Goal: Task Accomplishment & Management: Manage account settings

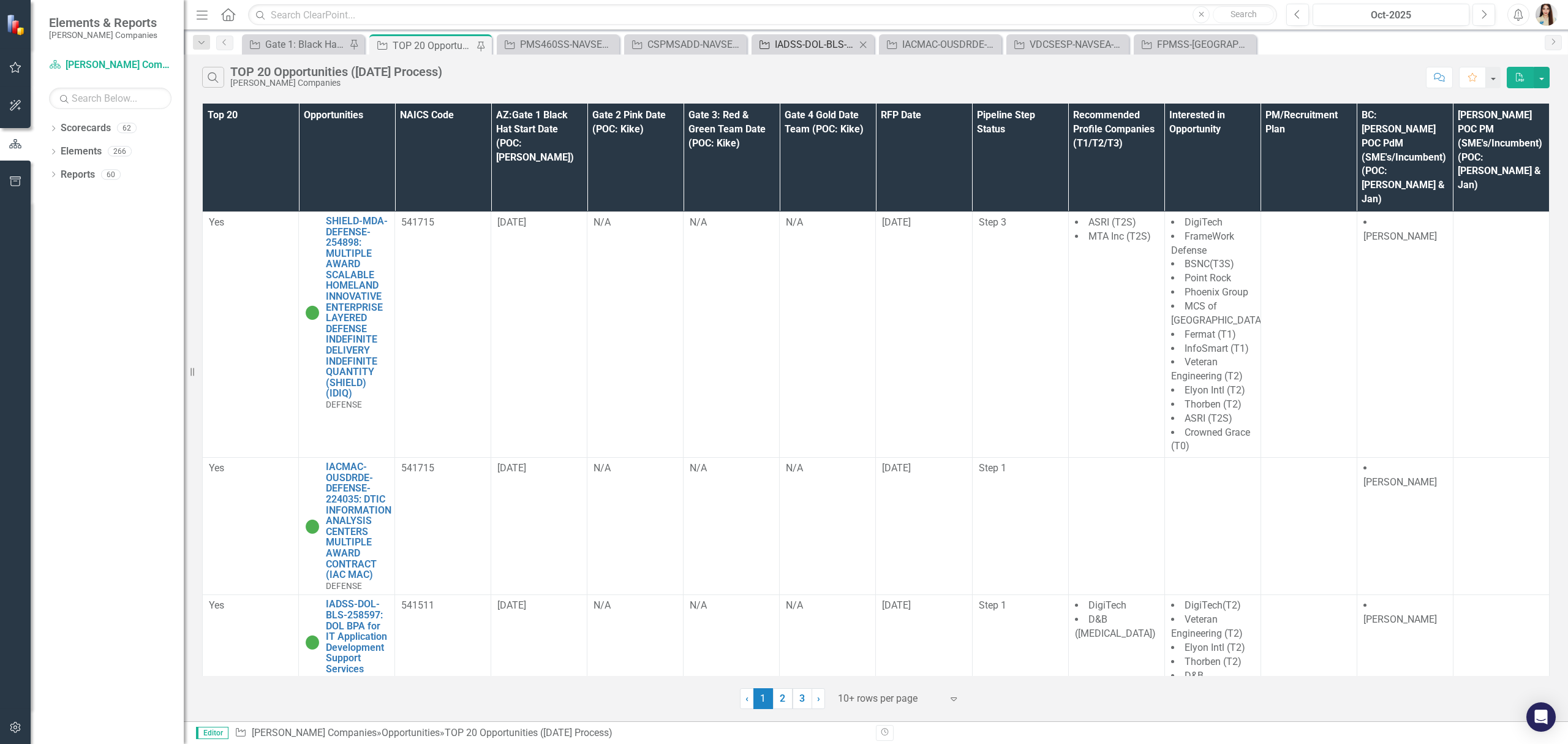
click at [817, 49] on div "IADSS-DOL-BLS-258597: DOL BPA for IT Application Development Support Services" at bounding box center [815, 44] width 81 height 15
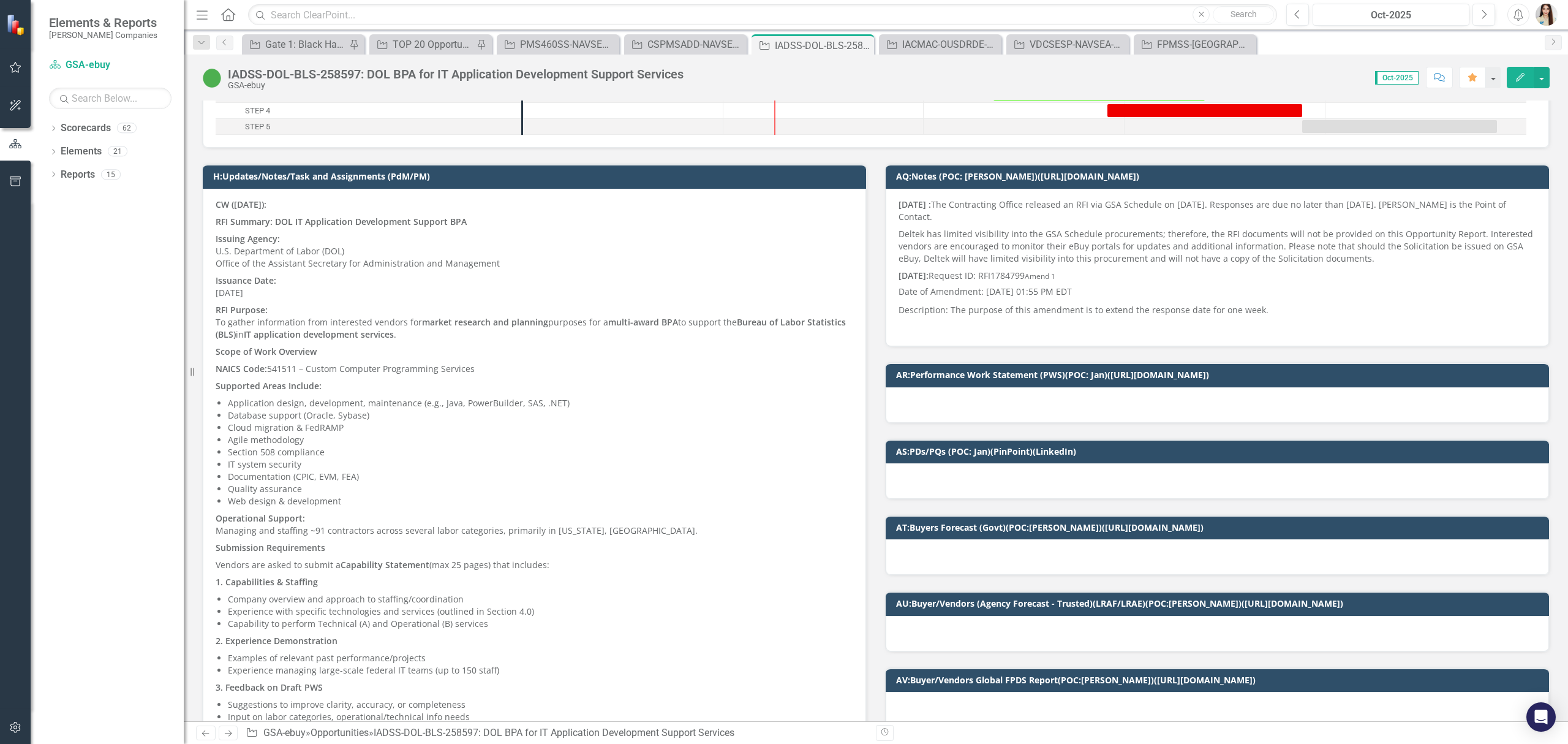
scroll to position [163, 0]
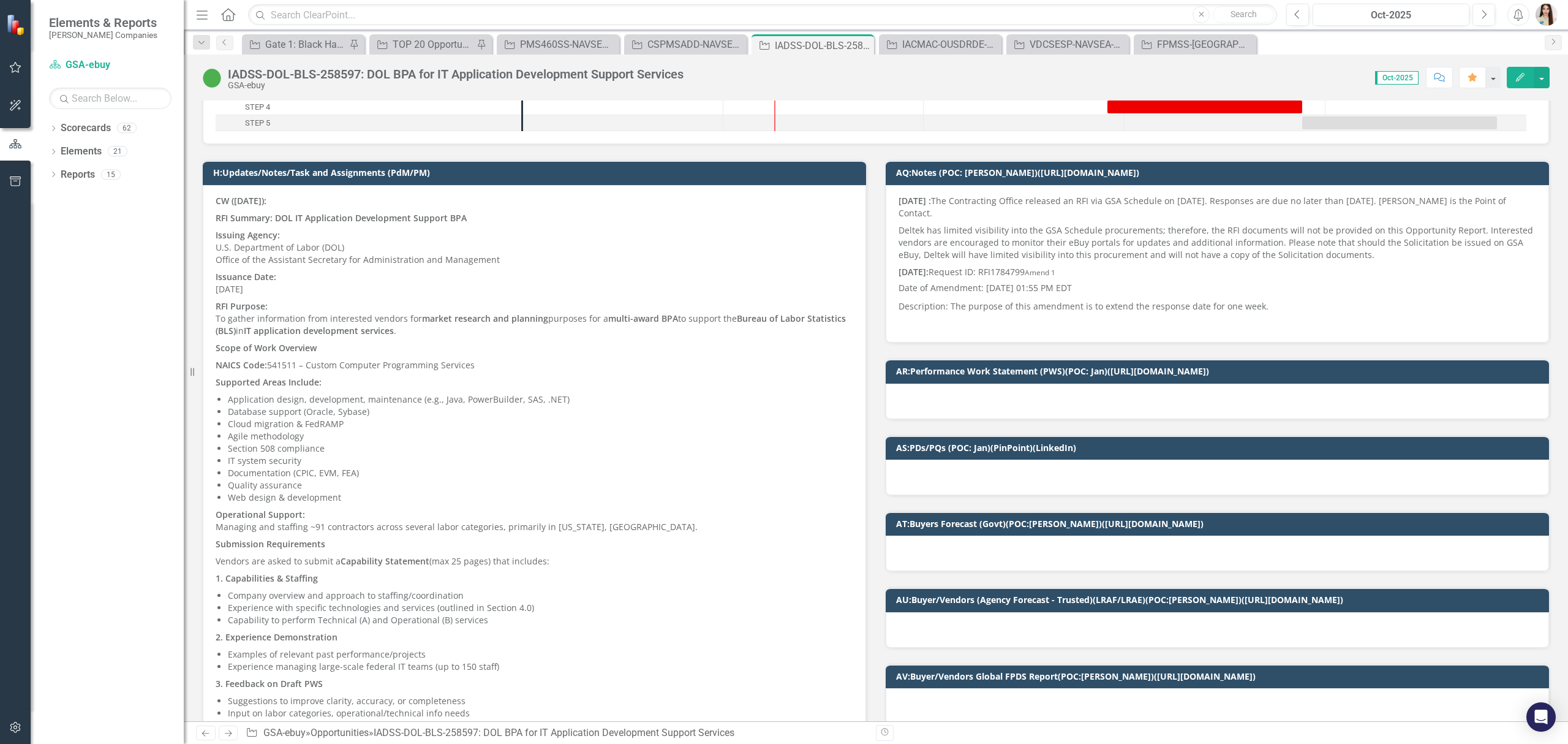
click at [970, 483] on div at bounding box center [1217, 477] width 663 height 35
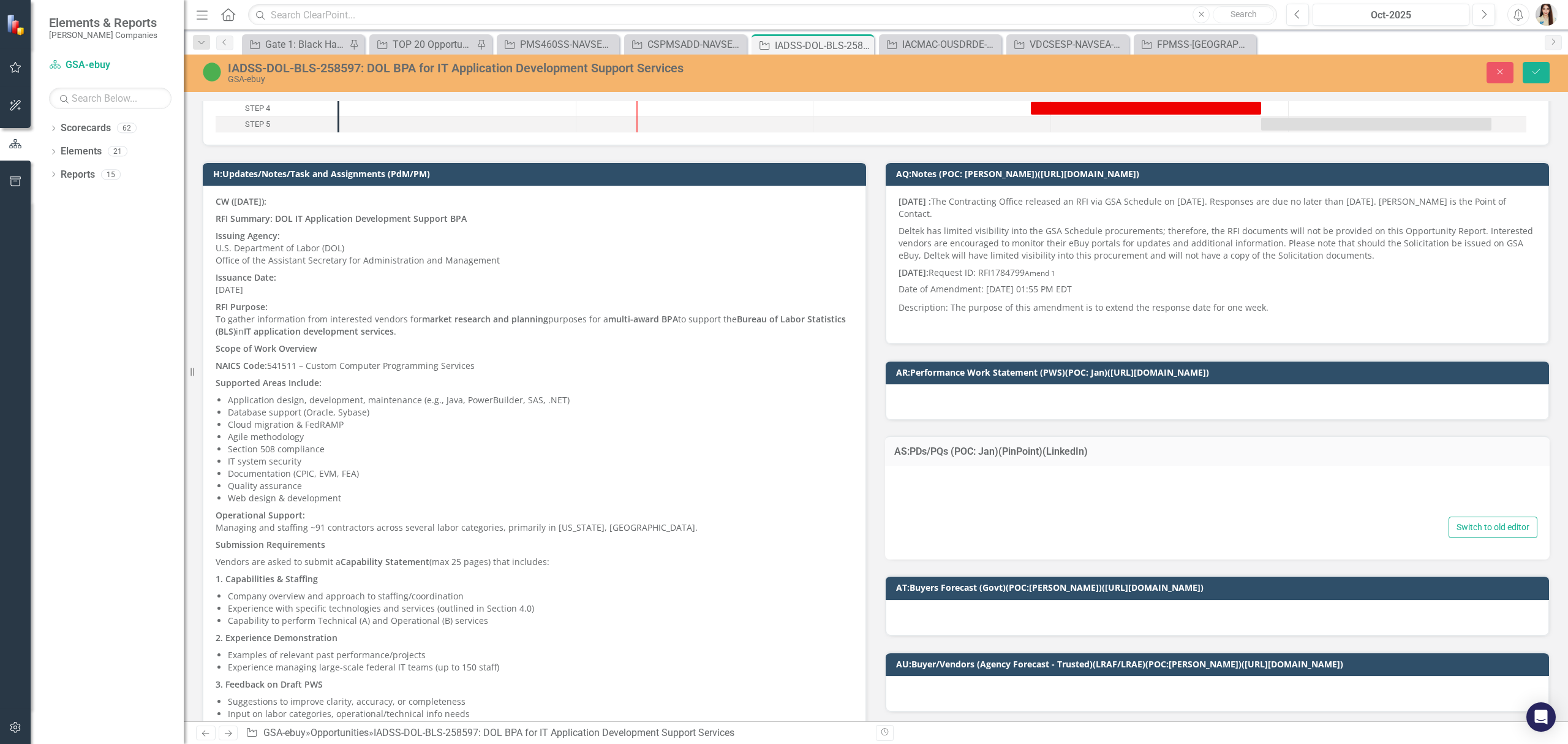
click at [964, 496] on div at bounding box center [1217, 494] width 640 height 39
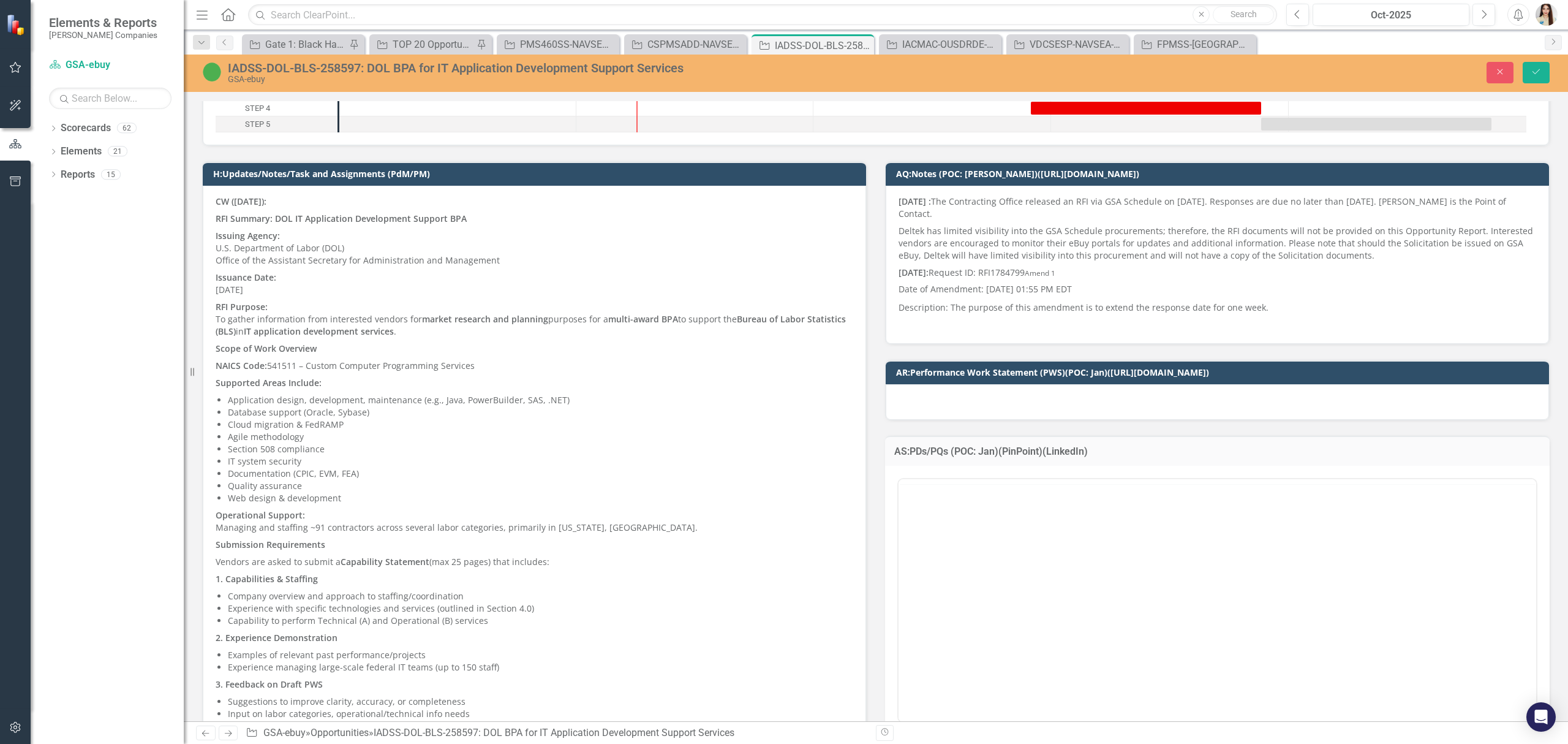
scroll to position [0, 0]
click at [999, 502] on div "Loading..." at bounding box center [1217, 601] width 638 height 243
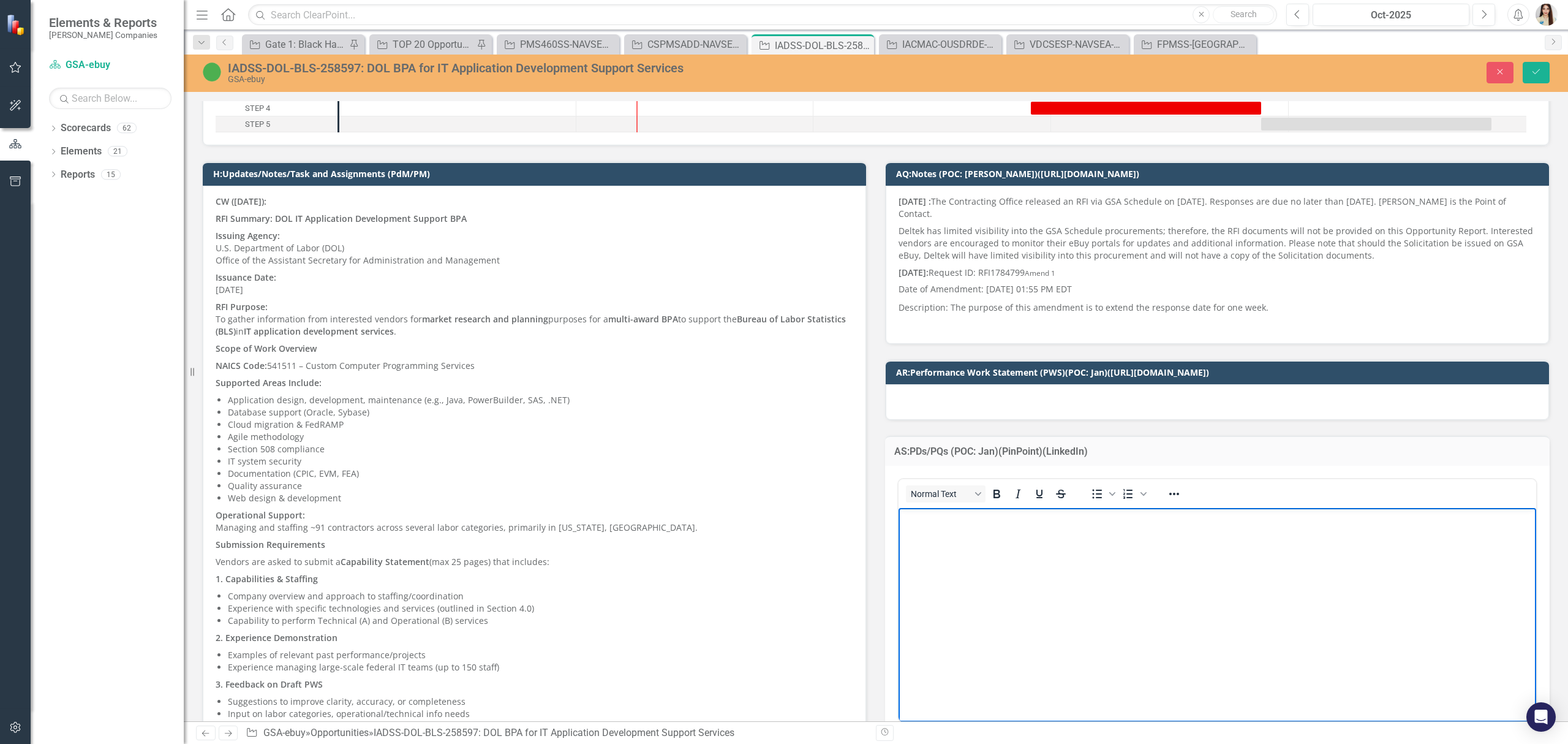
click at [949, 519] on p "Rich Text Area. Press ALT-0 for help." at bounding box center [1217, 518] width 631 height 15
drag, startPoint x: 965, startPoint y: 519, endPoint x: 824, endPoint y: 525, distance: 141.1
click at [898, 525] on html "In BidPoint" at bounding box center [1217, 599] width 638 height 184
click at [1174, 500] on icon "Reveal or hide additional toolbar items" at bounding box center [1174, 494] width 15 height 15
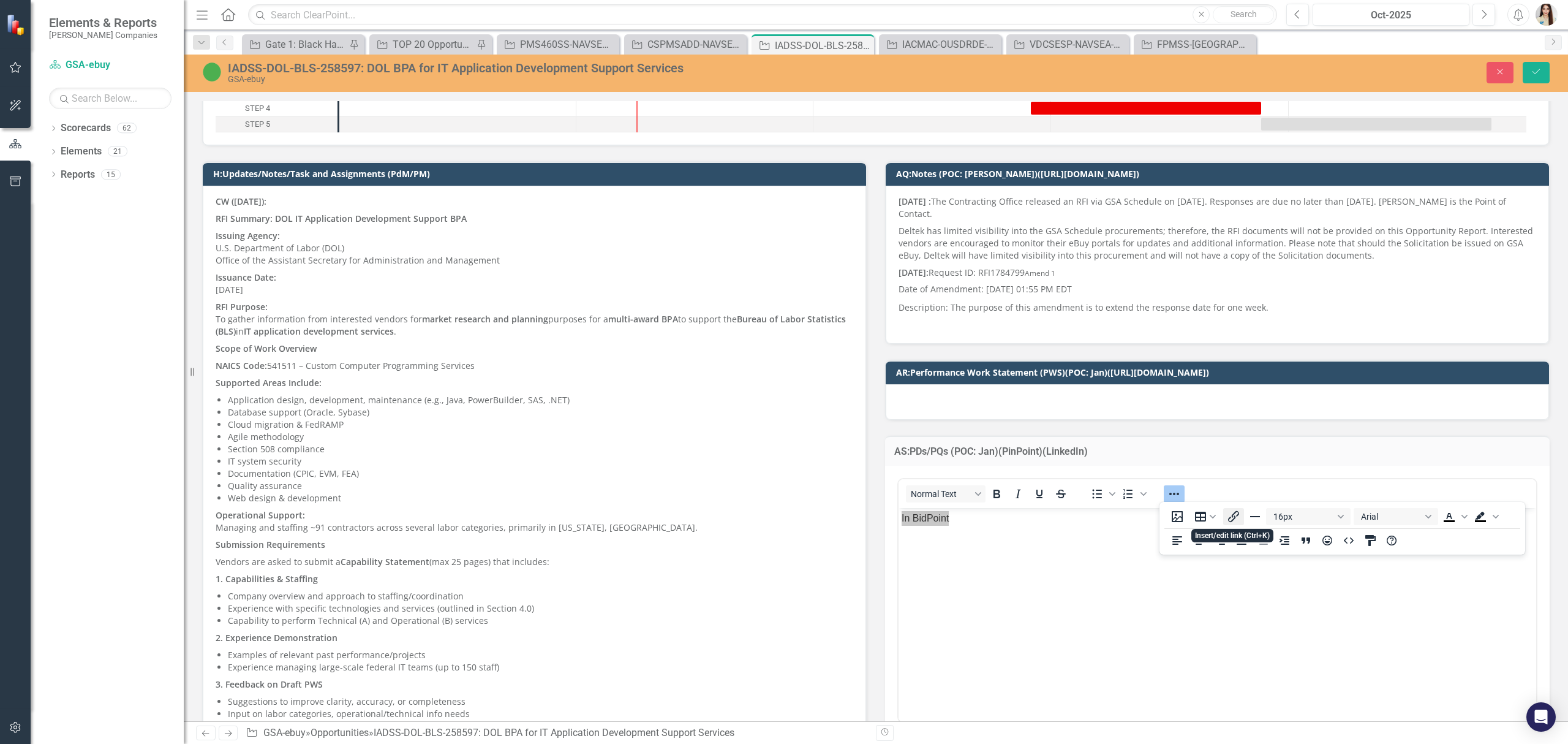
click at [1235, 513] on icon "Insert/edit link" at bounding box center [1233, 517] width 15 height 15
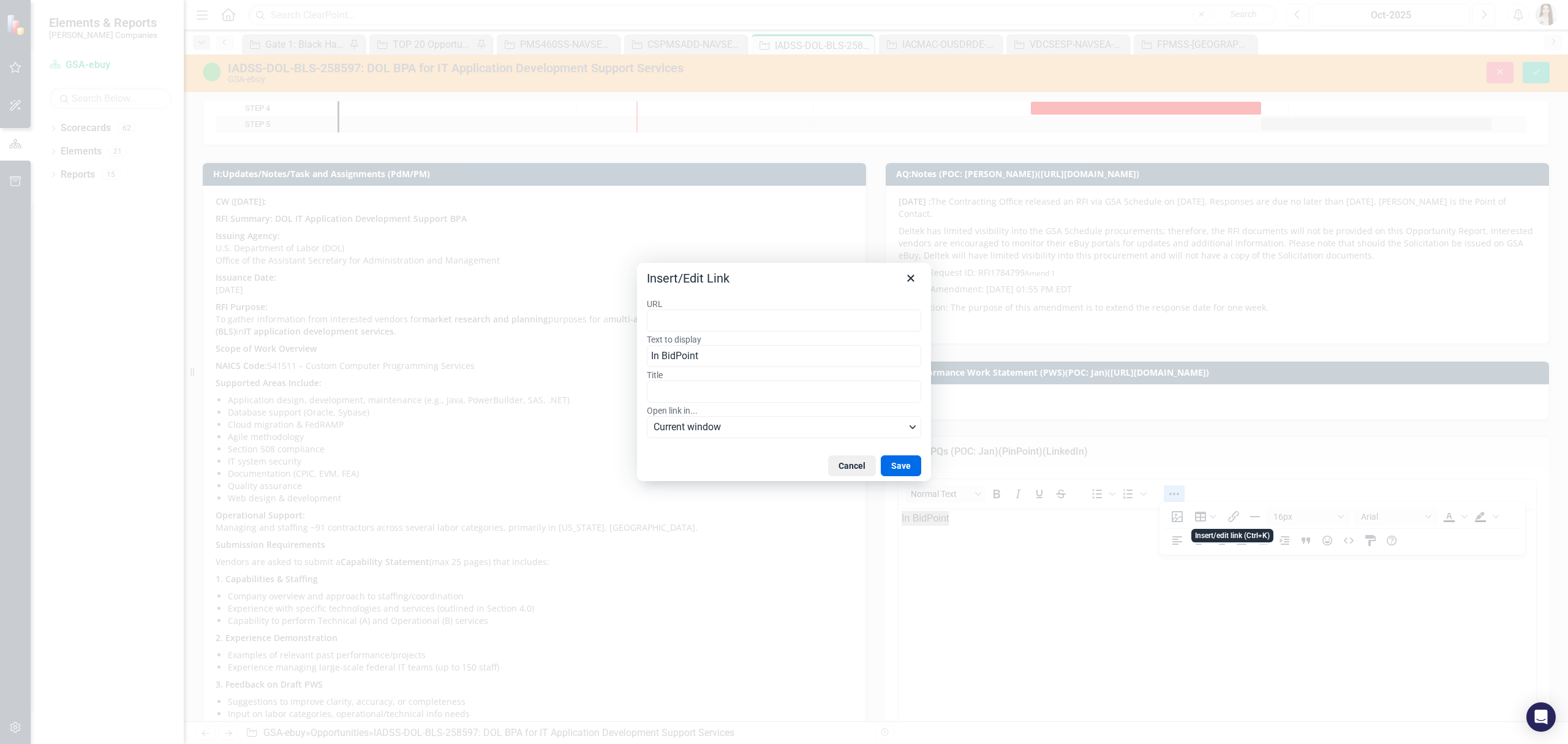
type input "[URL][DOMAIN_NAME][PERSON_NAME]"
click at [907, 462] on button "Save" at bounding box center [901, 466] width 40 height 21
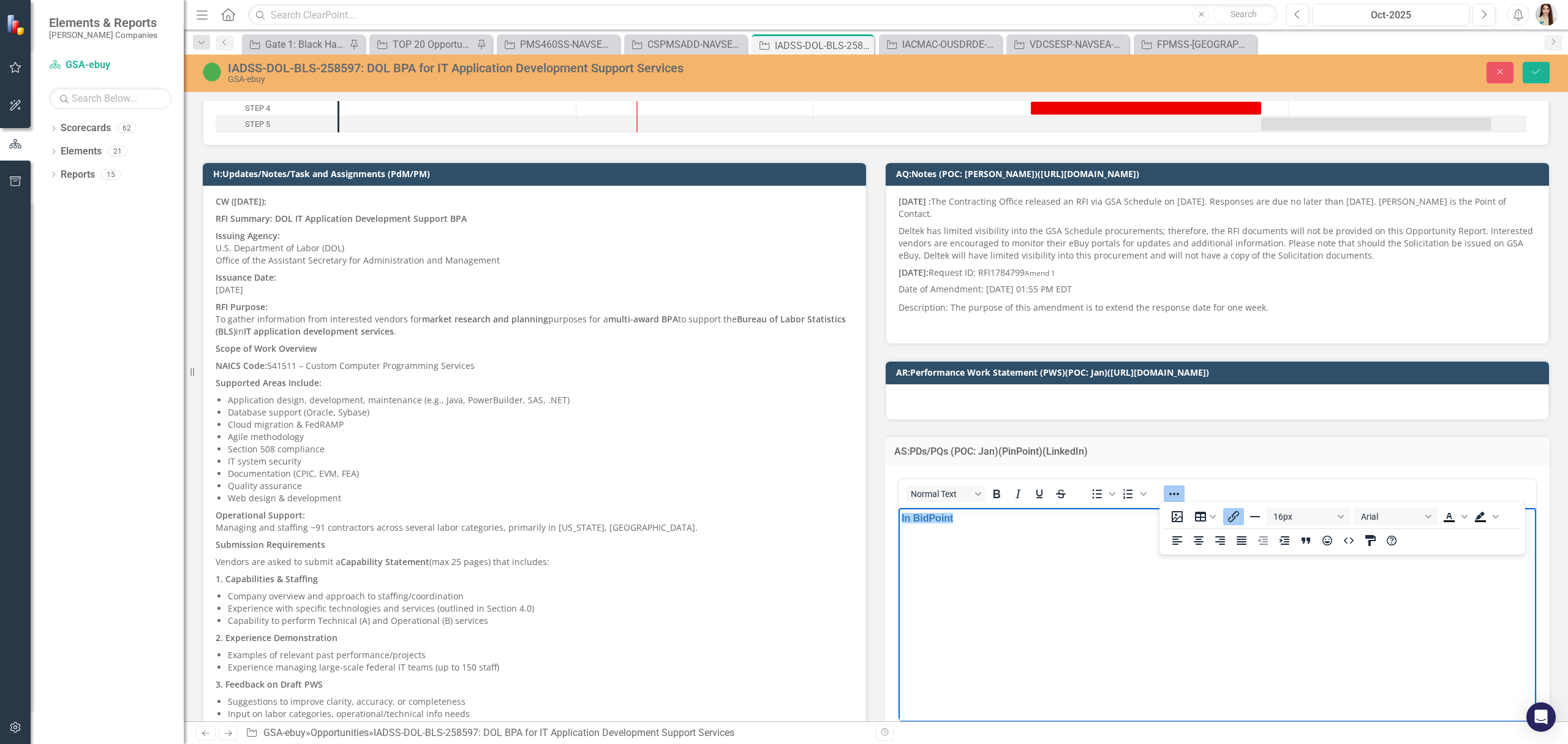
click at [1024, 541] on body "In BidPoint" at bounding box center [1217, 599] width 638 height 184
click at [943, 407] on div at bounding box center [1217, 402] width 663 height 35
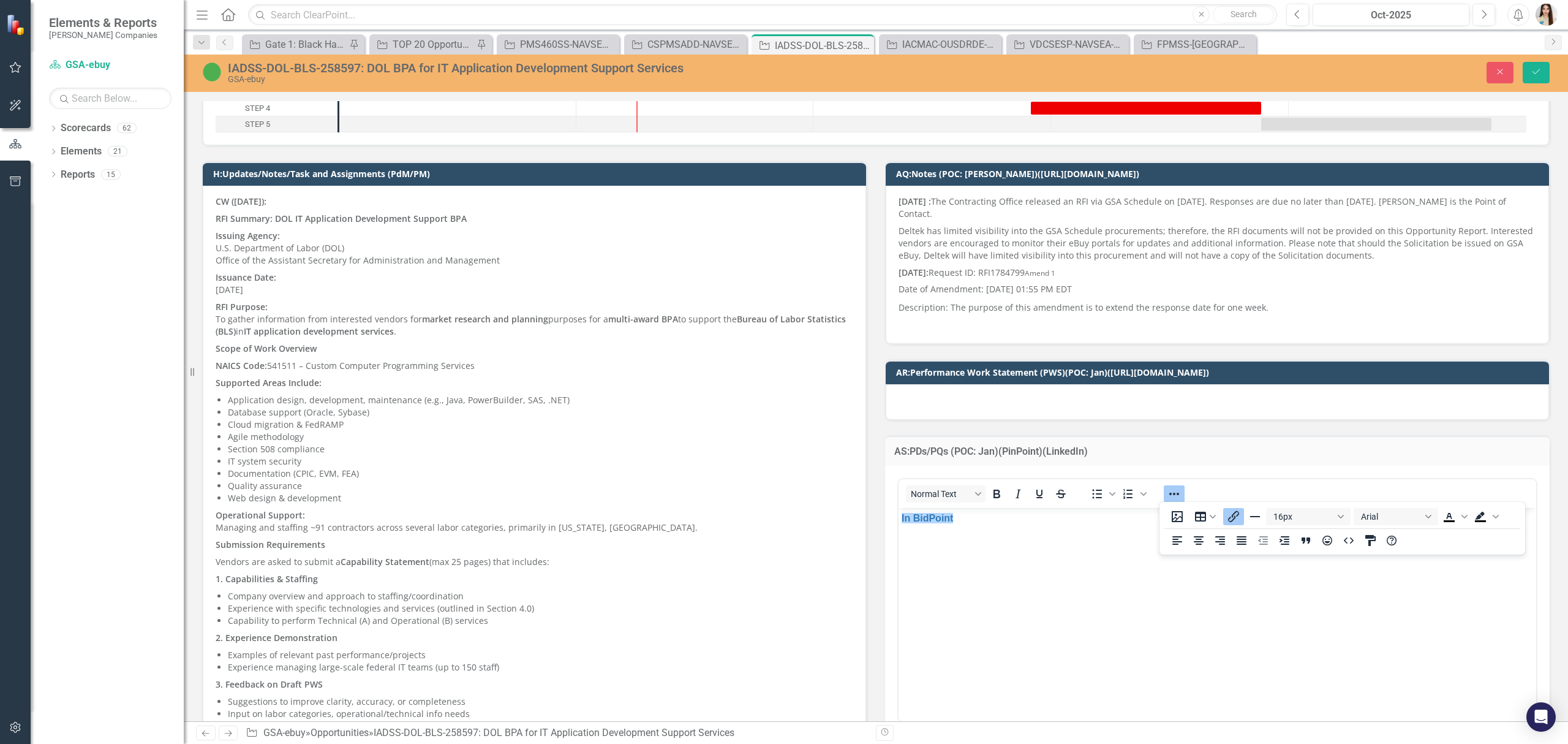
click at [943, 407] on div at bounding box center [1217, 402] width 663 height 35
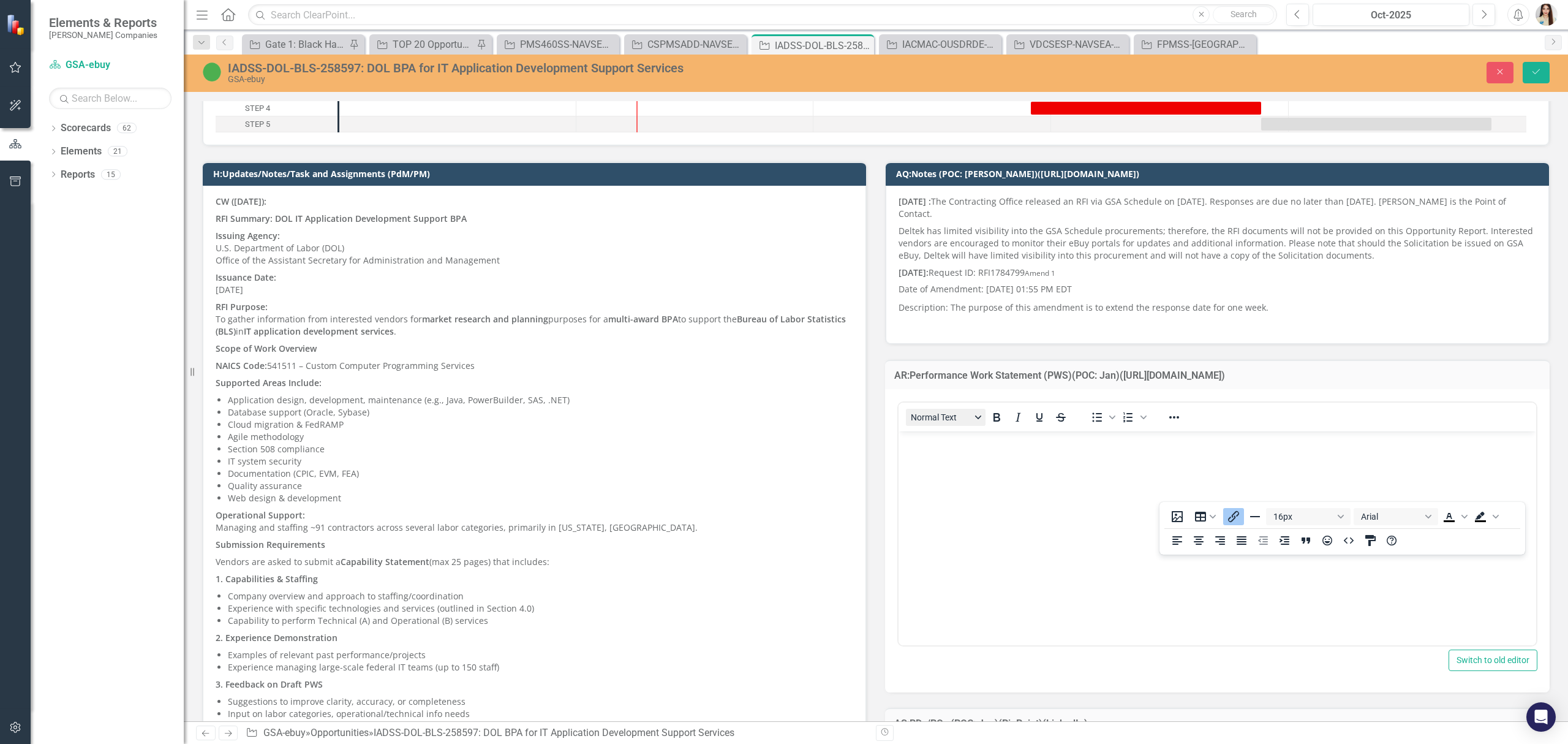
scroll to position [0, 0]
click at [953, 451] on body "Rich Text Area. Press ALT-0 for help." at bounding box center [1217, 523] width 638 height 184
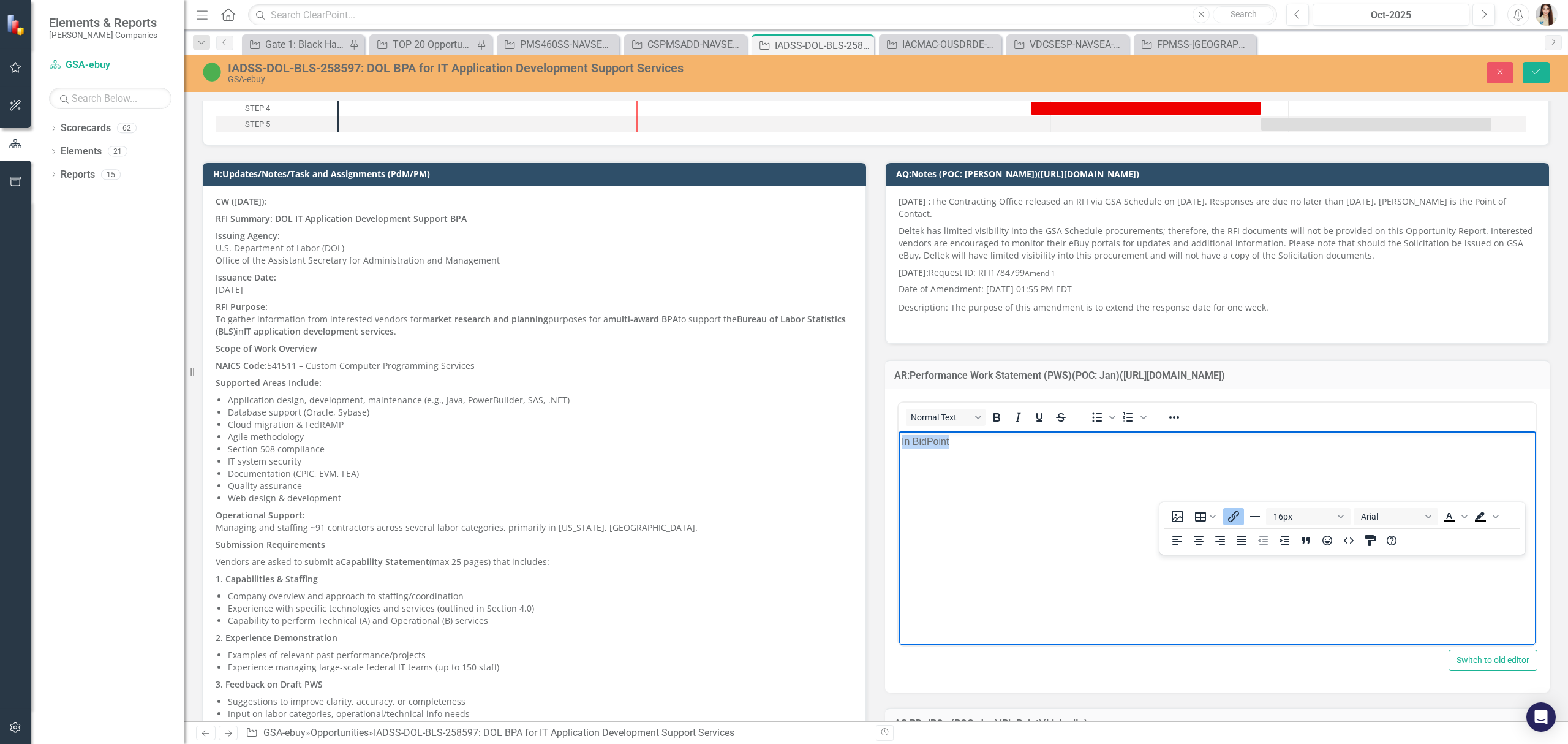
drag, startPoint x: 941, startPoint y: 449, endPoint x: 872, endPoint y: 455, distance: 69.3
click at [898, 455] on html "In BidPoint" at bounding box center [1217, 523] width 638 height 184
click at [1164, 418] on button "Reveal or hide additional toolbar items" at bounding box center [1174, 417] width 21 height 17
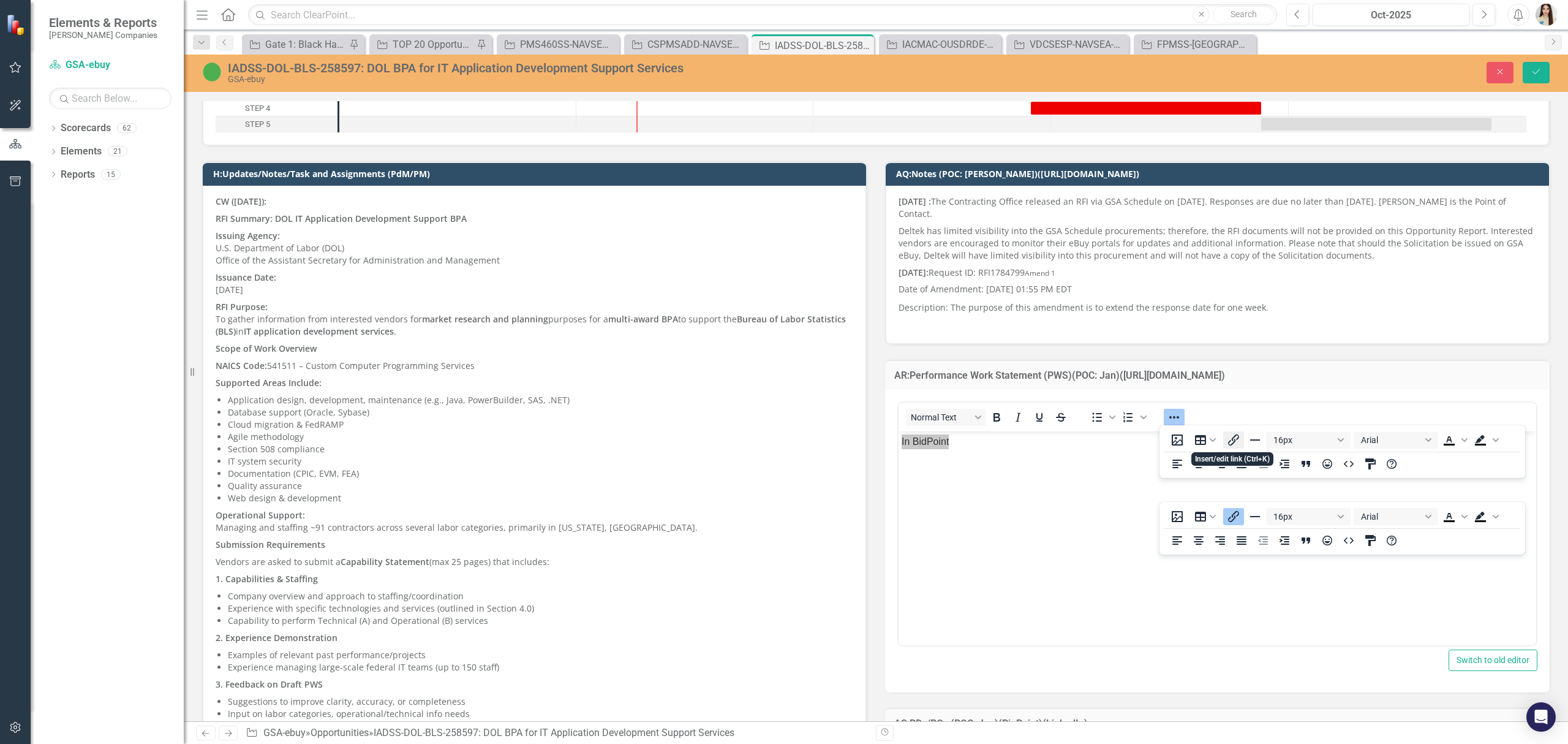
click at [1237, 436] on icon "Insert/edit link" at bounding box center [1233, 440] width 15 height 15
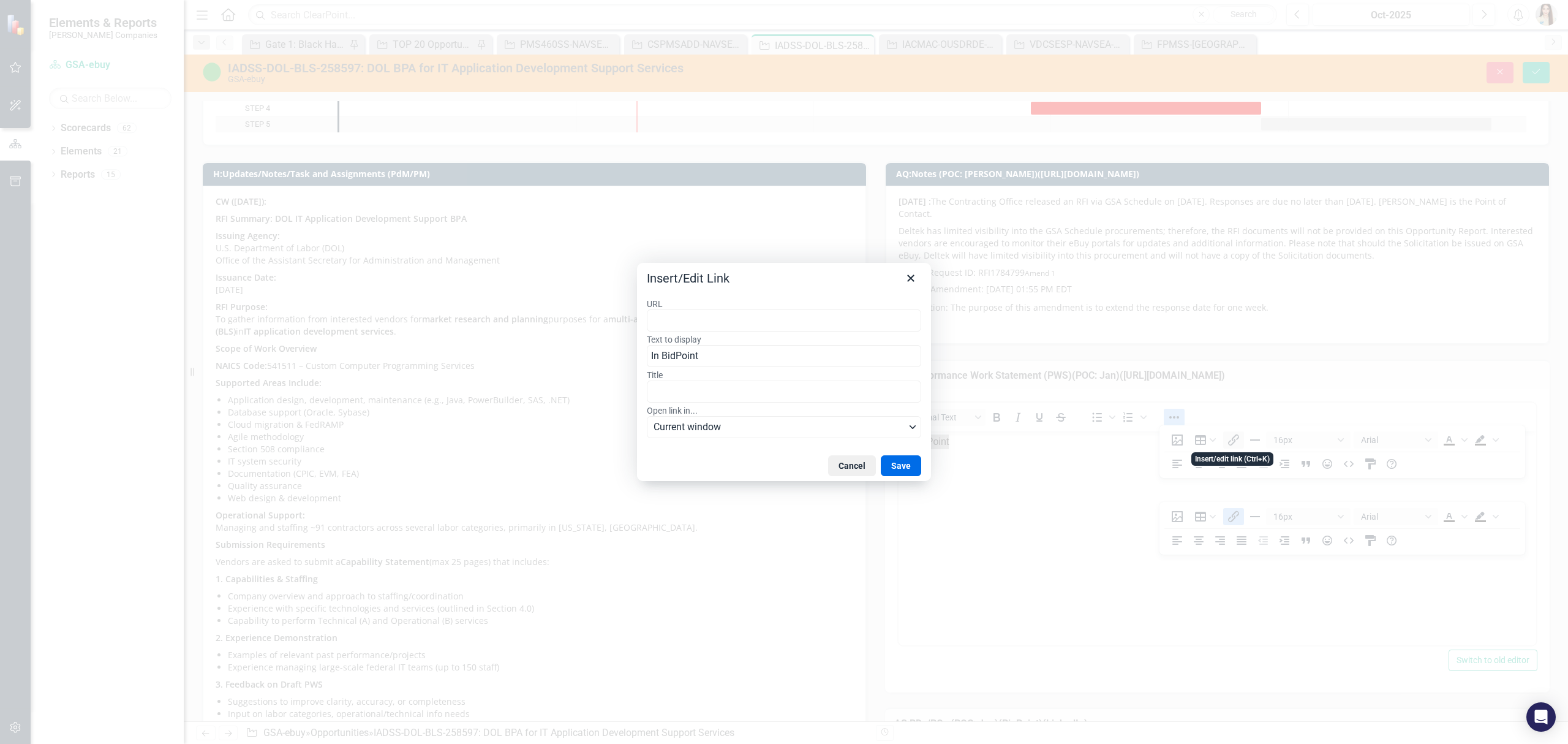
type input "[URL][DOMAIN_NAME][PERSON_NAME]"
click at [896, 467] on button "Save" at bounding box center [901, 466] width 40 height 21
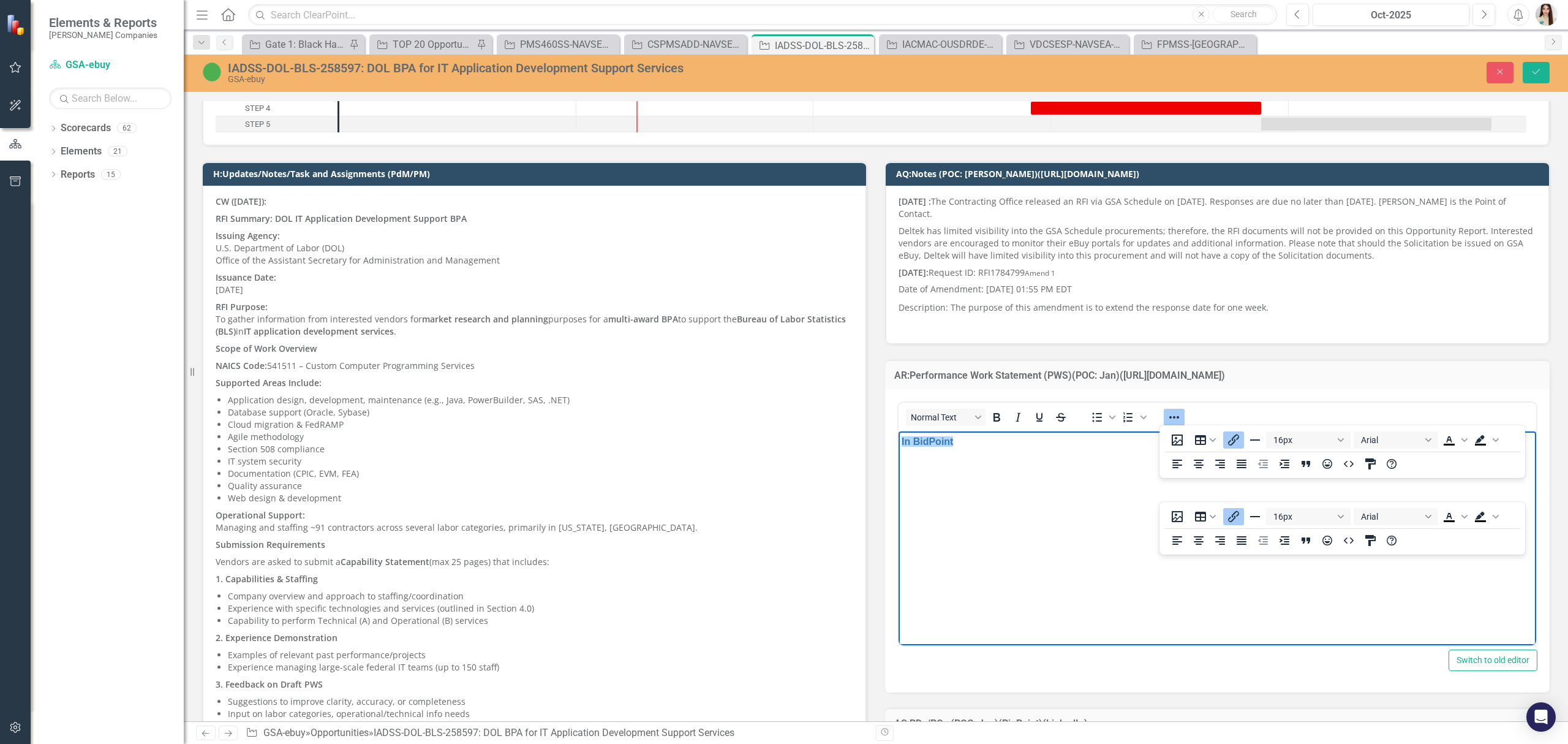
click at [1037, 443] on p "In BidPoint" at bounding box center [1217, 442] width 631 height 15
click at [1546, 67] on button "Save" at bounding box center [1535, 73] width 27 height 22
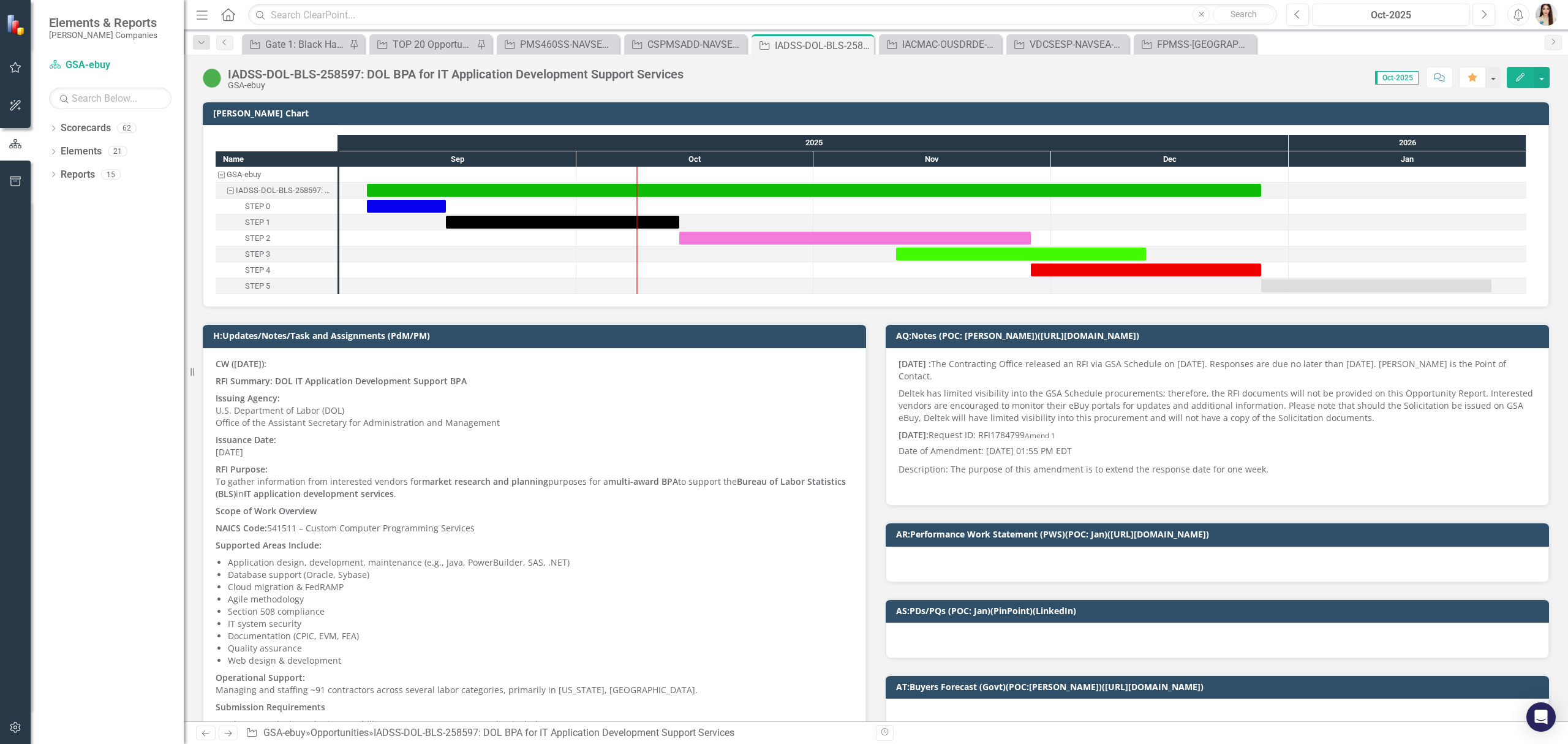
click at [1442, 80] on icon "button" at bounding box center [1439, 77] width 11 height 8
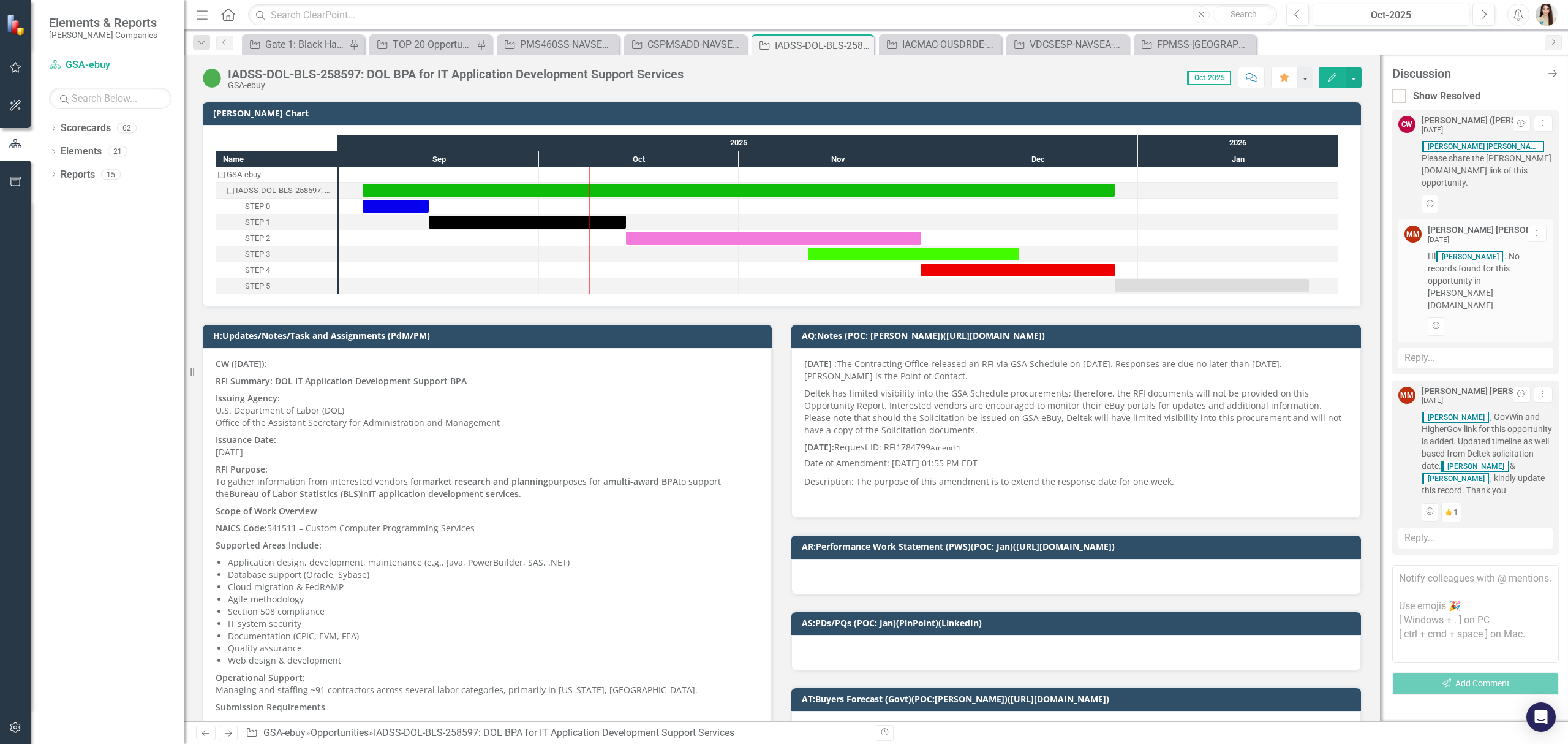
click at [1475, 565] on textarea at bounding box center [1475, 614] width 166 height 98
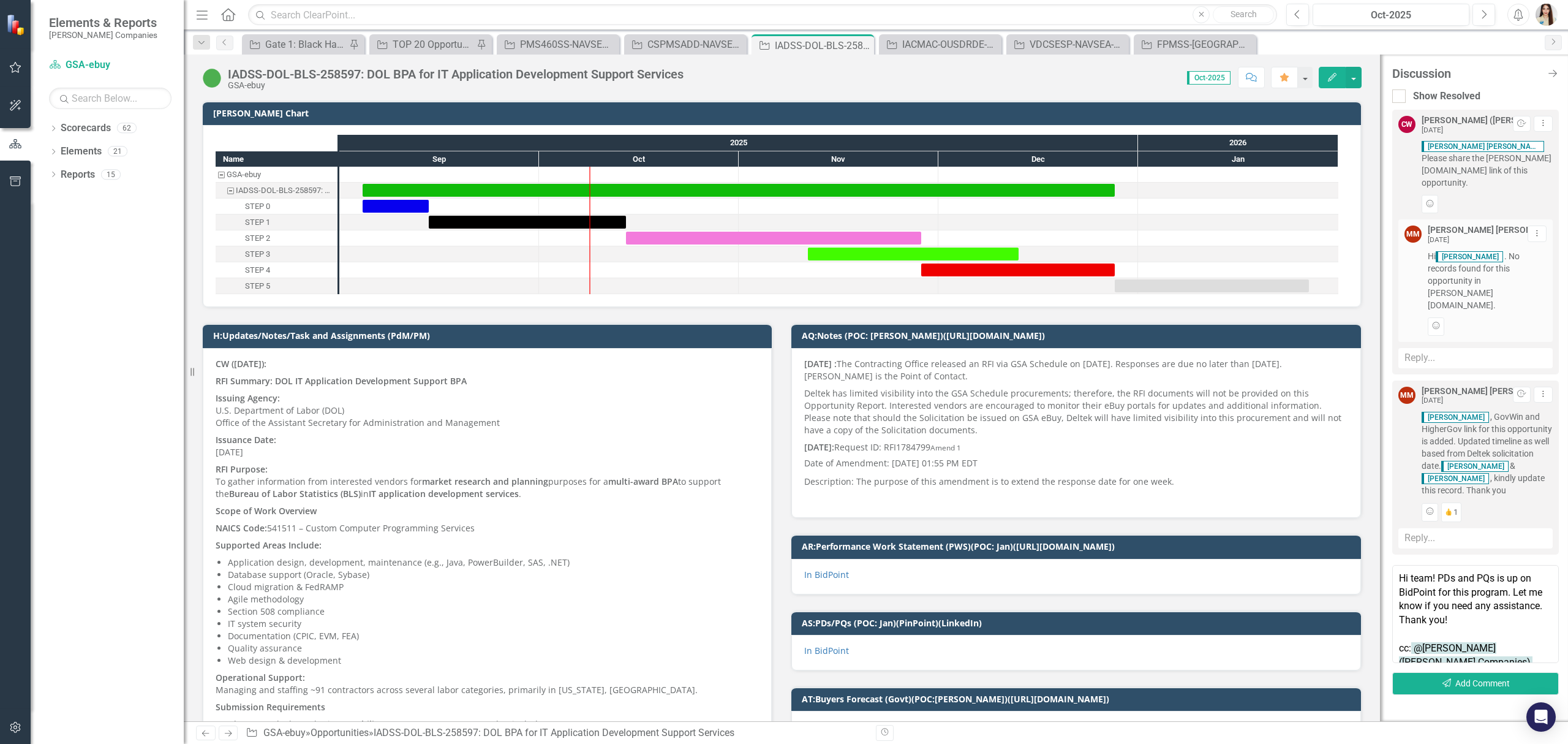
scroll to position [6, 0]
type textarea "Hi team! PDs and PQs is up on BidPoint for this program. Let me know if you nee…"
click at [1498, 672] on button "Send Add Comment" at bounding box center [1475, 683] width 166 height 23
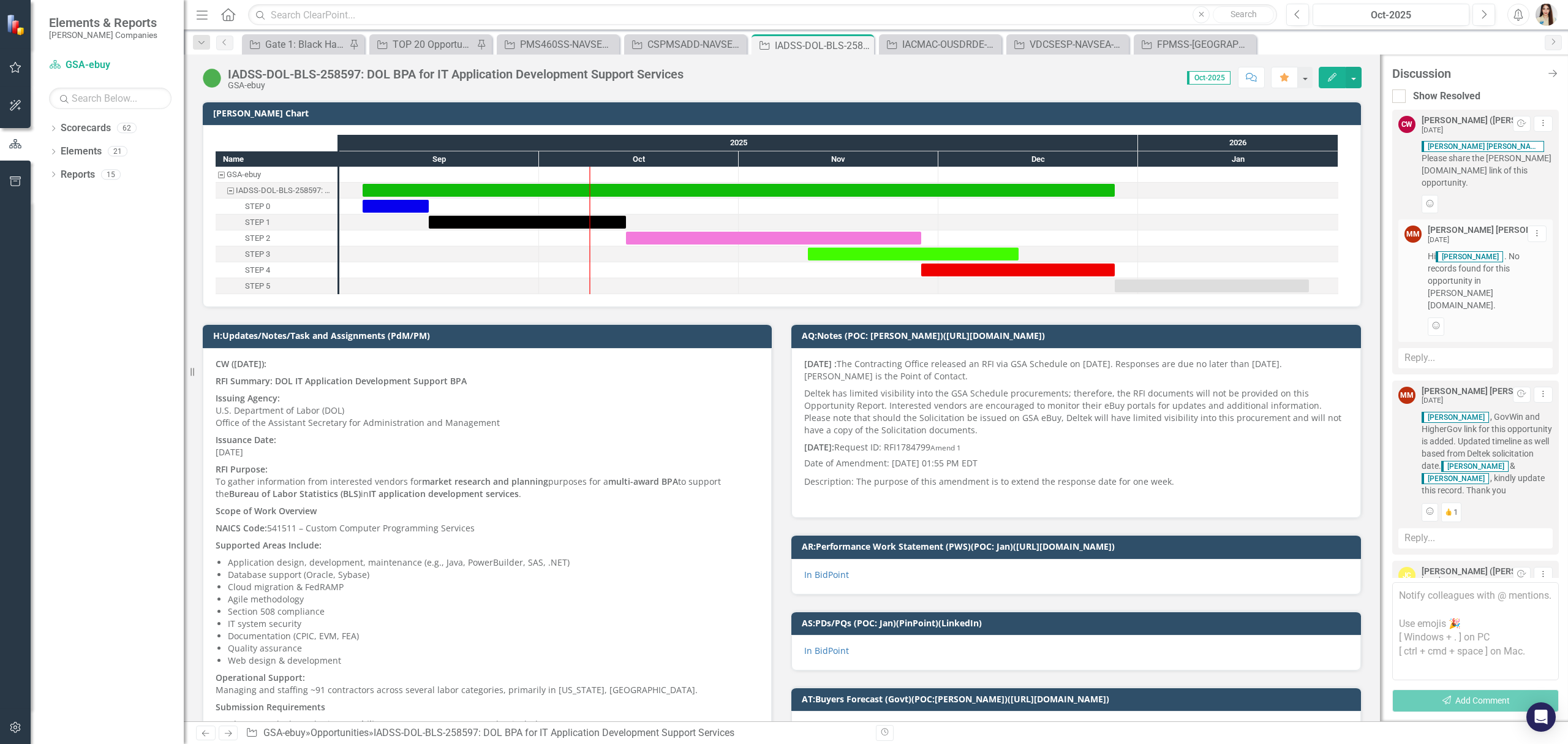
scroll to position [116, 0]
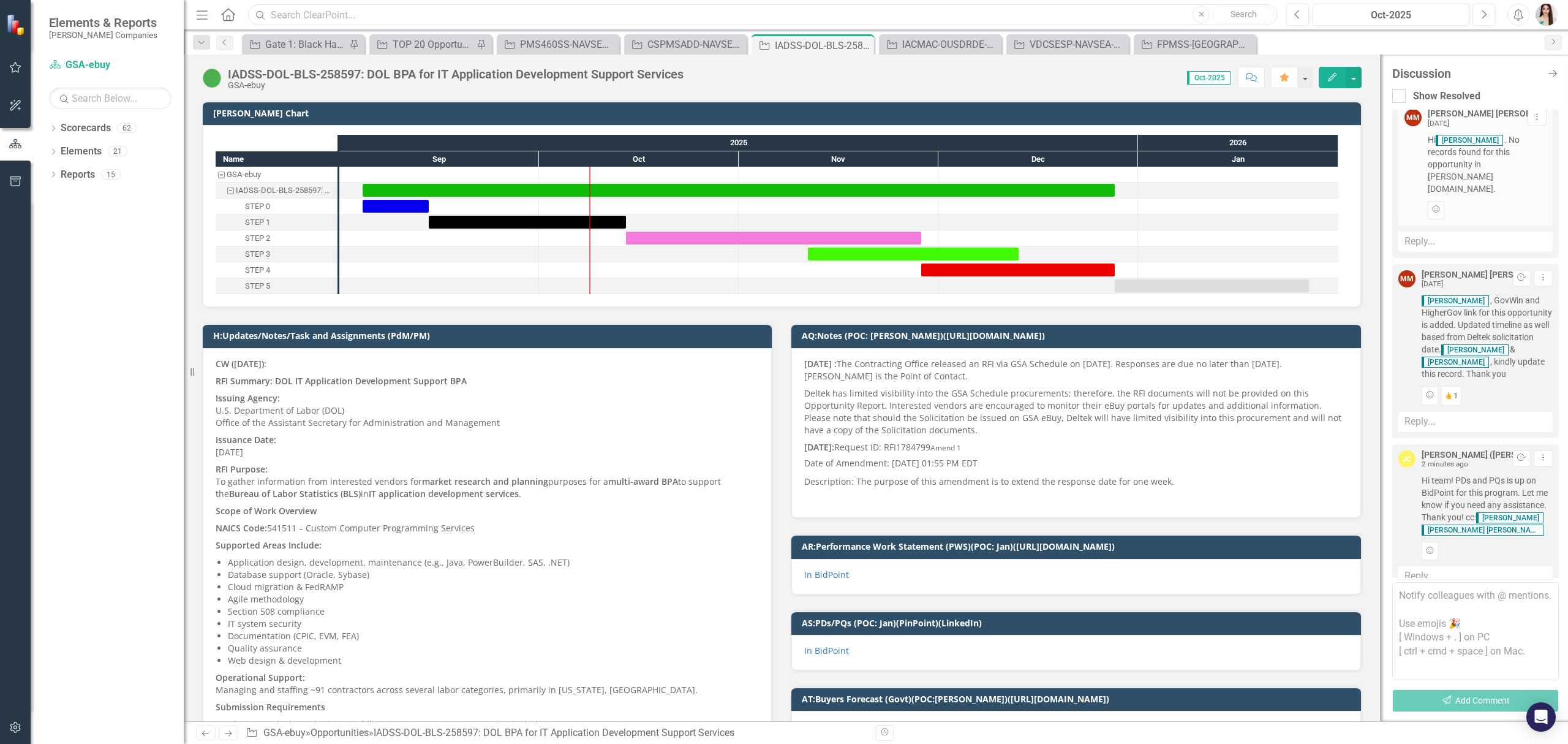
click at [866, 16] on input "text" at bounding box center [762, 15] width 1029 height 22
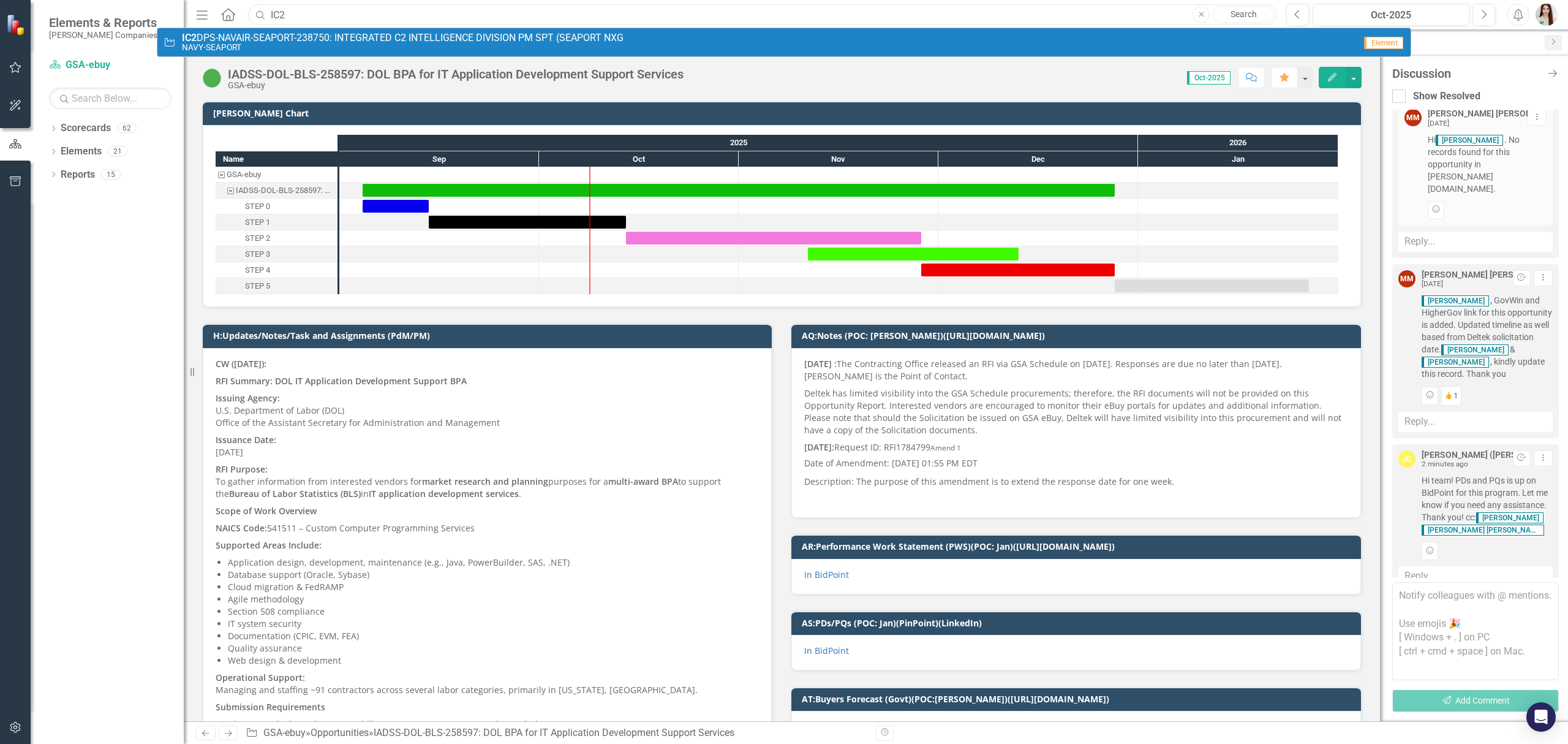
type input "IC2"
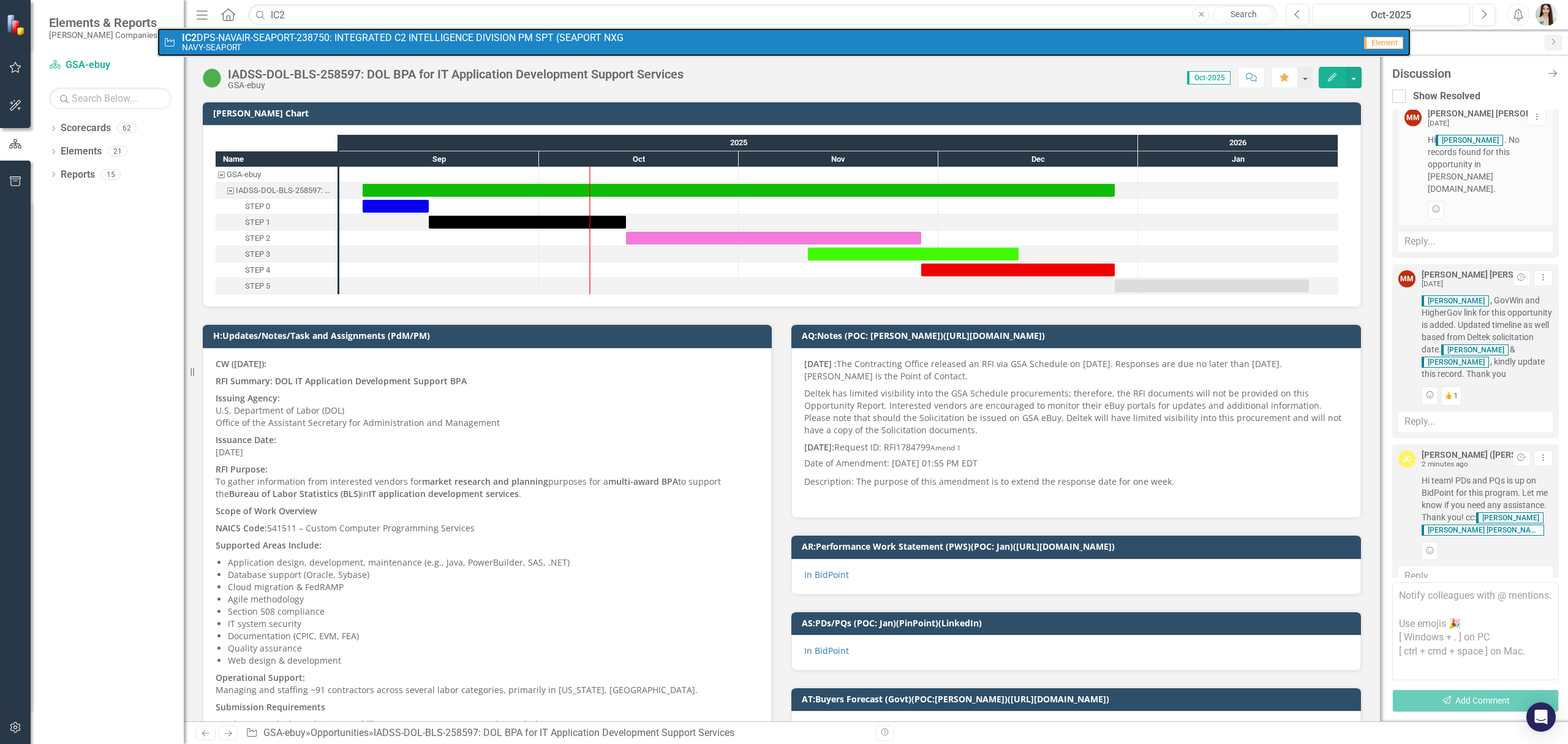
click at [312, 31] on link "Opportunity IC2 DPS-NAVAIR-SEAPORT-238750: INTEGRATED C2 INTELLIGENCE DIVISION …" at bounding box center [784, 42] width 1253 height 28
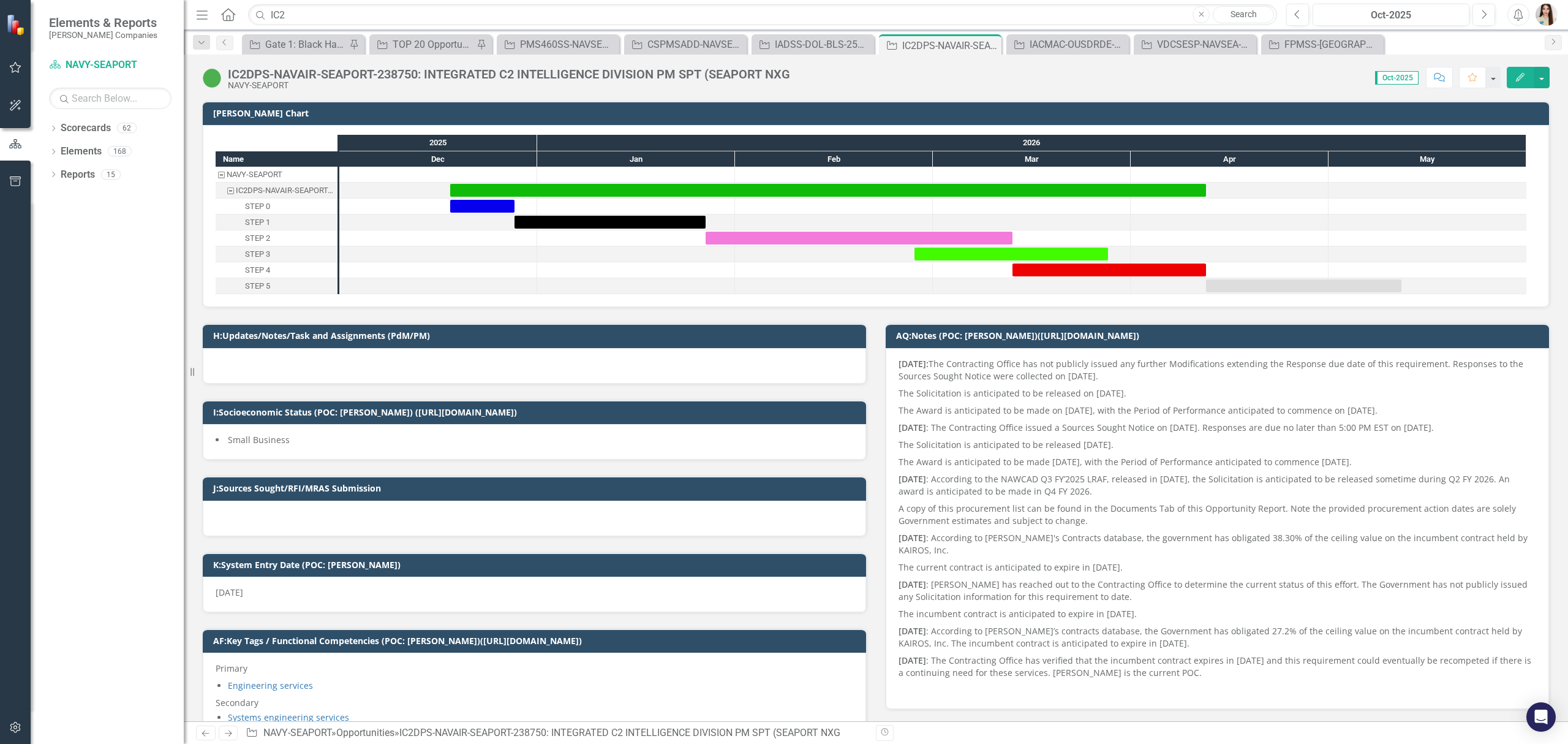
scroll to position [491, 0]
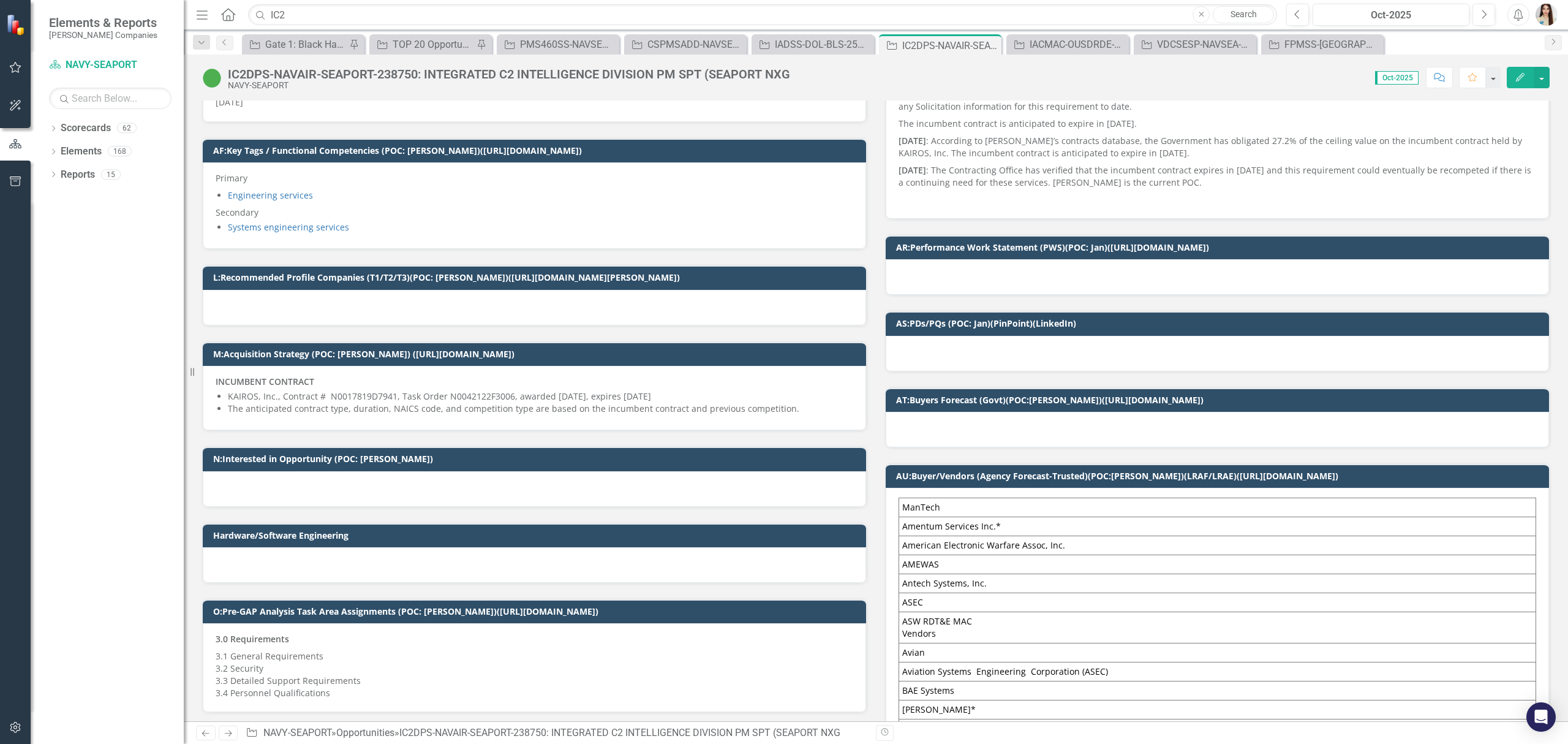
click at [950, 359] on div at bounding box center [1217, 353] width 663 height 35
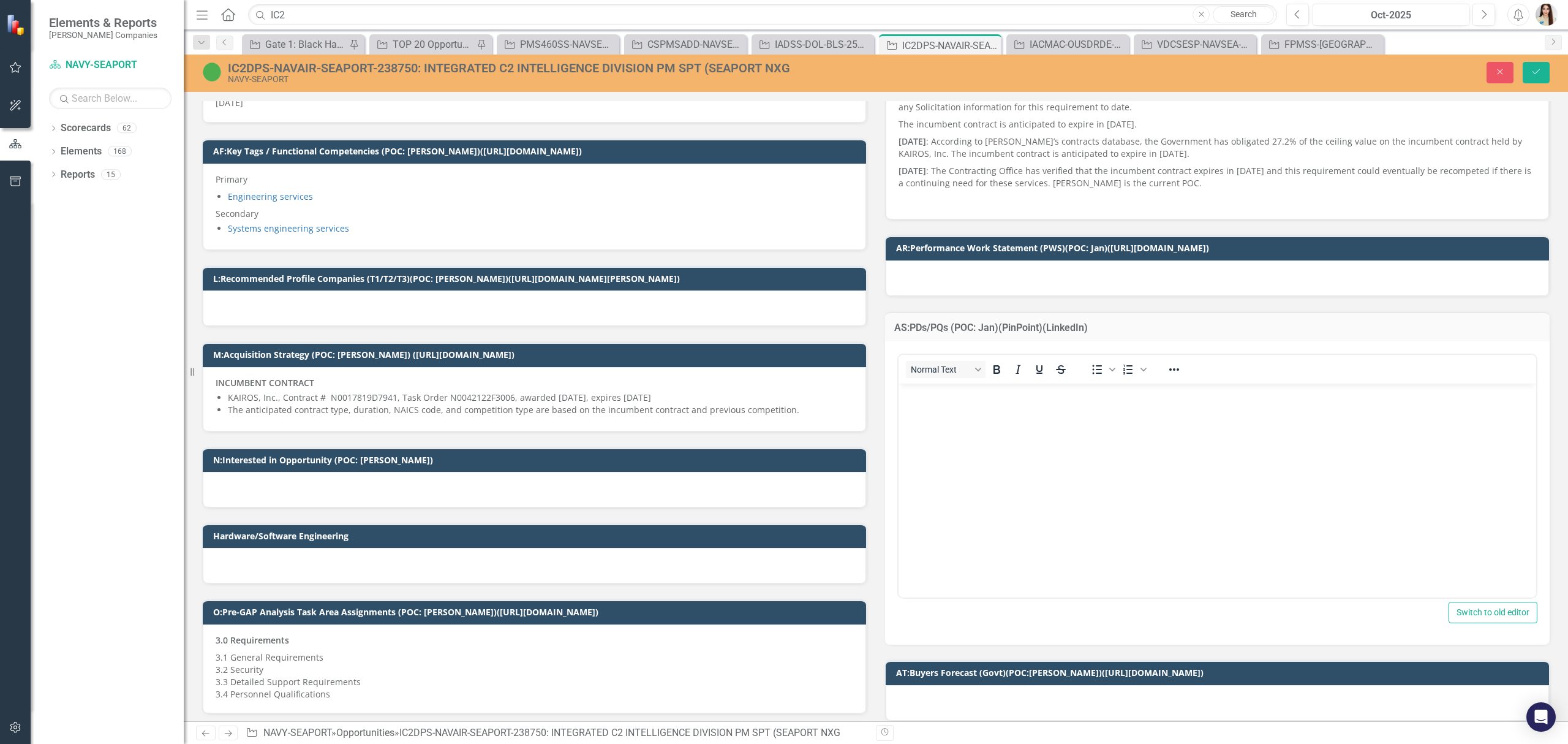
scroll to position [0, 0]
click at [949, 400] on p "Rich Text Area. Press ALT-0 for help." at bounding box center [1217, 394] width 631 height 15
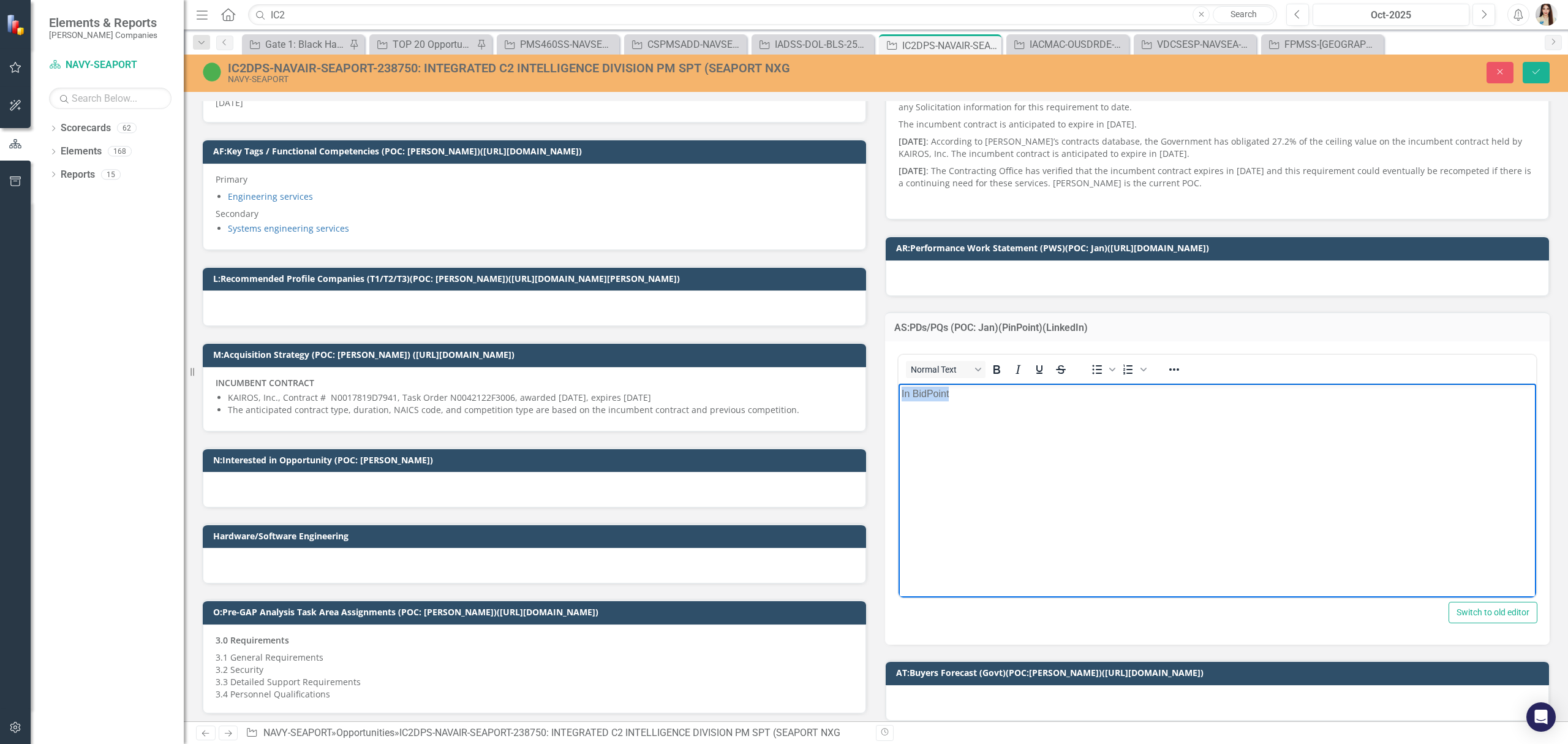
drag, startPoint x: 949, startPoint y: 400, endPoint x: 1791, endPoint y: 789, distance: 927.5
click at [898, 404] on html "In BidPoint" at bounding box center [1217, 475] width 638 height 184
click at [1172, 376] on icon "Reveal or hide additional toolbar items" at bounding box center [1174, 370] width 15 height 15
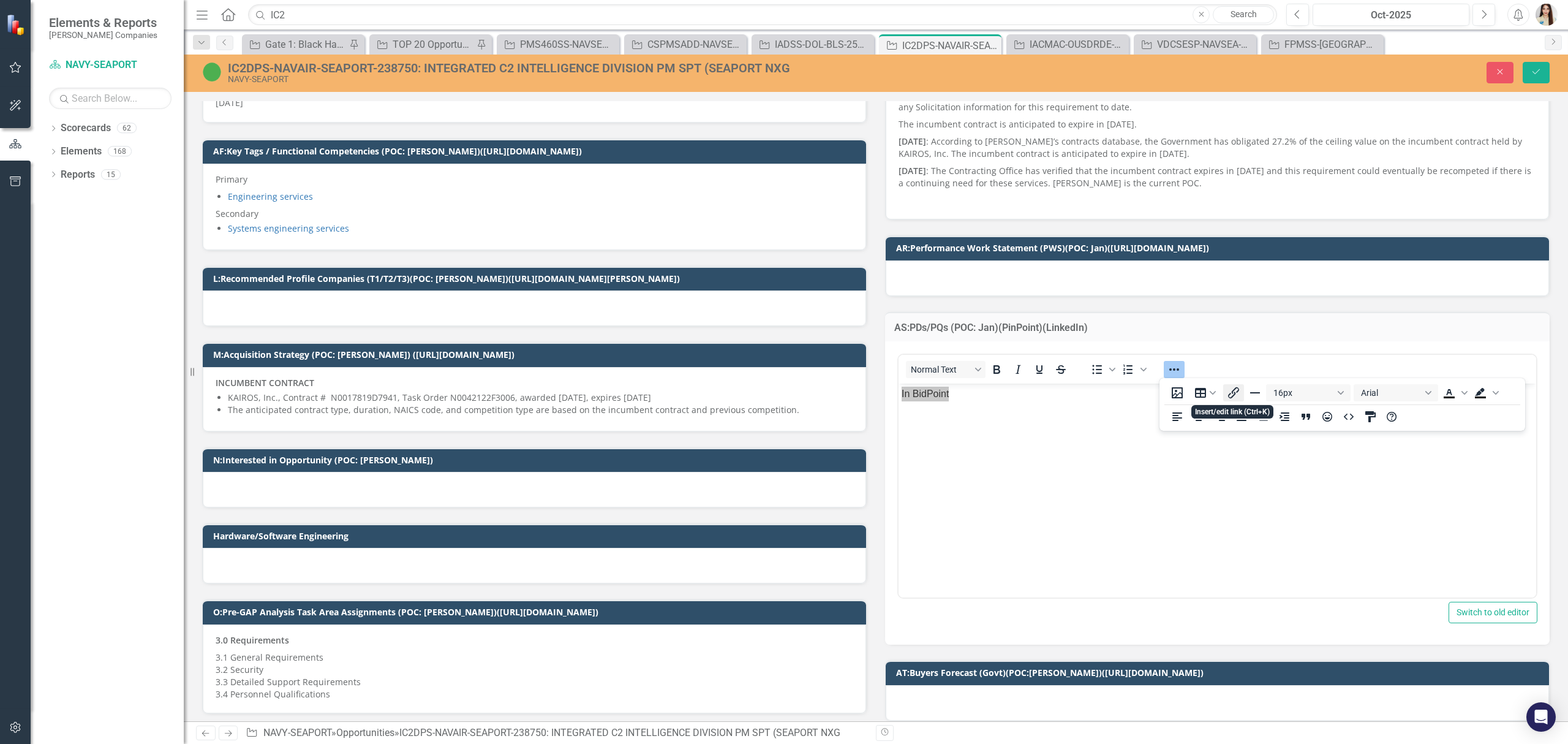
click at [1231, 389] on icon "Insert/edit link" at bounding box center [1233, 393] width 15 height 15
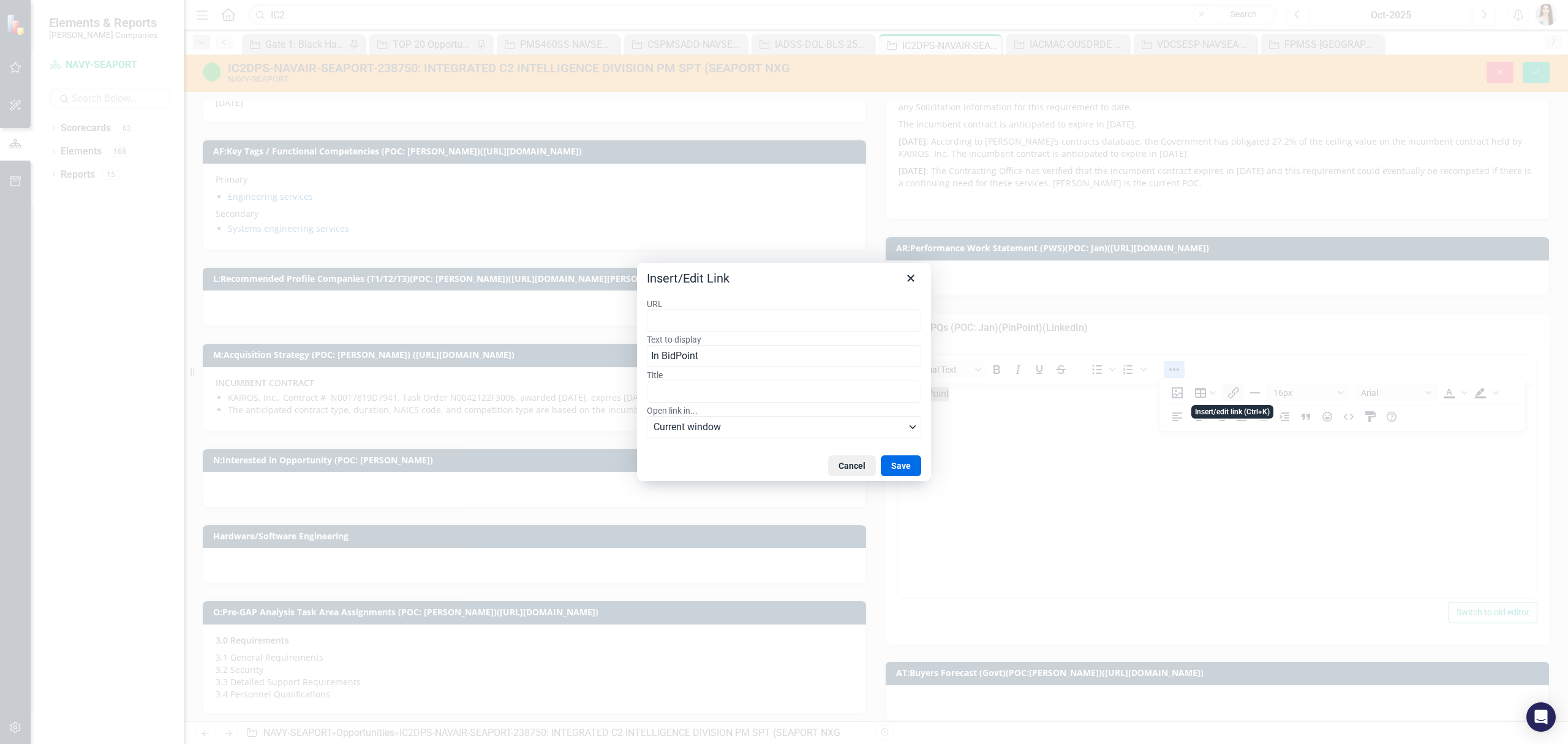
type input "[URL][DOMAIN_NAME][PERSON_NAME]"
click at [907, 463] on button "Save" at bounding box center [901, 466] width 40 height 21
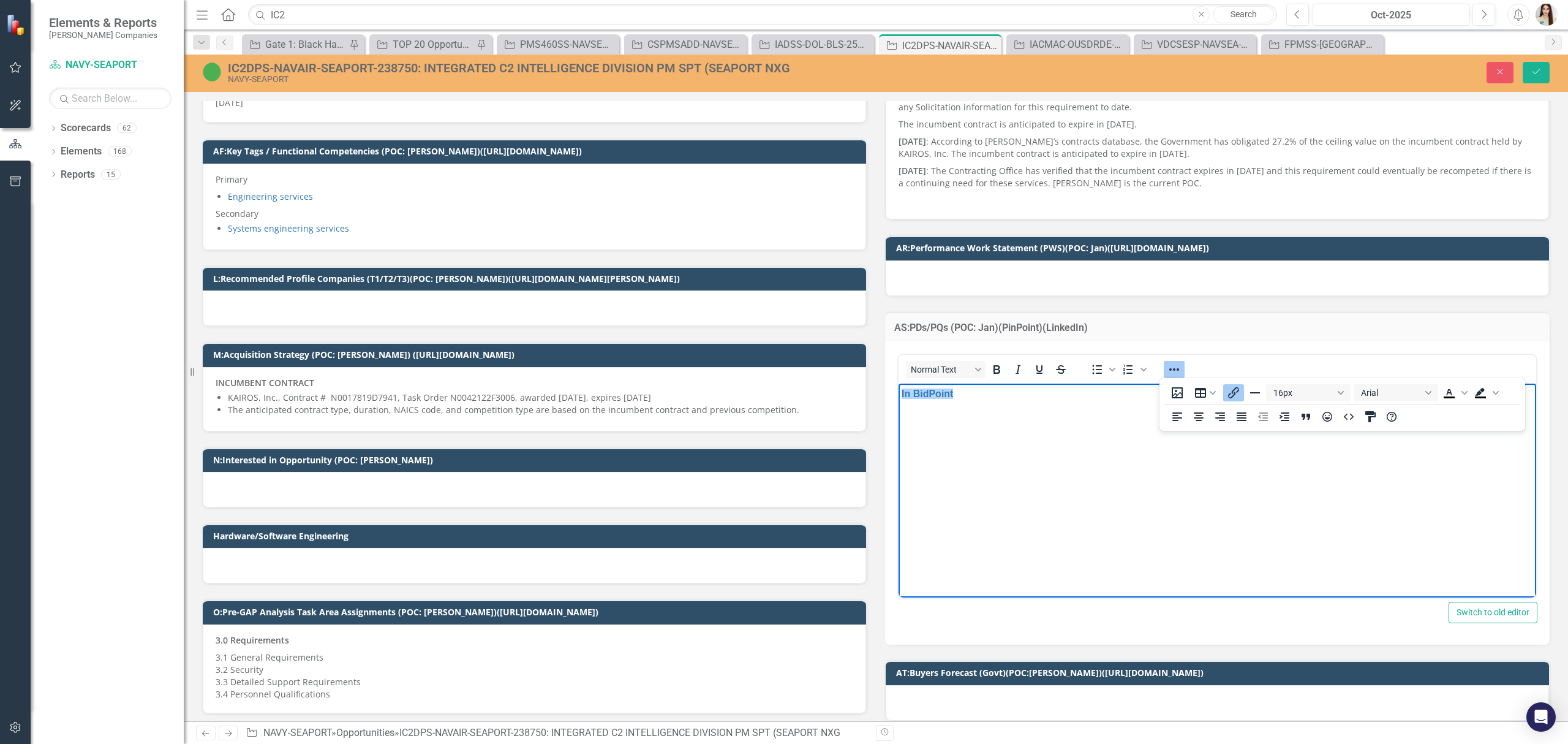
click at [1012, 396] on p "In BidPoint" at bounding box center [1217, 394] width 631 height 15
click at [993, 282] on div at bounding box center [1217, 278] width 663 height 35
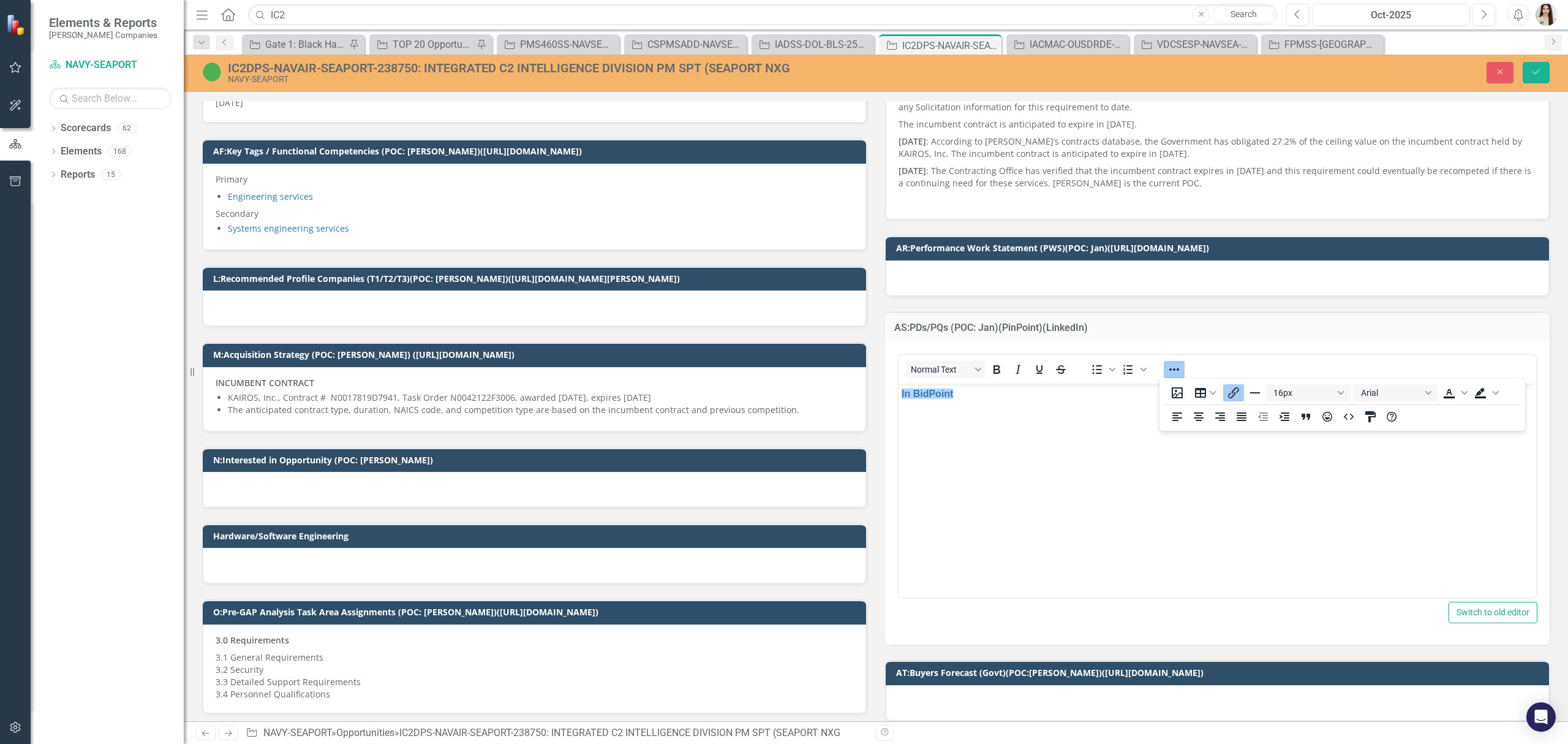
click at [993, 282] on div at bounding box center [1217, 278] width 663 height 35
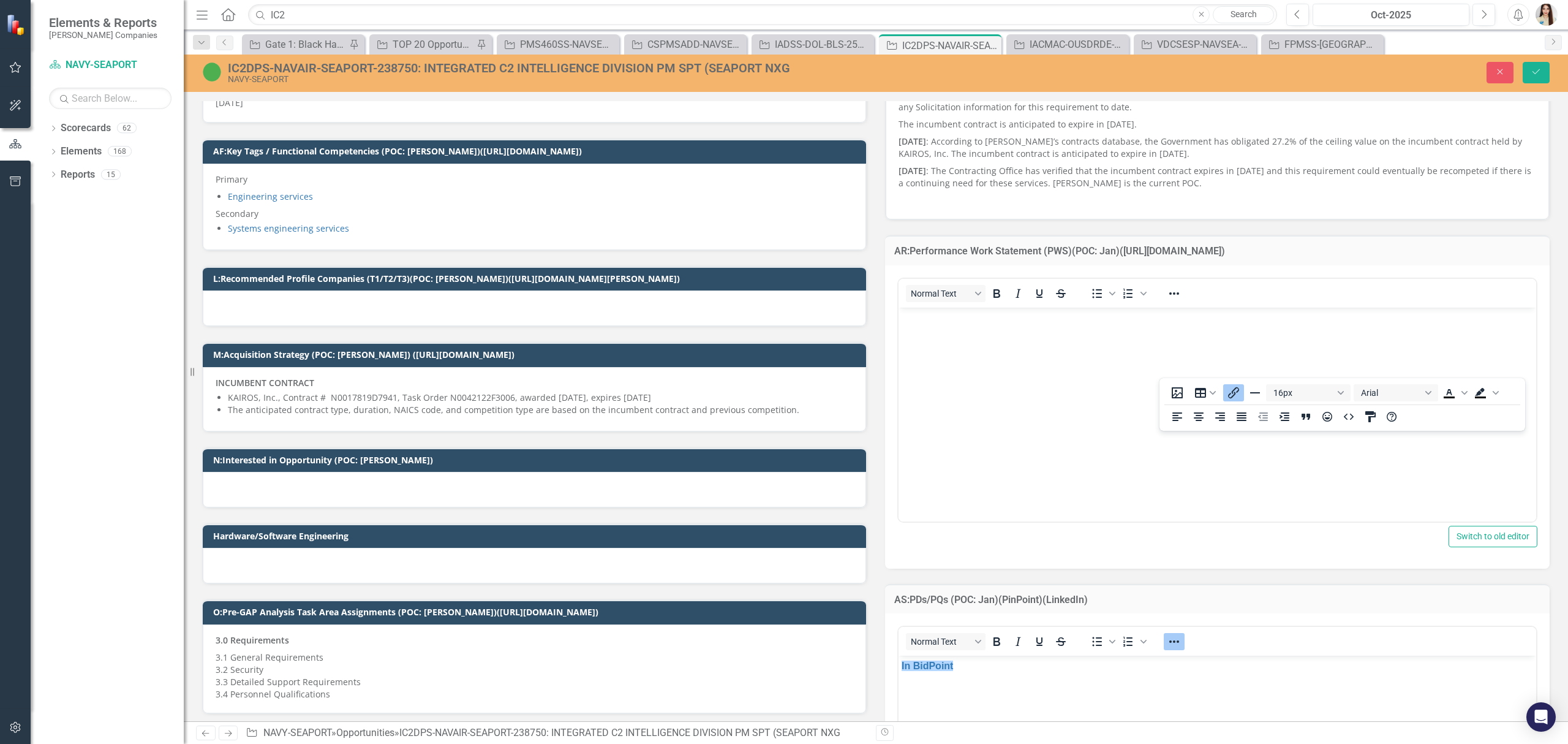
scroll to position [0, 0]
click at [960, 343] on body "Rich Text Area. Press ALT-0 for help." at bounding box center [1217, 398] width 638 height 184
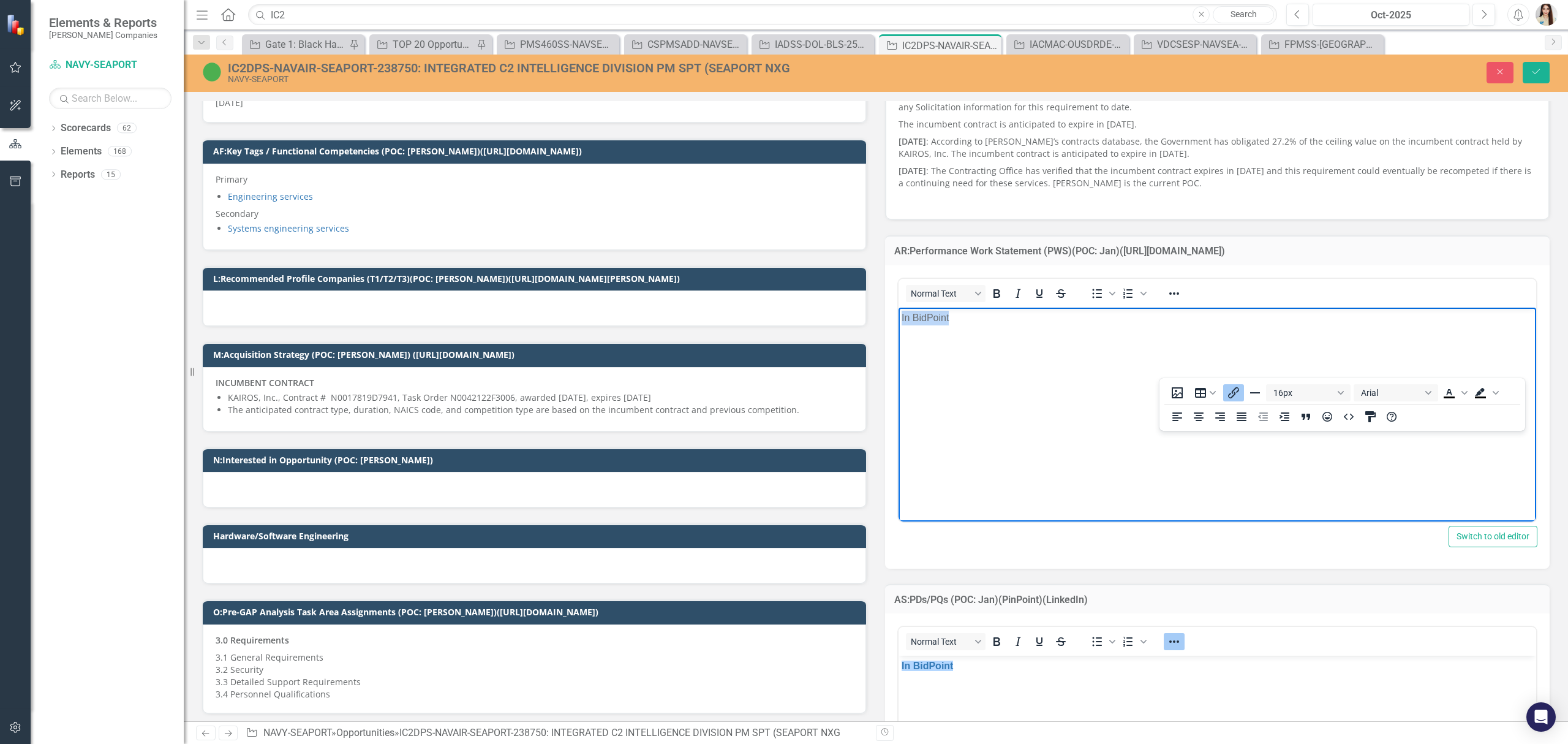
drag, startPoint x: 961, startPoint y: 314, endPoint x: 1045, endPoint y: 309, distance: 84.1
click at [898, 322] on html "In BidPoint" at bounding box center [1217, 398] width 638 height 184
click at [1174, 298] on icon "Reveal or hide additional toolbar items" at bounding box center [1174, 293] width 15 height 15
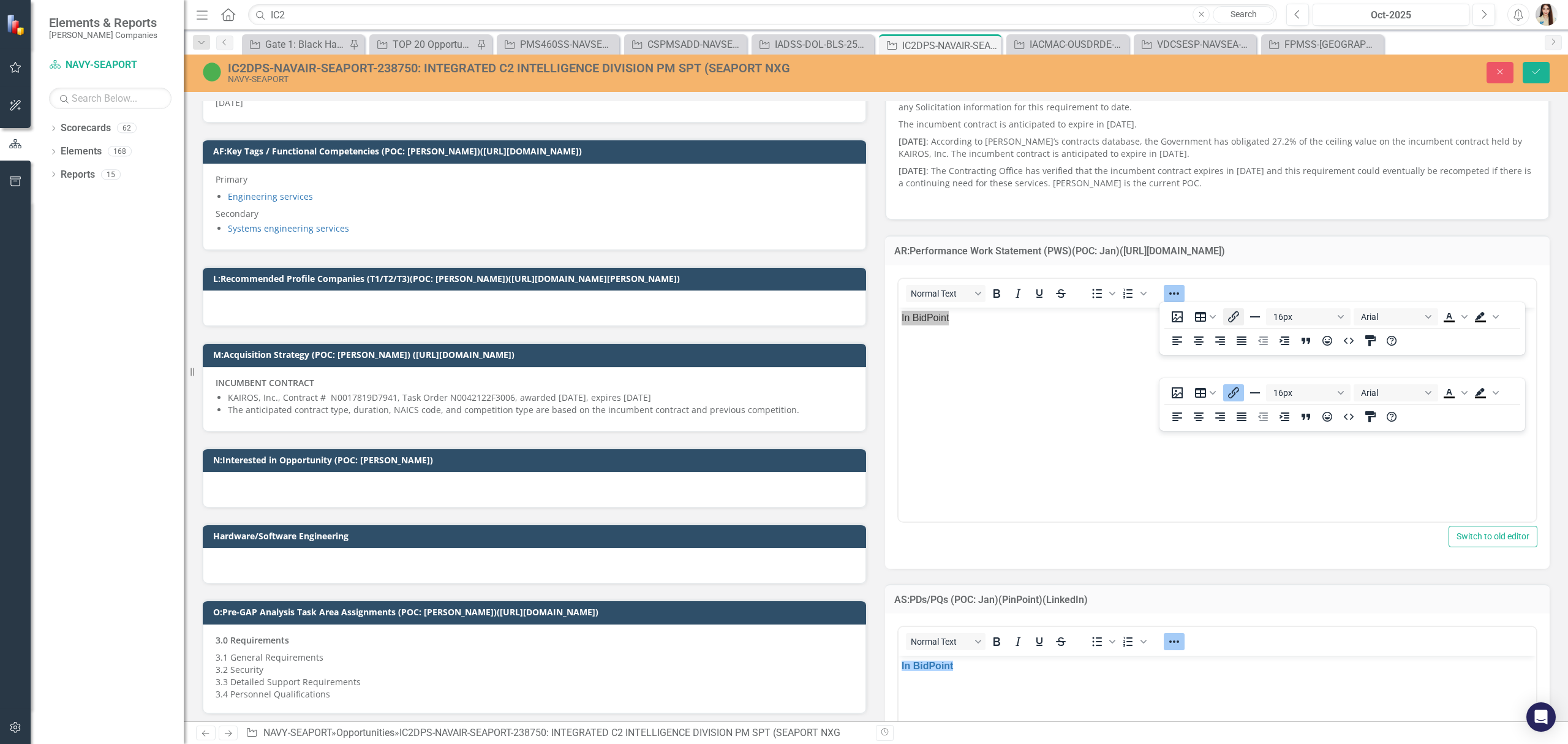
click at [1237, 317] on icon "Insert/edit link" at bounding box center [1233, 317] width 15 height 15
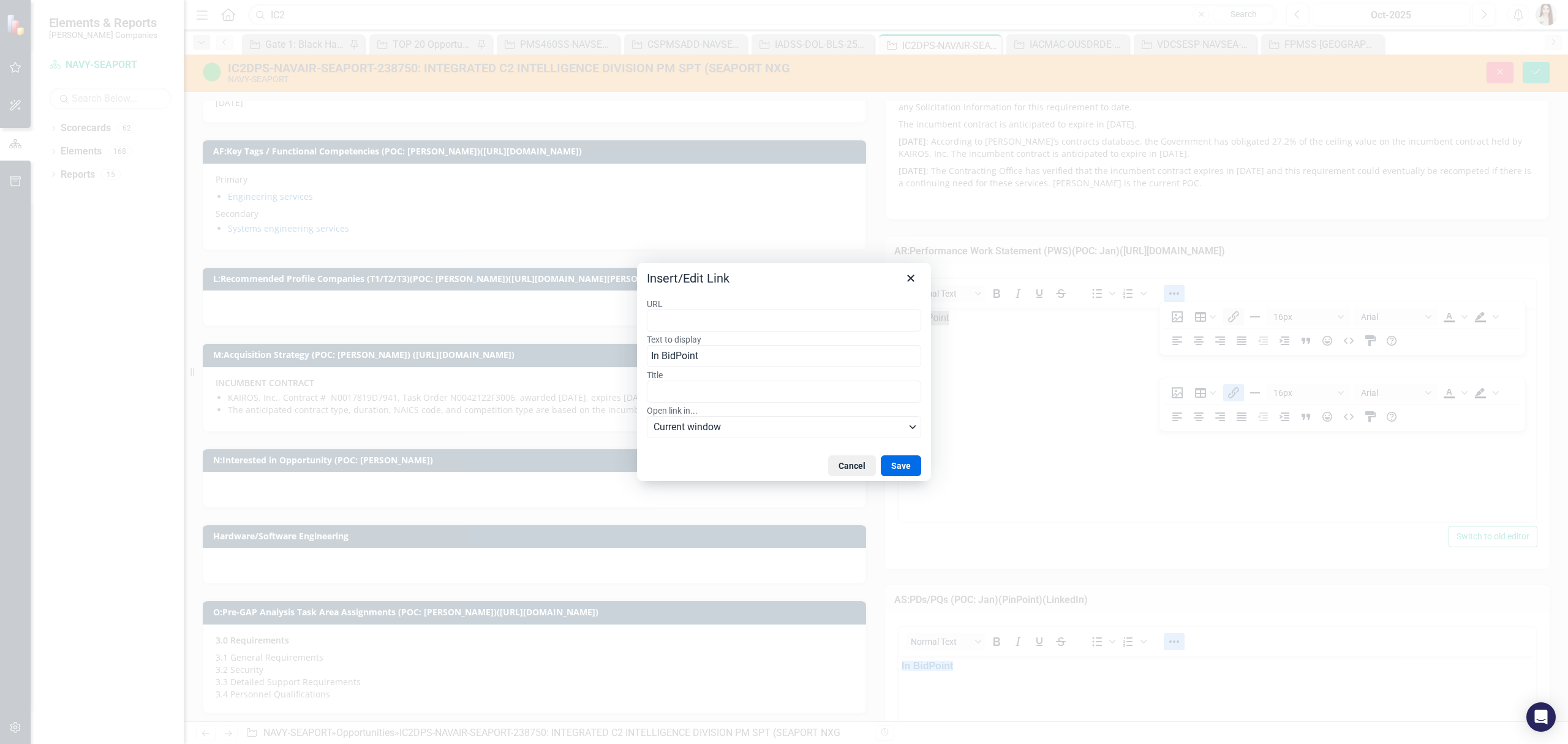
type input "[URL][DOMAIN_NAME][PERSON_NAME]"
click at [897, 466] on button "Save" at bounding box center [901, 466] width 40 height 21
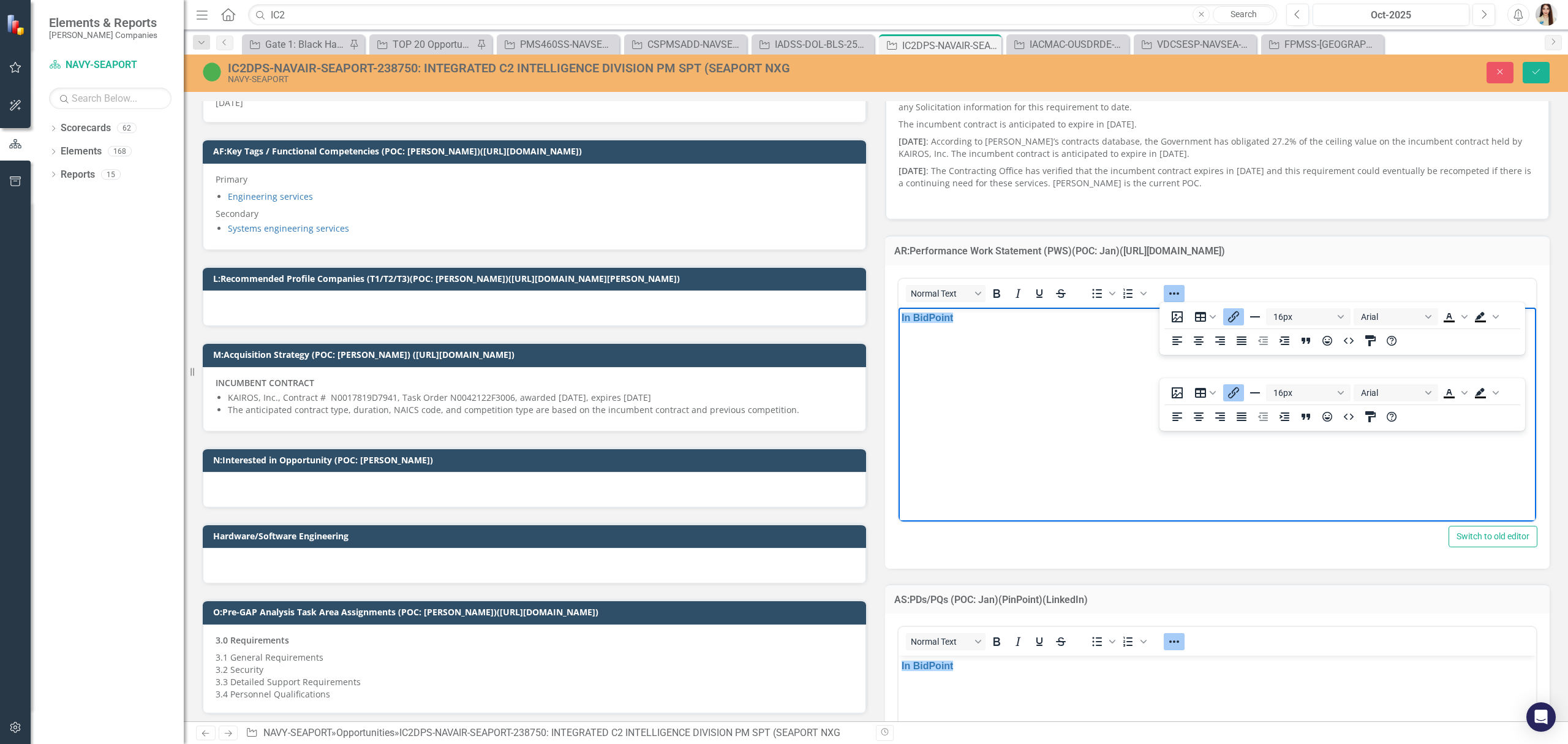
click at [1116, 344] on body "In BidPoint" at bounding box center [1217, 398] width 638 height 184
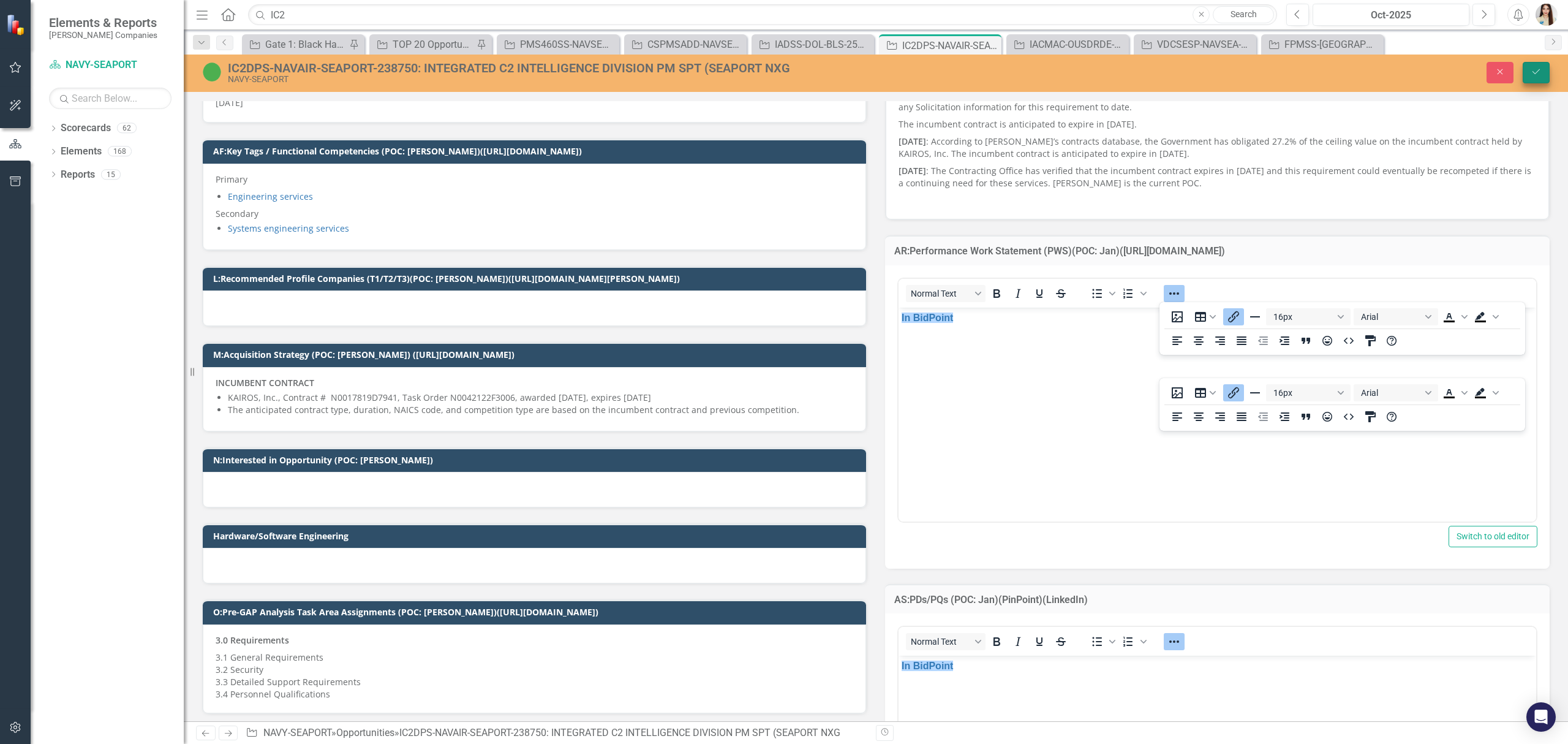
click at [1535, 77] on button "Save" at bounding box center [1535, 73] width 27 height 22
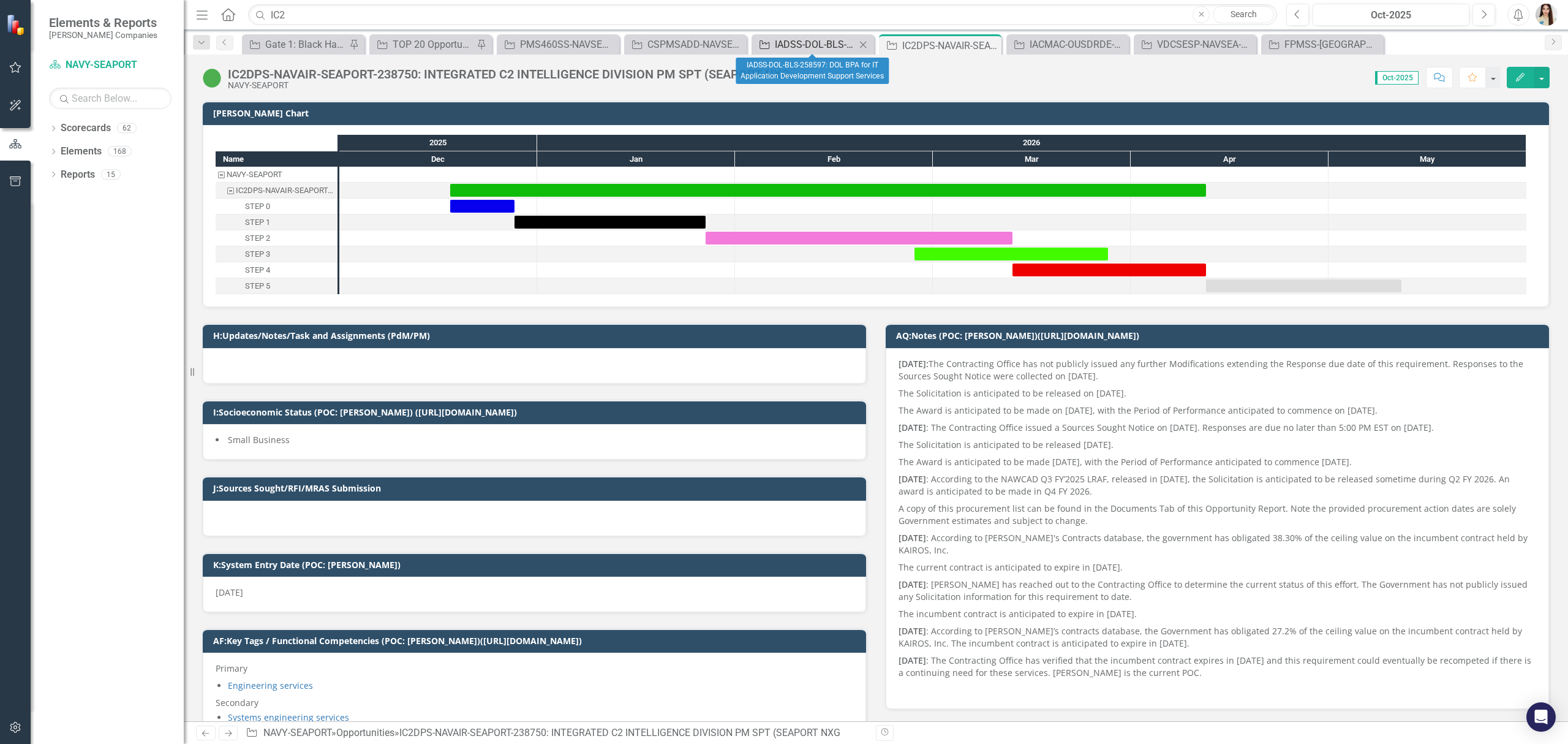
click at [817, 49] on div "IADSS-DOL-BLS-258597: DOL BPA for IT Application Development Support Services" at bounding box center [815, 44] width 81 height 15
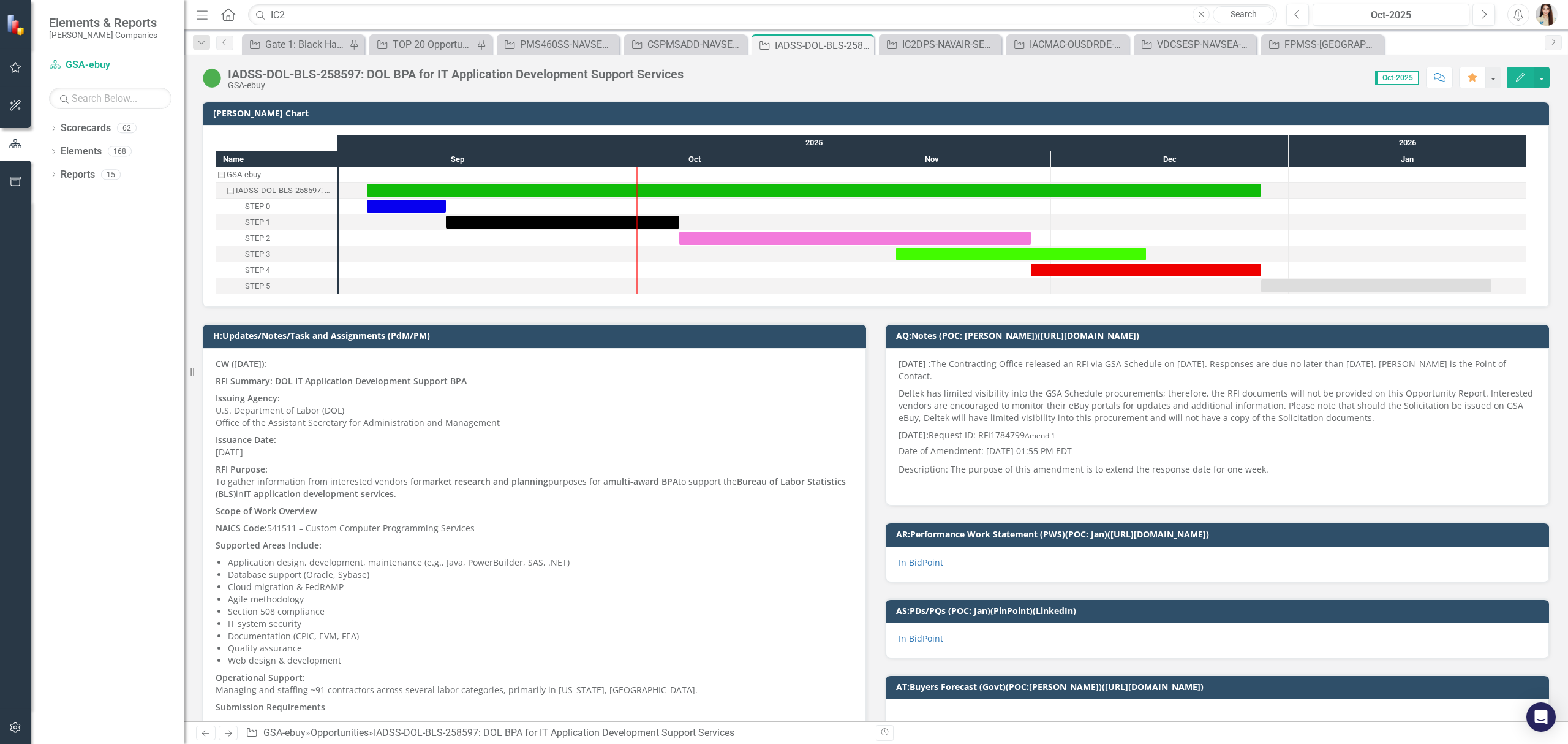
click at [1445, 82] on button "Comment" at bounding box center [1439, 77] width 27 height 22
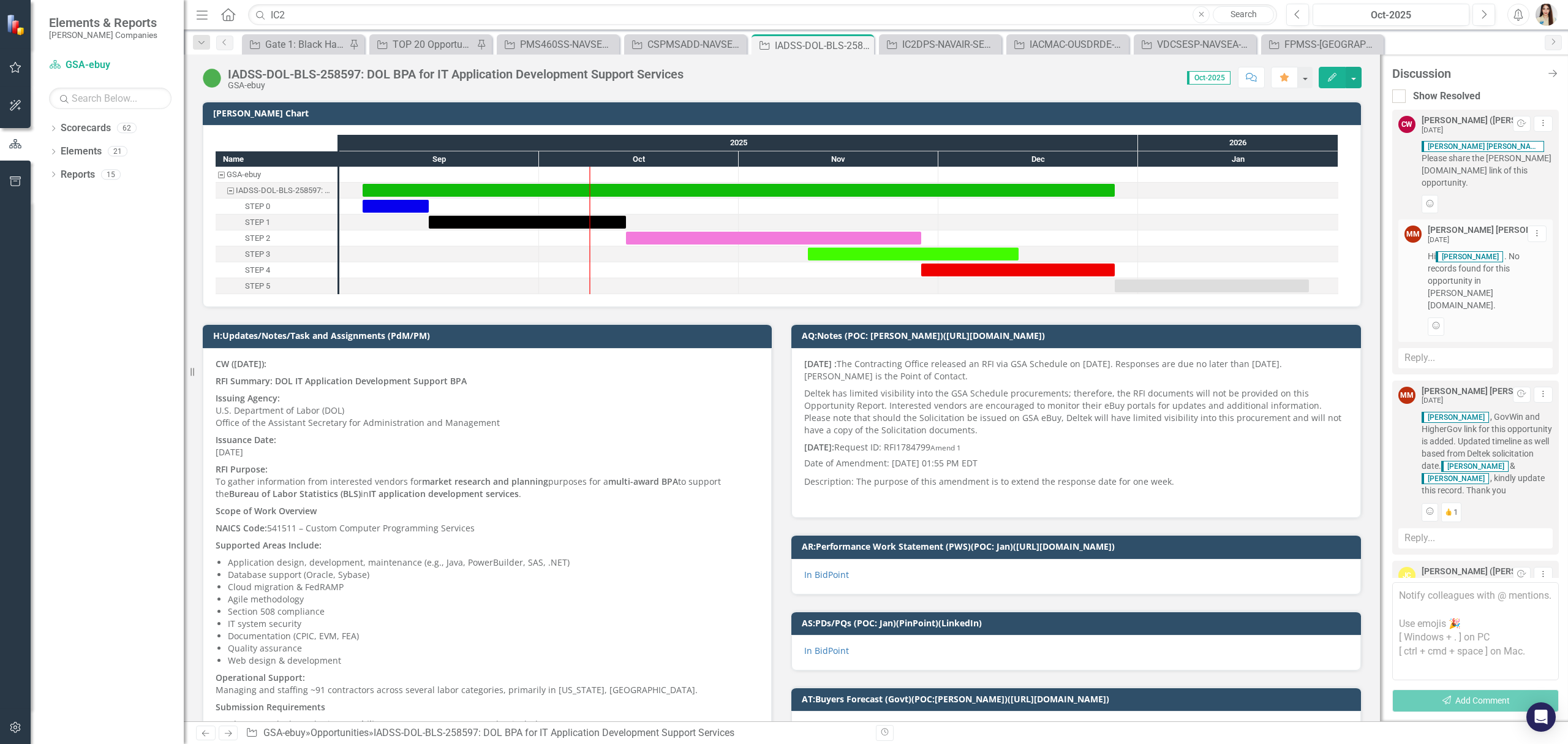
scroll to position [116, 0]
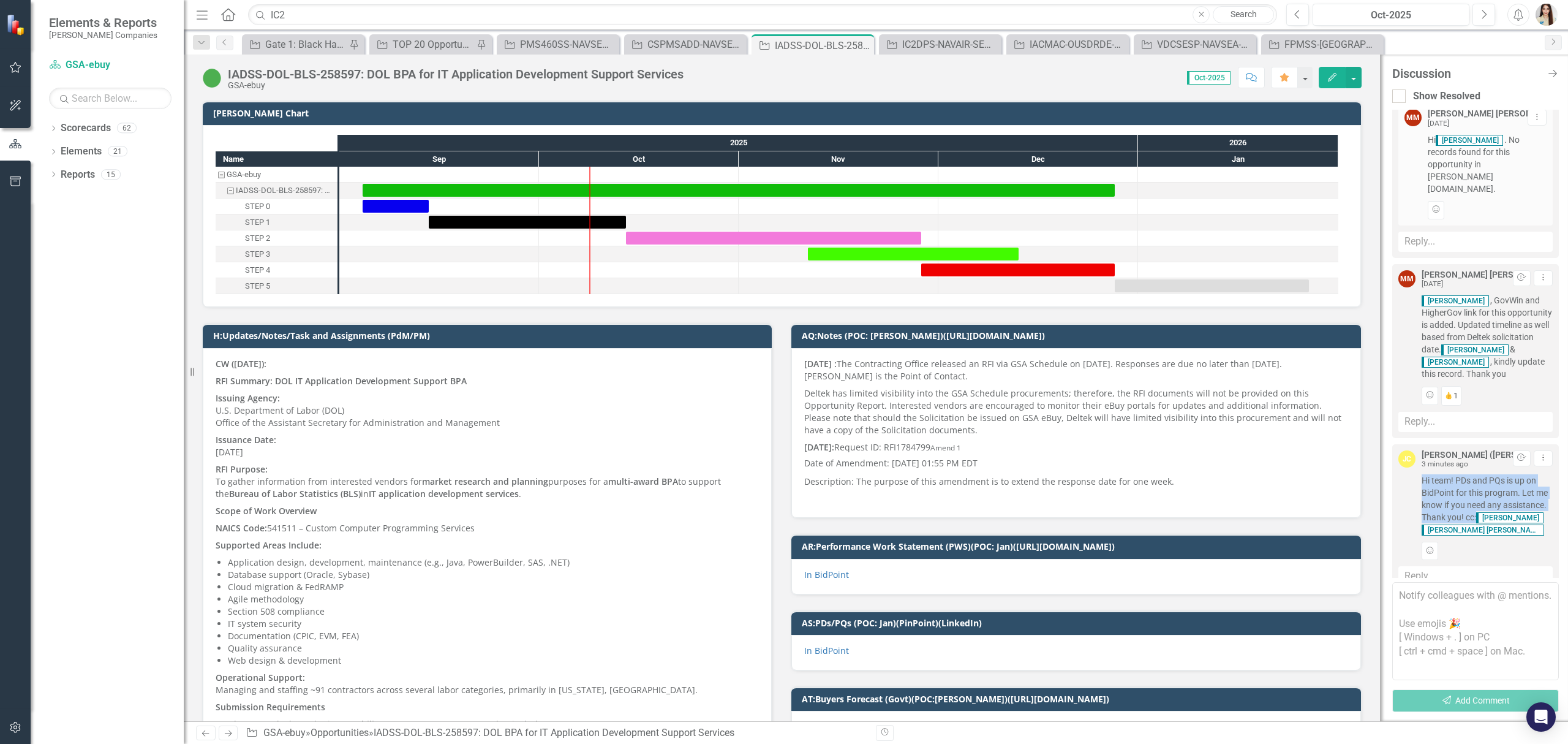
drag, startPoint x: 1421, startPoint y: 459, endPoint x: 1529, endPoint y: 491, distance: 112.6
click at [1529, 491] on span "Hi team! PDs and PQs is up on BidPoint for this program. Let me know if you nee…" at bounding box center [1487, 505] width 131 height 61
copy span "Hi team! PDs and PQs is up on BidPoint for this program. Let me know if you nee…"
click at [954, 45] on div "IC2DPS-NAVAIR-SEAPORT-238750: INTEGRATED C2 INTELLIGENCE DIVISION PM SPT (SEAPO…" at bounding box center [943, 44] width 81 height 15
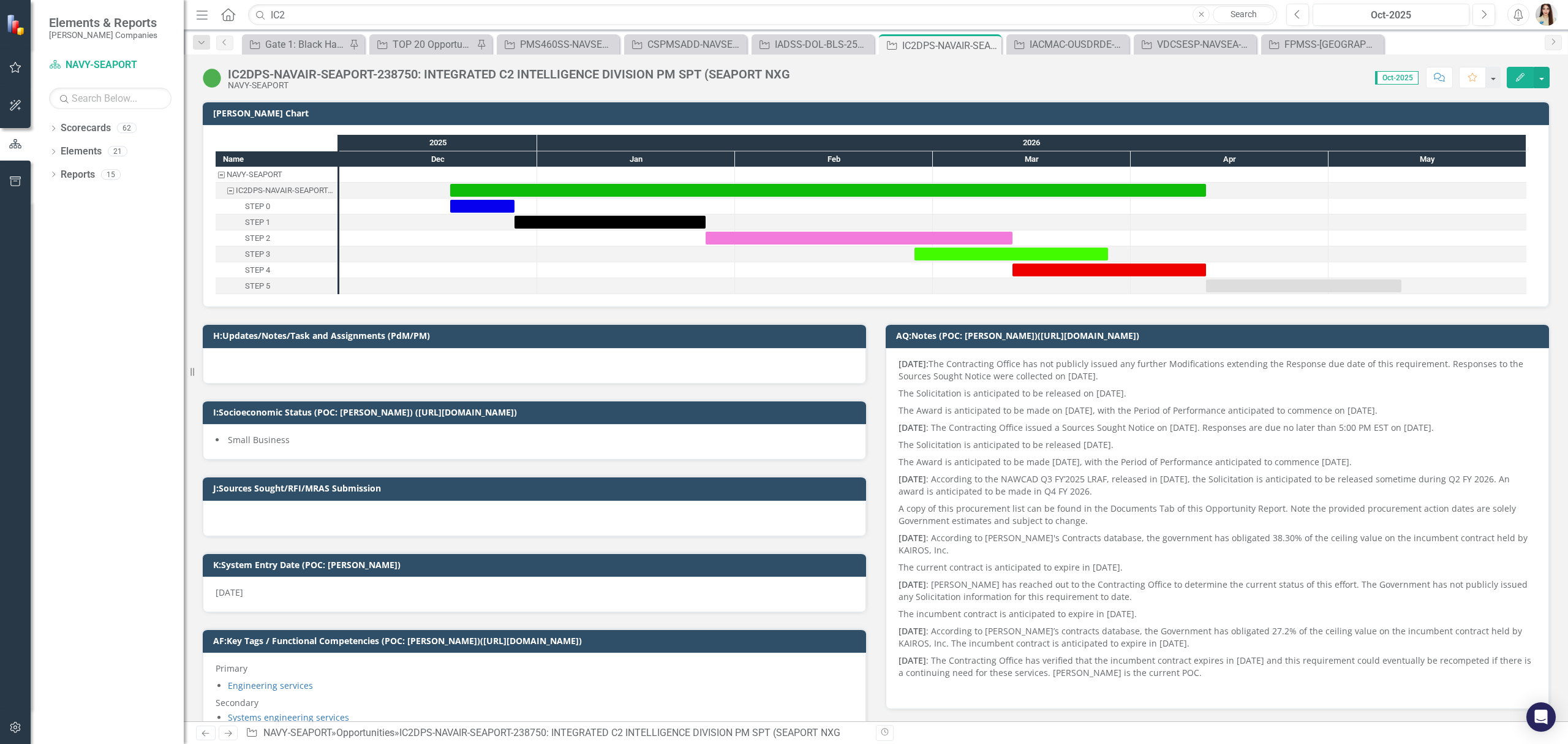
scroll to position [491, 0]
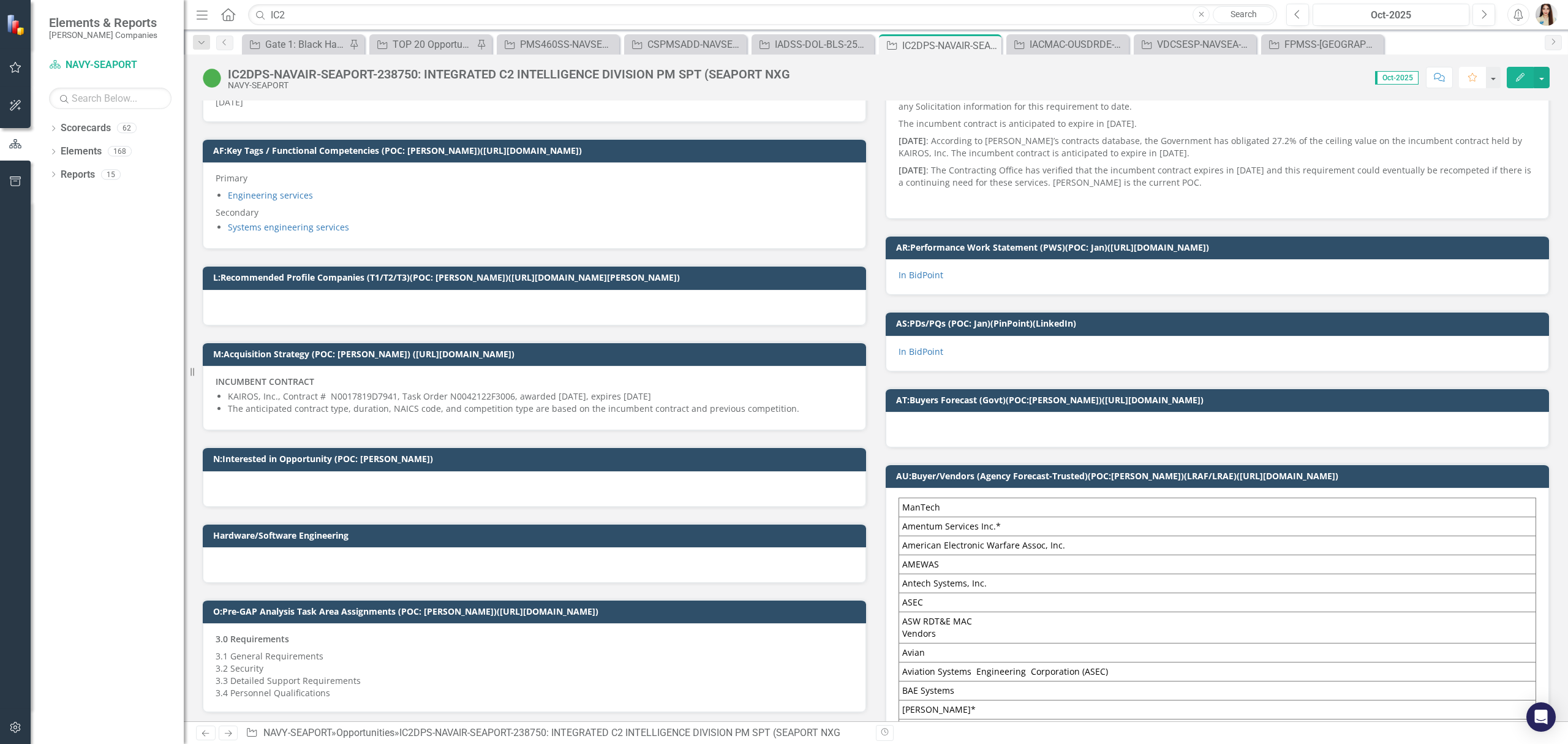
click at [1465, 74] on button "Favorite" at bounding box center [1472, 77] width 27 height 22
click at [1442, 79] on icon "Comment" at bounding box center [1439, 77] width 11 height 8
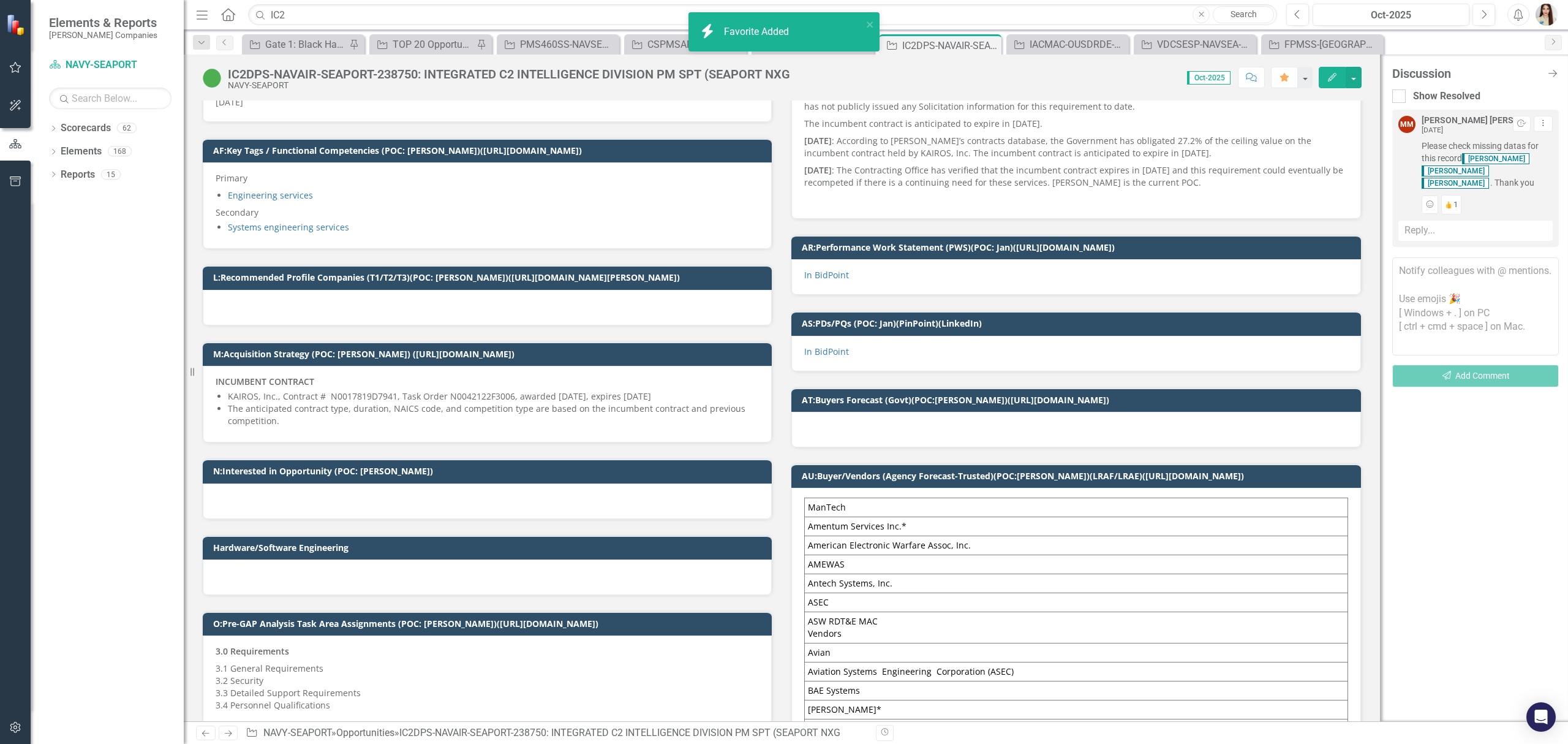
click at [1479, 295] on textarea at bounding box center [1475, 306] width 166 height 98
paste textarea "Hi team! PDs and PQs is up on BidPoint for this program. Let me know if you nee…"
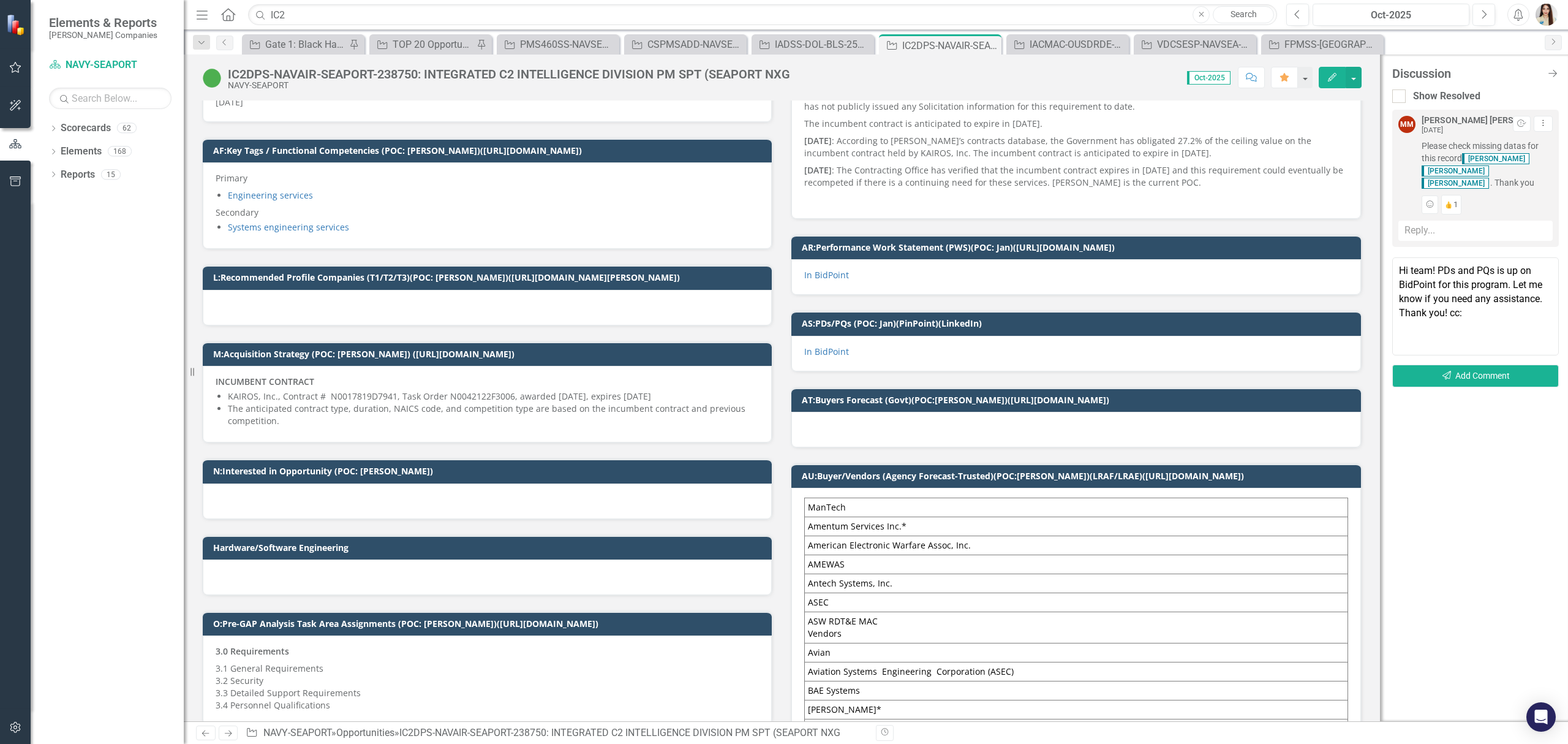
click at [1441, 268] on textarea "Hi team! PDs and PQs is up on BidPoint for this program. Let me know if you nee…" at bounding box center [1475, 306] width 166 height 98
click at [1468, 313] on textarea "Hi team! PDs and PQs is up on BidPoint for this program. Let me know if you nee…" at bounding box center [1475, 306] width 166 height 98
type textarea "Hi team! PDs and PQs is up on BidPoint for this program. Let me know if you nee…"
click at [1477, 378] on button "Send Add Comment" at bounding box center [1475, 376] width 166 height 23
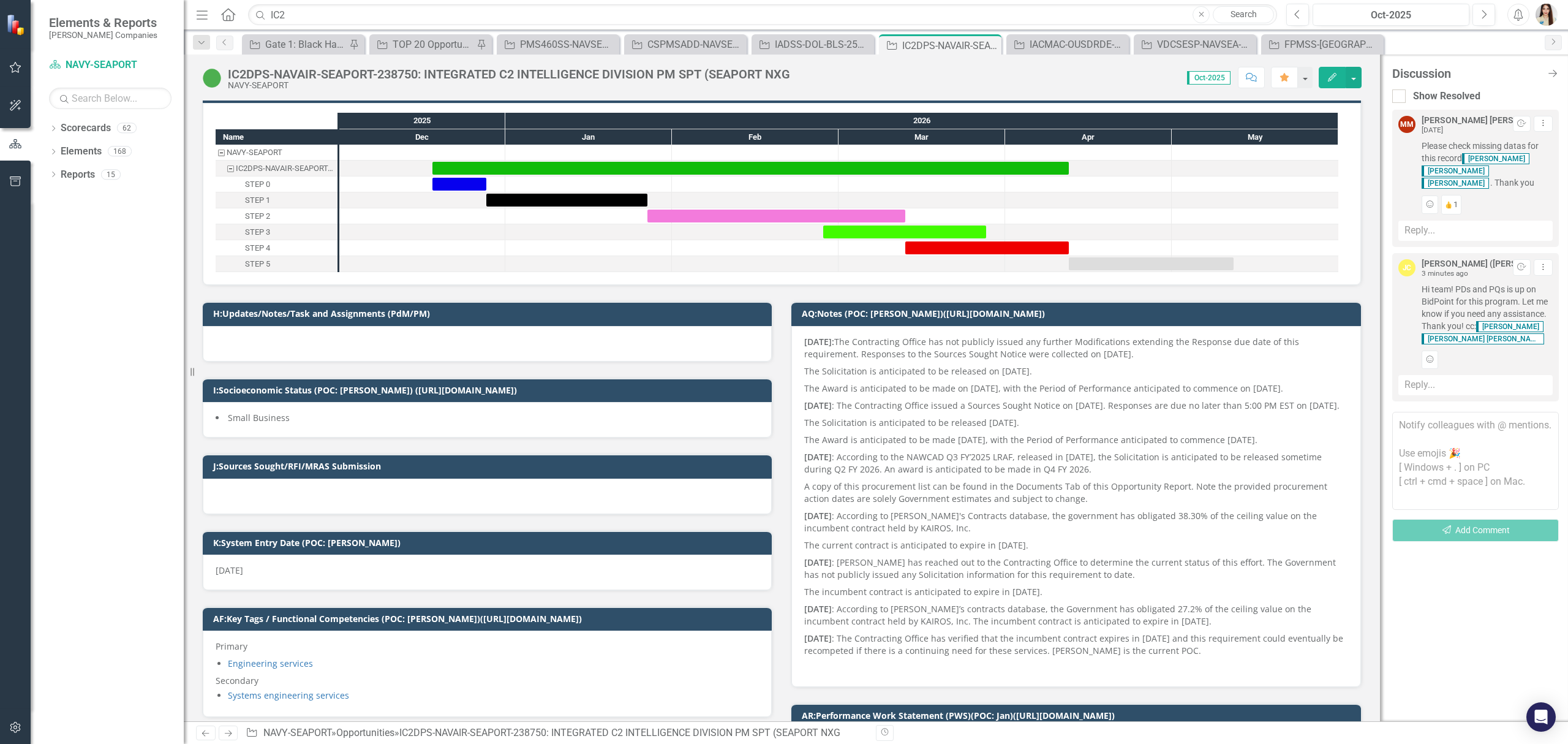
scroll to position [0, 0]
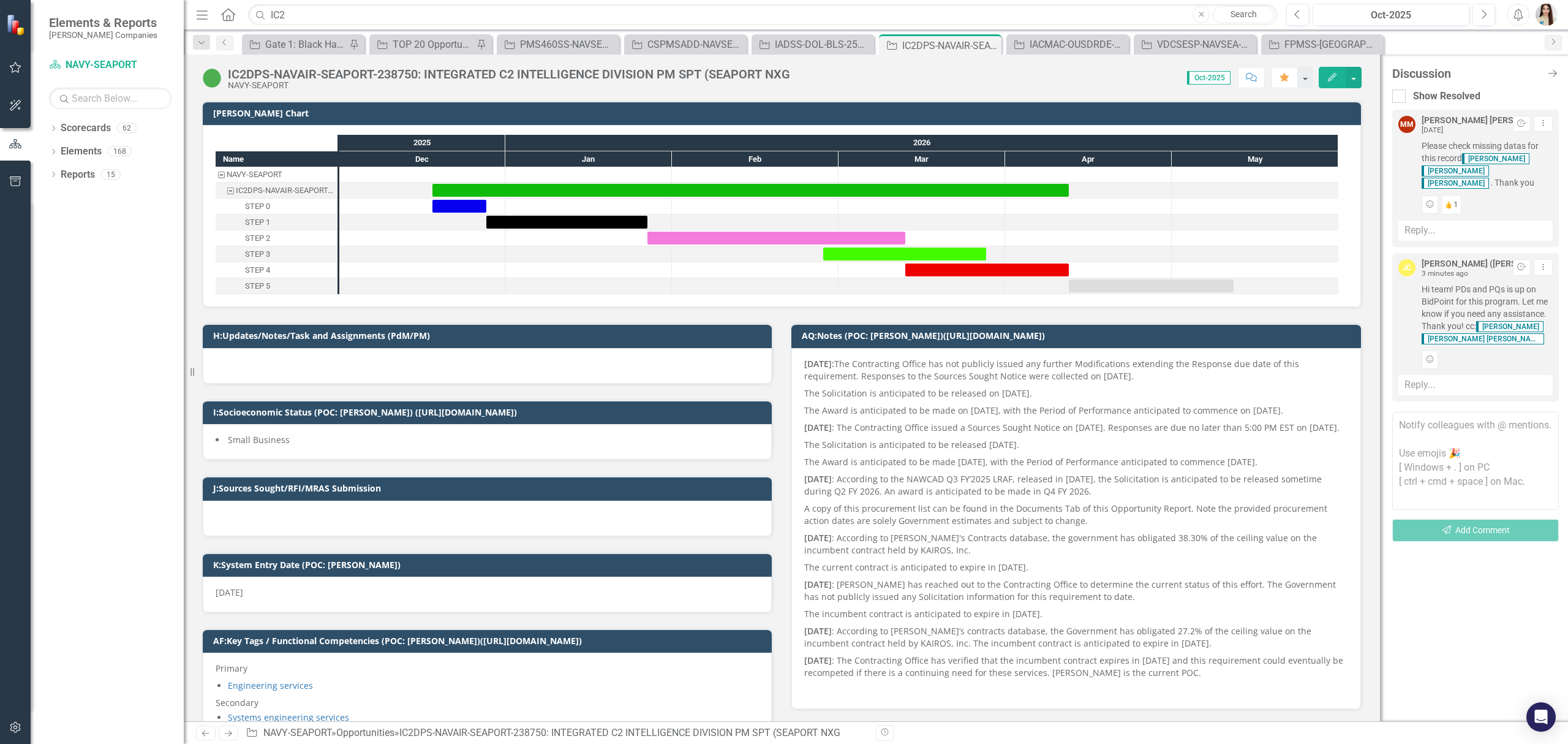
click at [868, 84] on div "Score: 0.00 Oct-2025 Completed Comment Favorite Edit" at bounding box center [1079, 77] width 565 height 21
drag, startPoint x: 1415, startPoint y: 48, endPoint x: 1405, endPoint y: 48, distance: 10.0
click at [1415, 48] on div "Opportunity Gate 1: Black Hat Schedule Report Pin Opportunity TOP 20 Opportunit…" at bounding box center [889, 44] width 1299 height 20
click at [829, 12] on input "IC2" at bounding box center [762, 15] width 1029 height 22
type input "I"
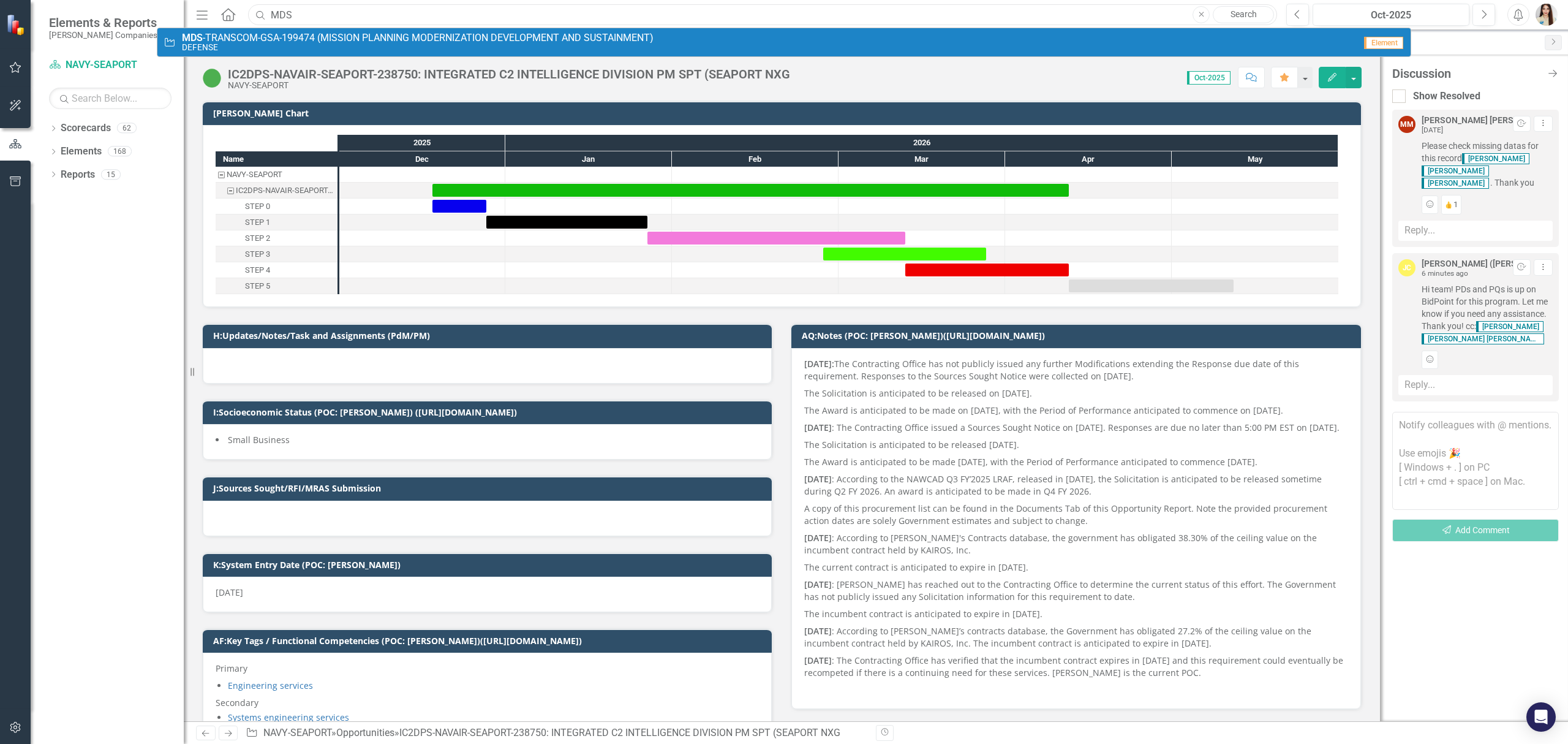
type input "MDS"
click at [337, 33] on span "MDS -TRANSCOM-GSA-199474 (MISSION PLANNING MODERNIZATION DEVELOPMENT AND SUSTAI…" at bounding box center [418, 38] width 471 height 11
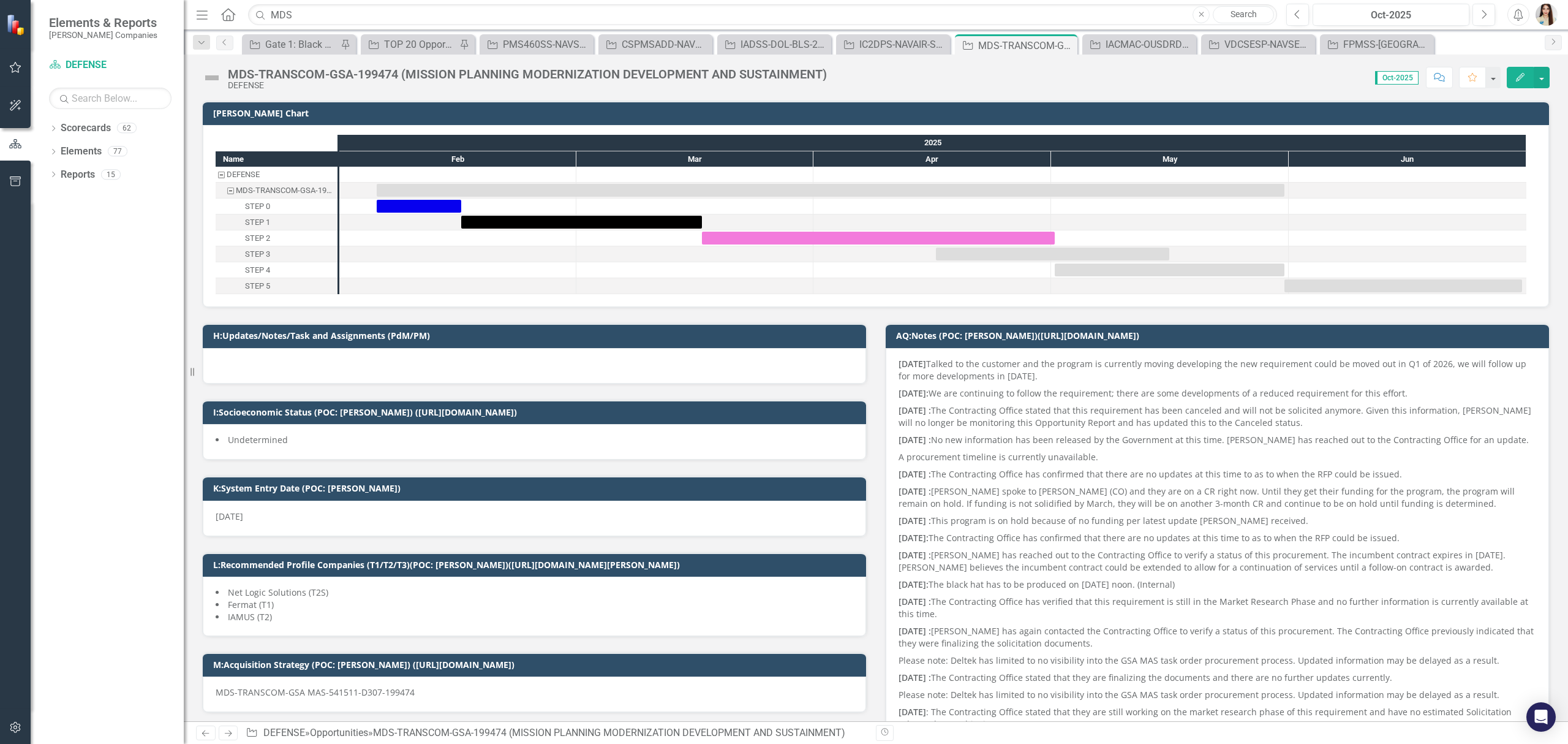
click at [1444, 84] on button "Comment" at bounding box center [1439, 77] width 27 height 22
checkbox input "true"
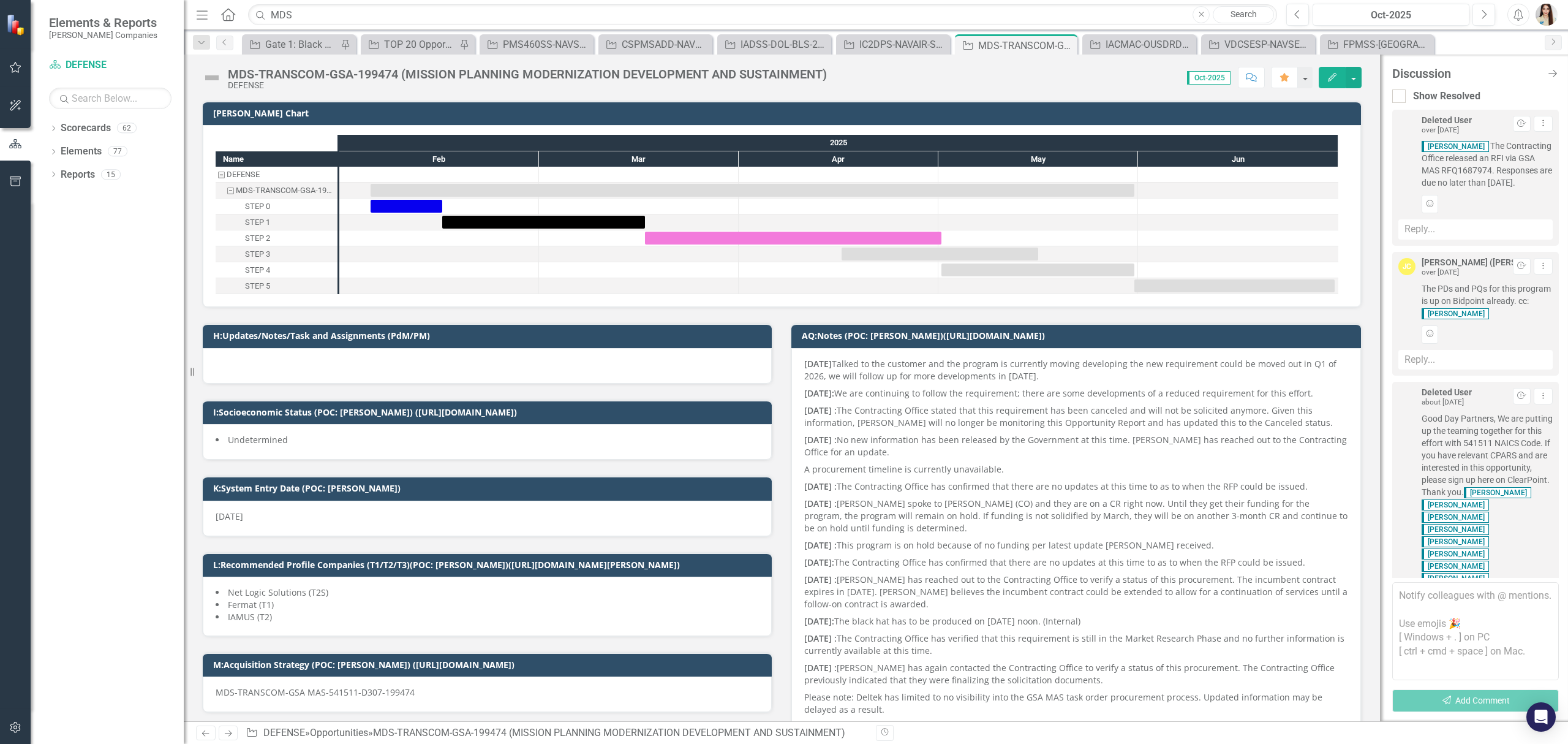
scroll to position [2009, 0]
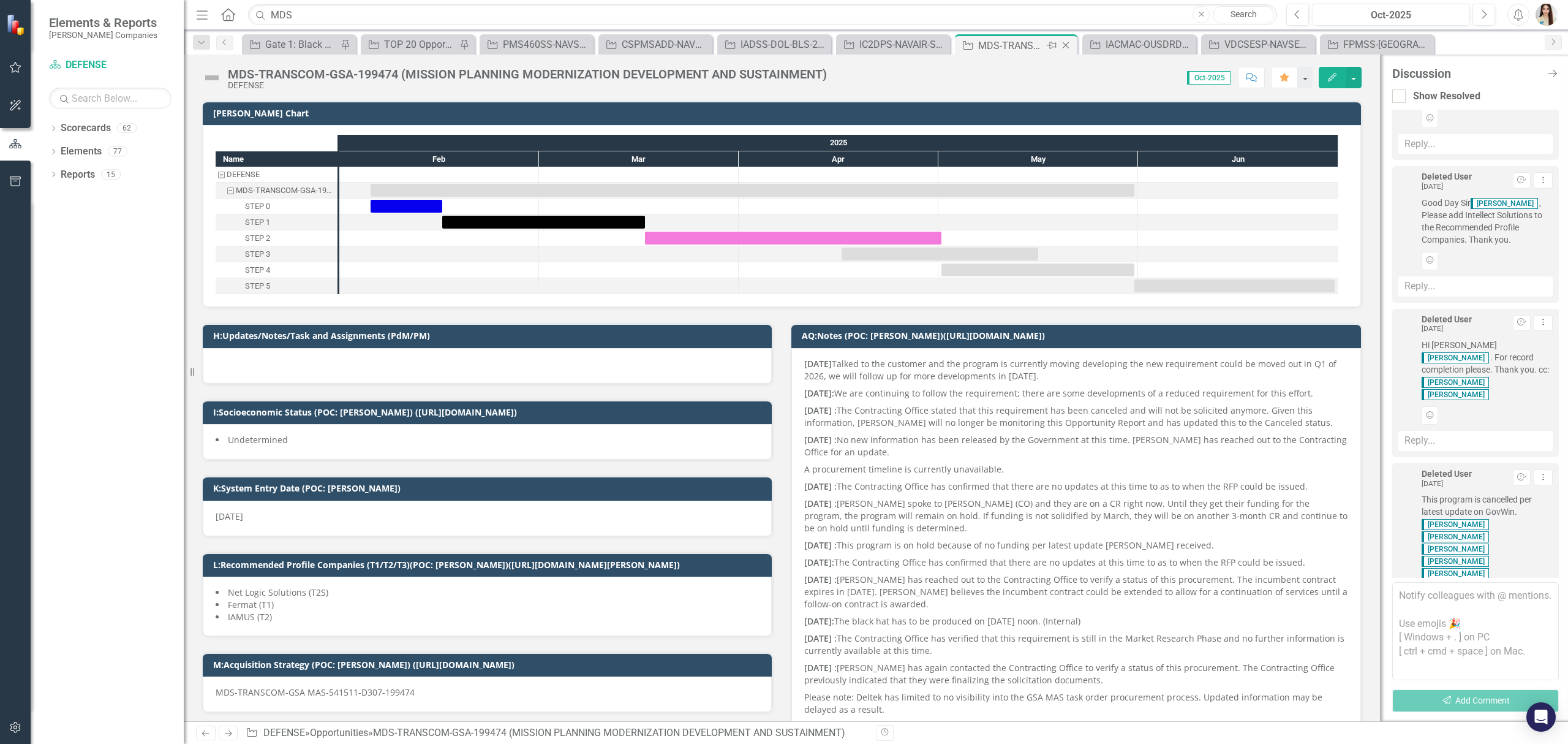
click at [1062, 43] on icon "Close" at bounding box center [1065, 45] width 12 height 10
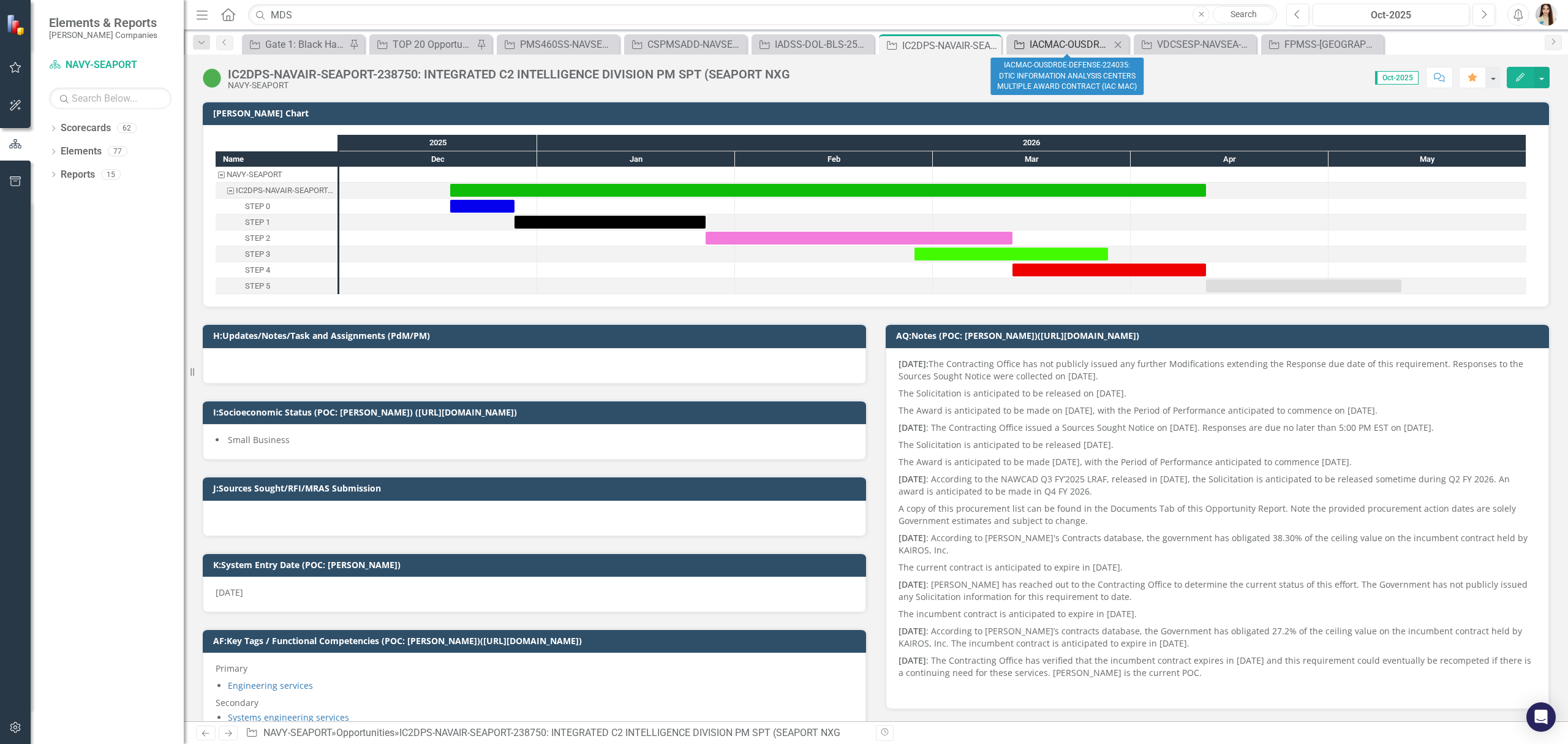
click at [1072, 40] on div "IACMAC-OUSDRDE-DEFENSE-224035: DTIC INFORMATION ANALYSIS CENTERS MULTIPLE AWARD…" at bounding box center [1070, 44] width 81 height 15
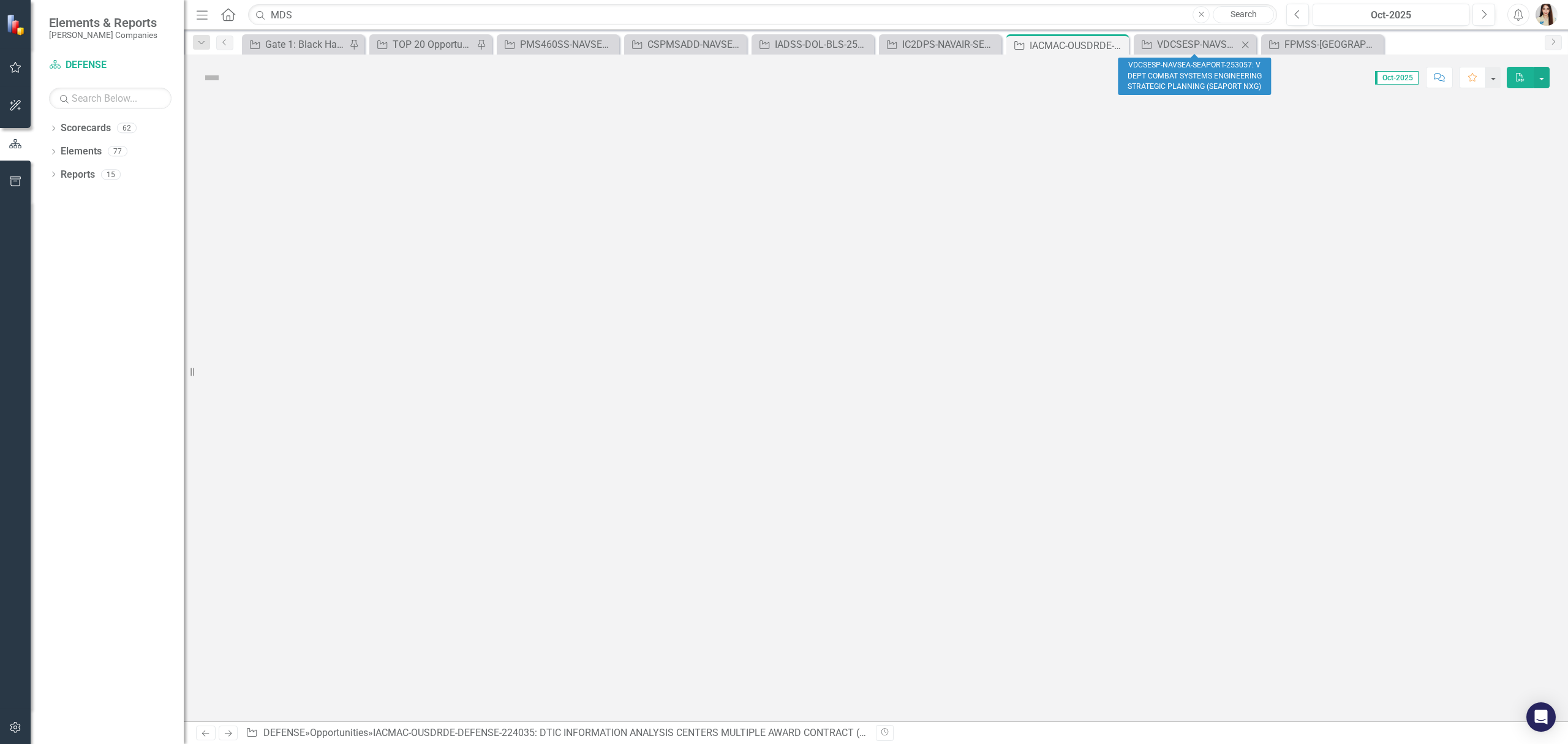
click at [1244, 44] on icon "Close" at bounding box center [1245, 44] width 12 height 10
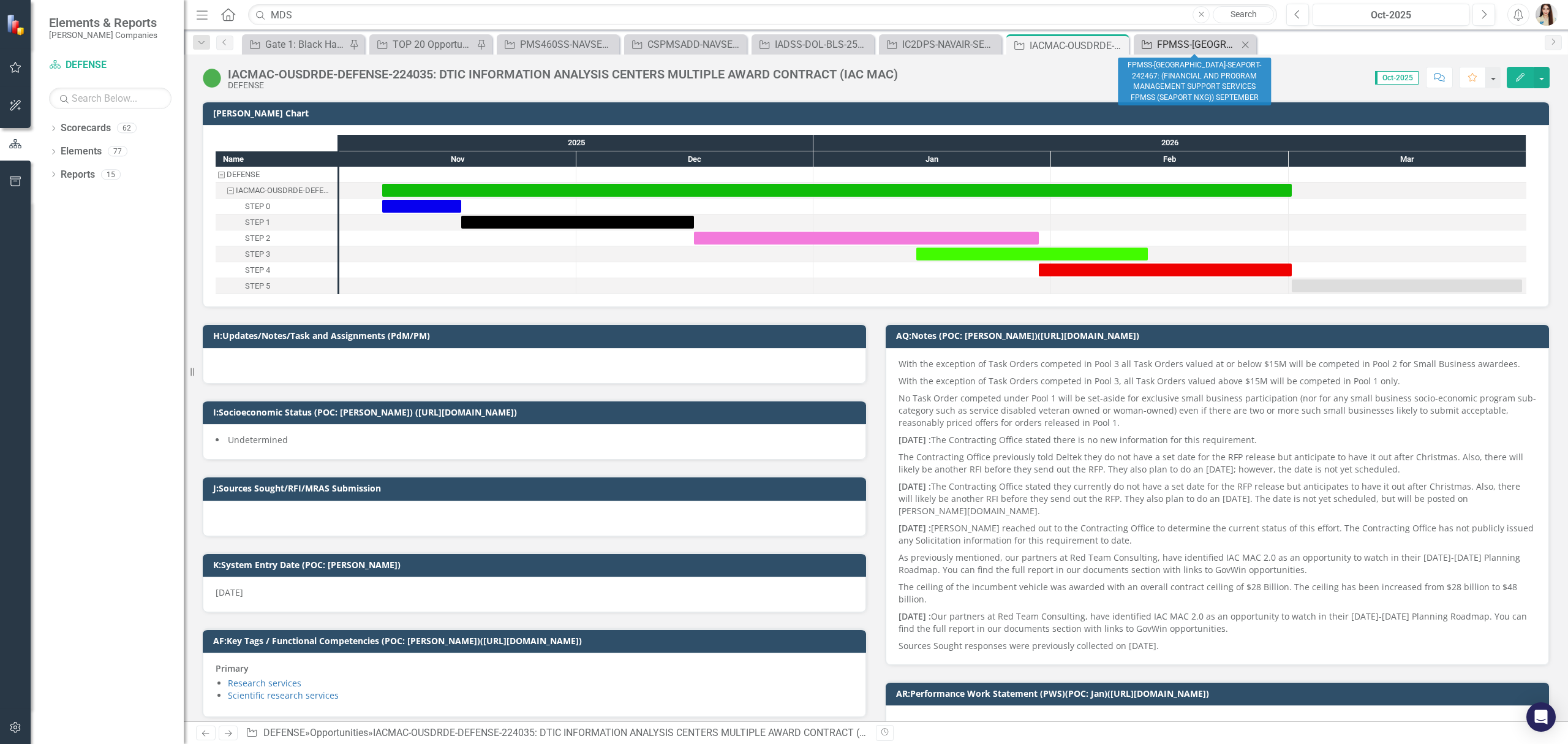
click at [1195, 44] on div "FPMSS-[GEOGRAPHIC_DATA]-SEAPORT-242467: (FINANCIAL AND PROGRAM MANAGEMENT SUPPO…" at bounding box center [1197, 44] width 81 height 15
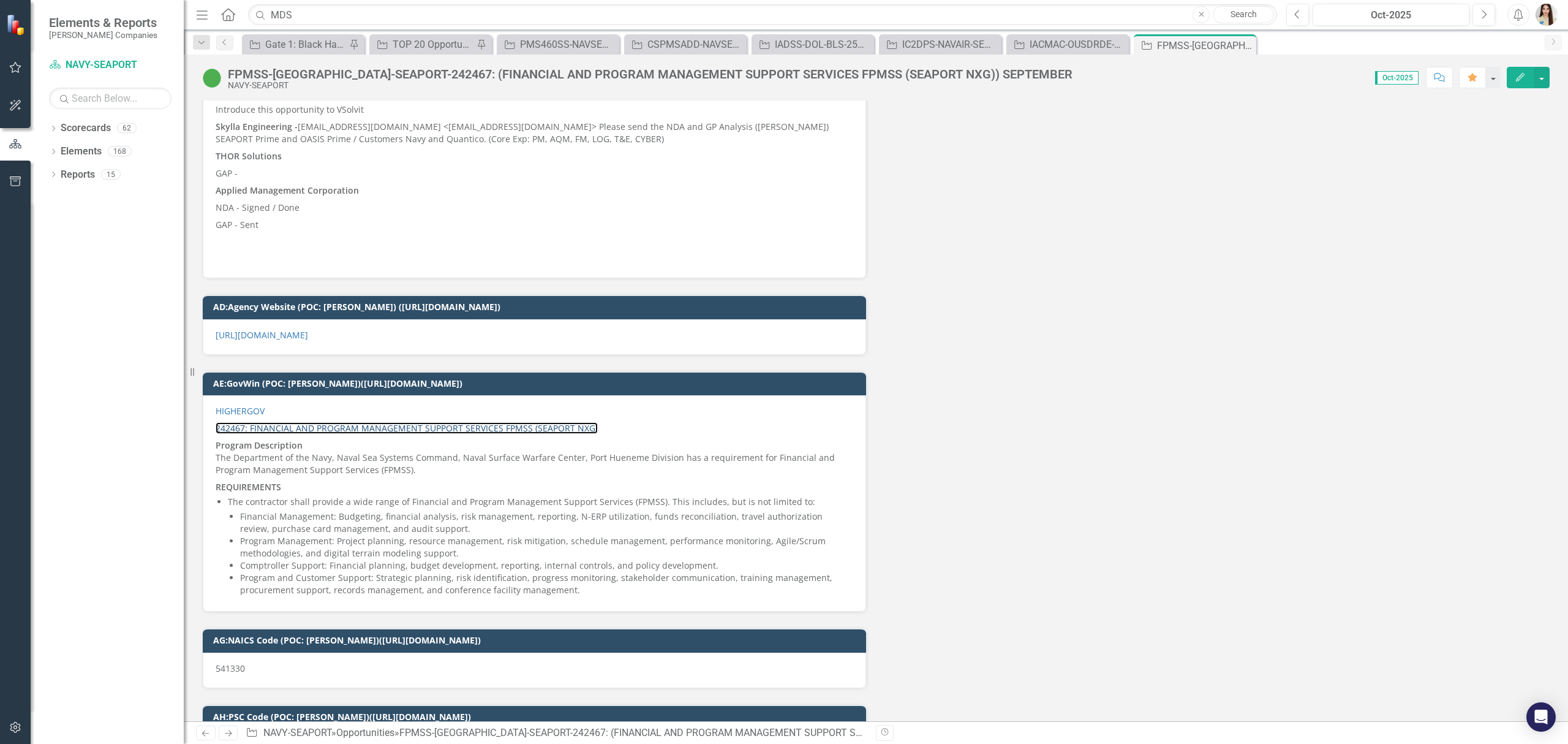
scroll to position [9642, 0]
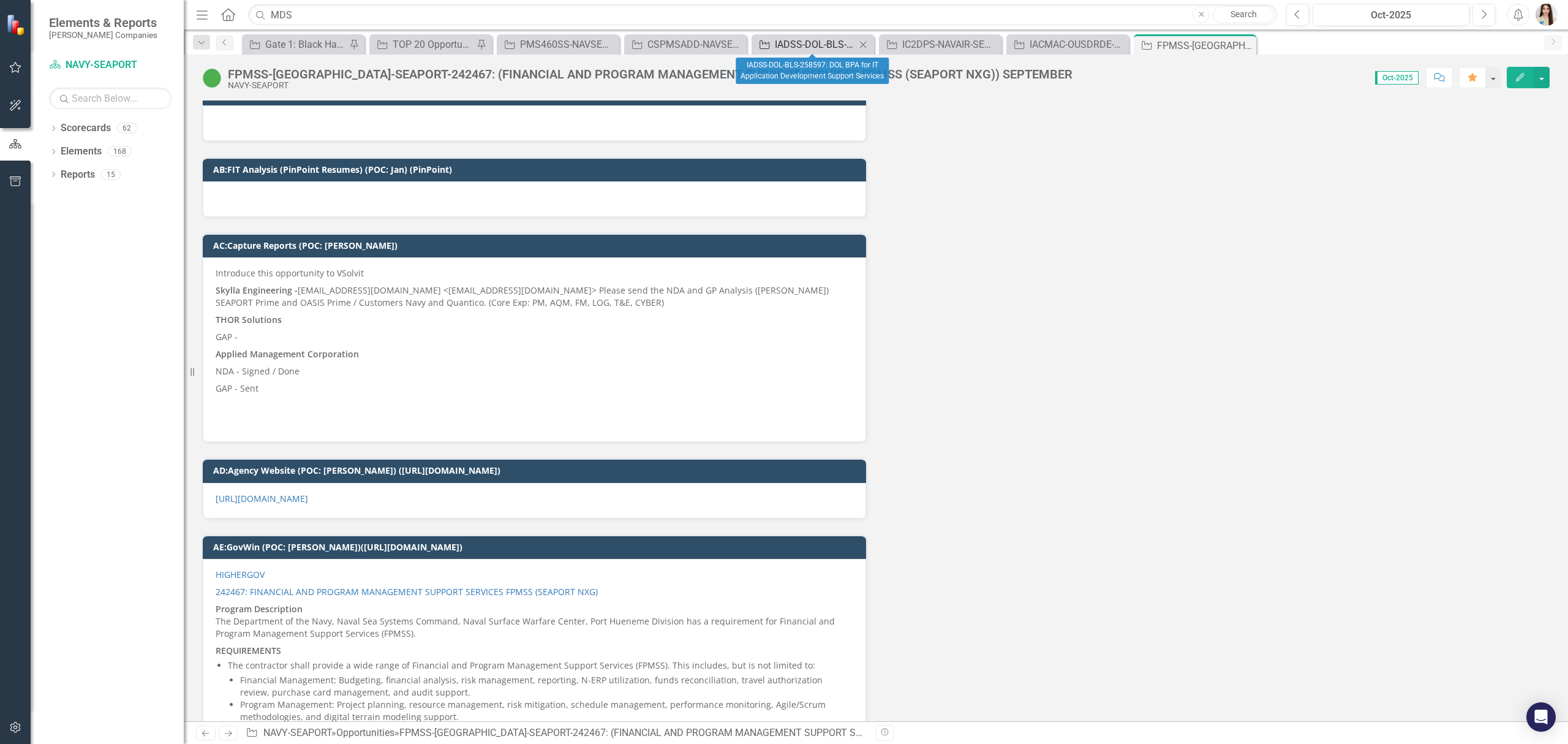
click at [826, 42] on div "IADSS-DOL-BLS-258597: DOL BPA for IT Application Development Support Services" at bounding box center [815, 44] width 81 height 15
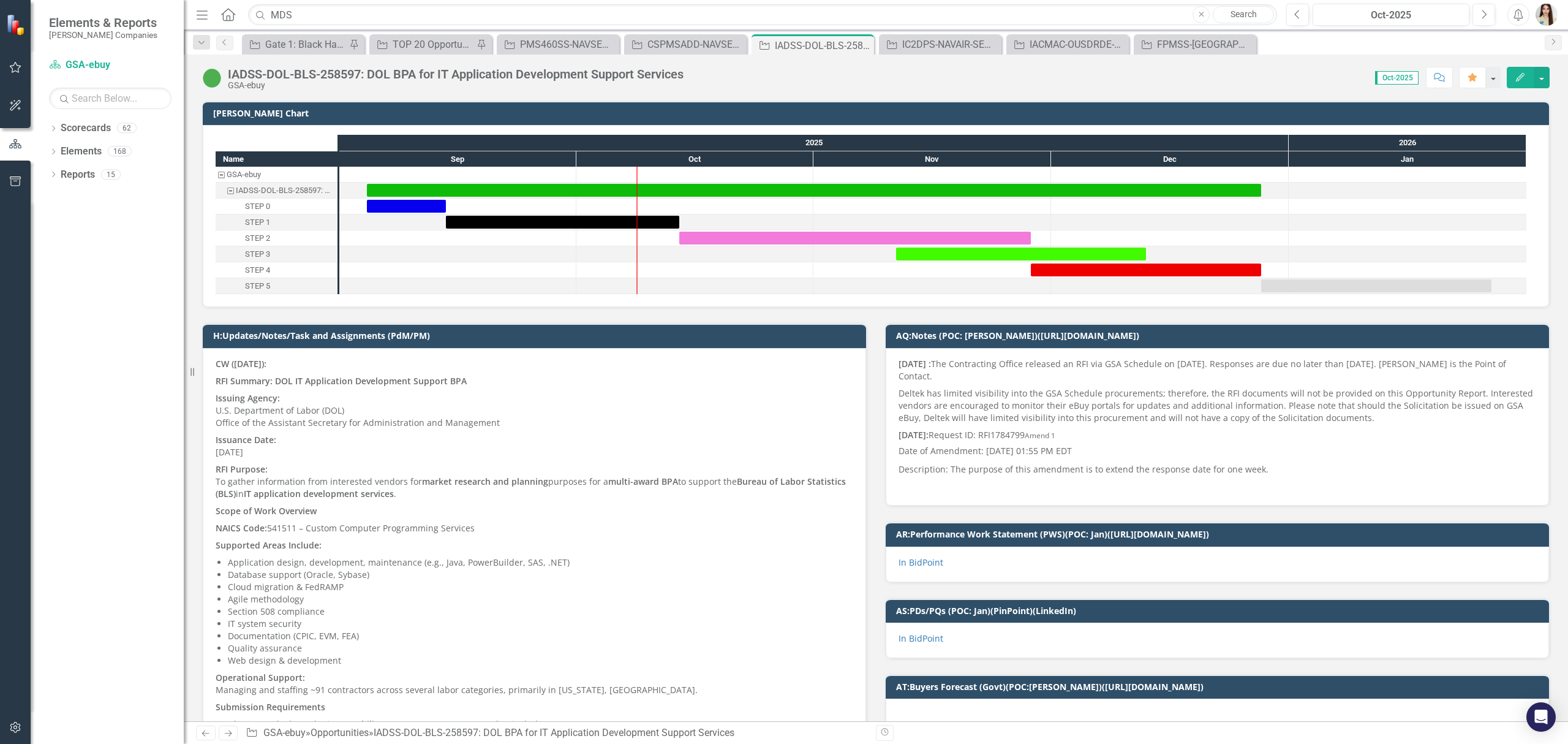
click at [826, 42] on div "IADSS-DOL-BLS-258597: DOL BPA for IT Application Development Support Services" at bounding box center [823, 45] width 96 height 15
click at [552, 17] on input "MDS" at bounding box center [762, 15] width 1029 height 22
type input "R"
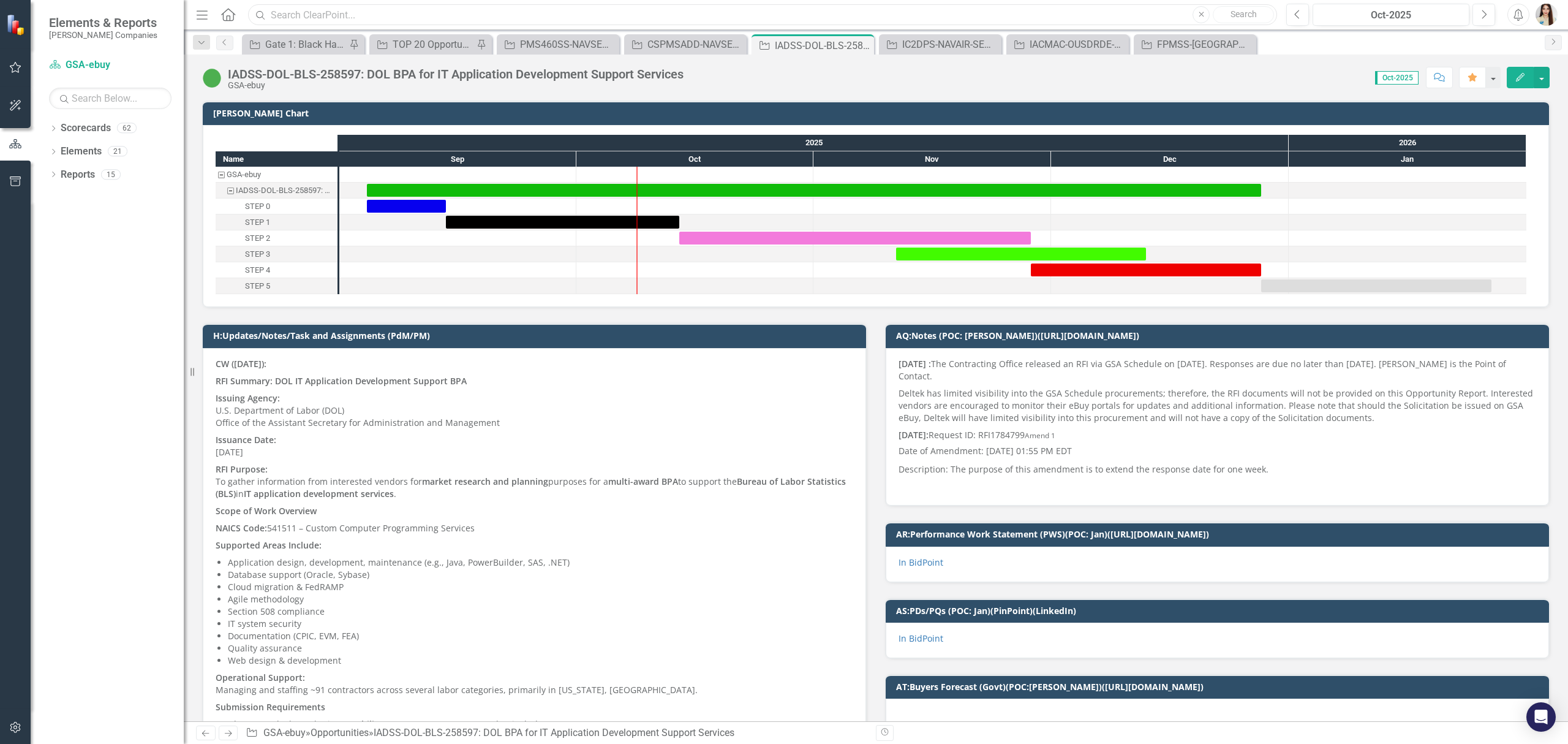
click at [489, 15] on input "text" at bounding box center [762, 15] width 1029 height 22
click at [745, 442] on p "Issuance Date: [DATE]" at bounding box center [534, 446] width 638 height 29
click at [522, 25] on input "RFI178" at bounding box center [762, 15] width 1029 height 22
click at [521, 22] on input "RFI178" at bounding box center [762, 15] width 1029 height 22
click at [521, 18] on input "RFI178" at bounding box center [762, 15] width 1029 height 22
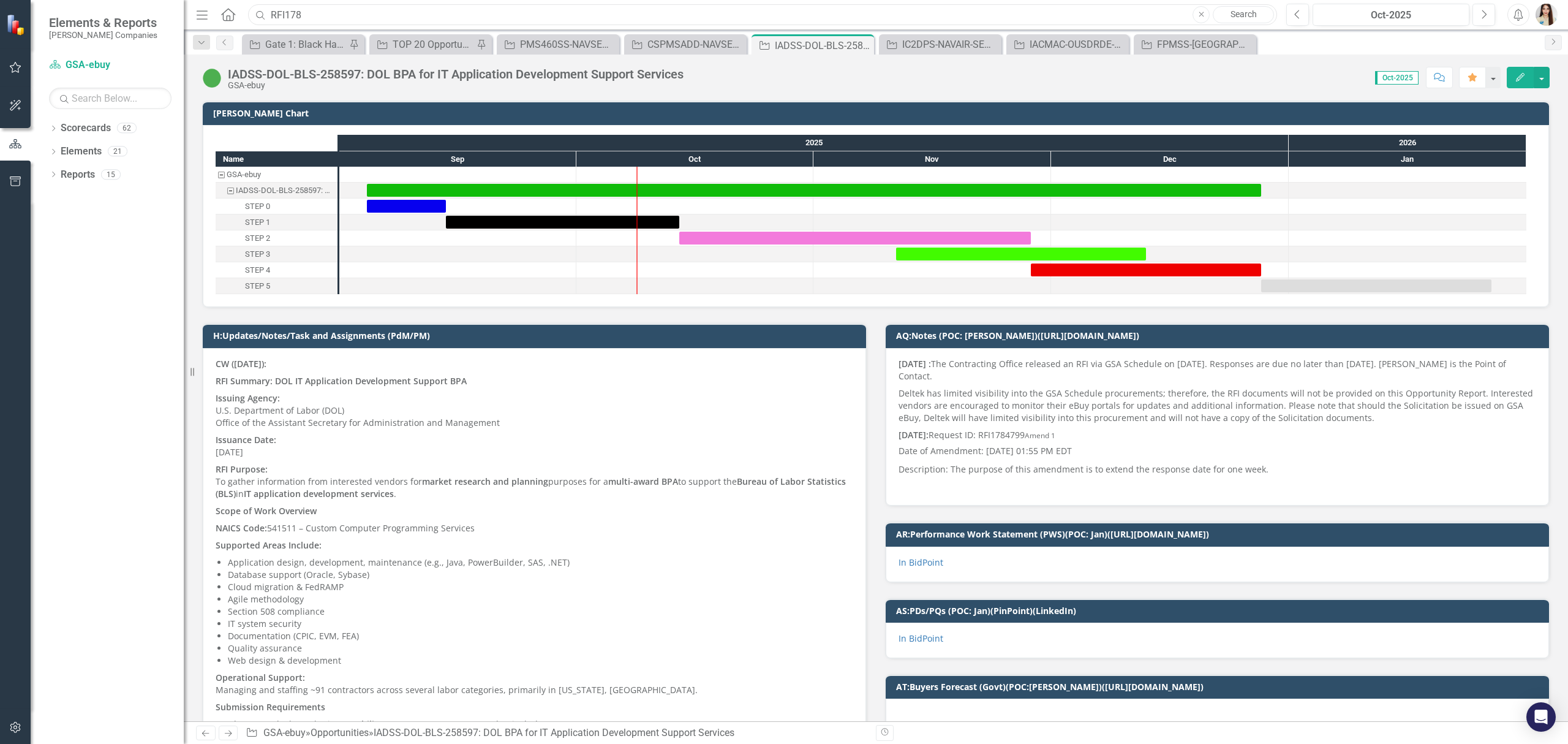
click at [521, 18] on input "RFI178" at bounding box center [762, 15] width 1029 height 22
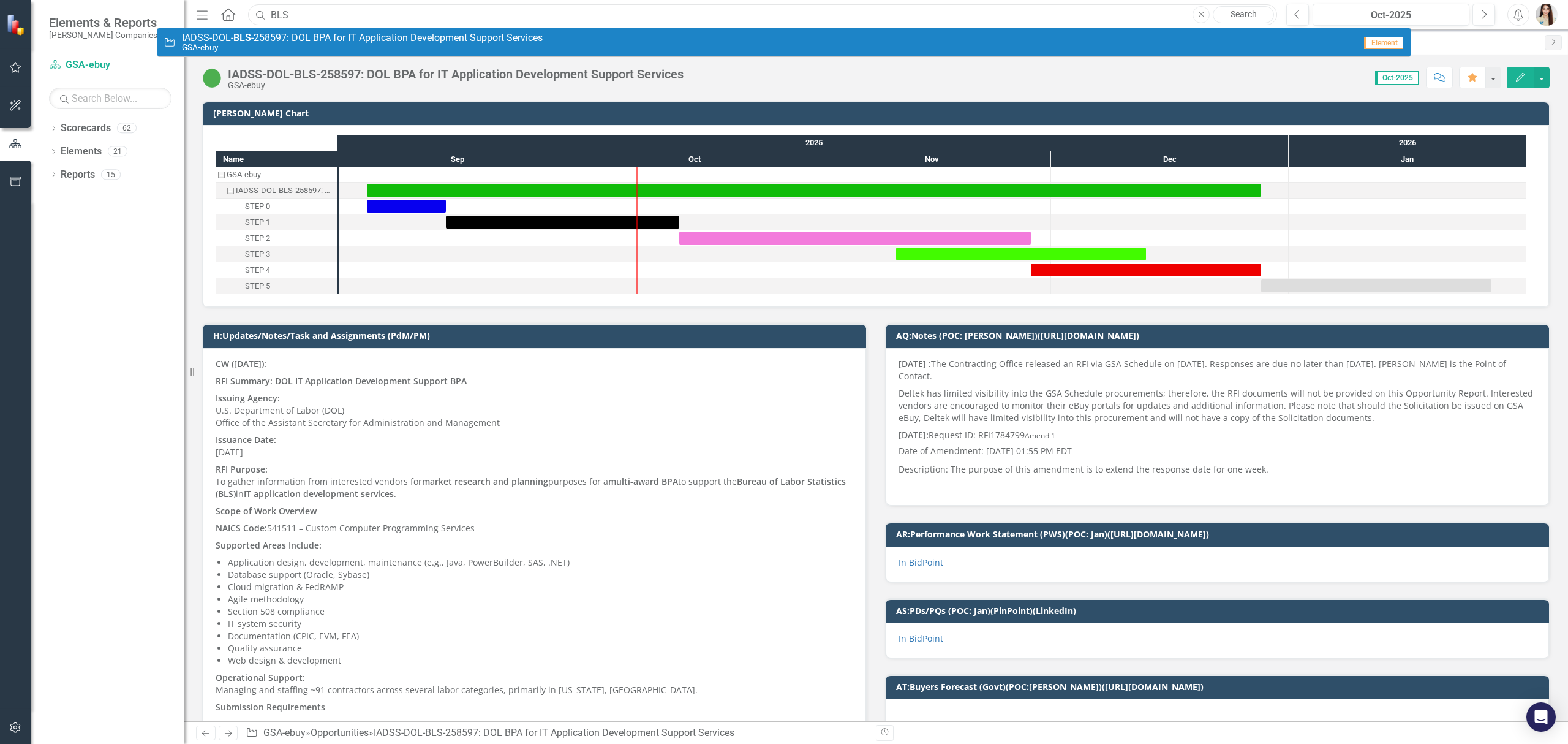
type input "BLS"
click at [792, 415] on p "Issuing Agency: U.S. Department of Labor (DOL) Office of the Assistant Secretar…" at bounding box center [534, 411] width 638 height 42
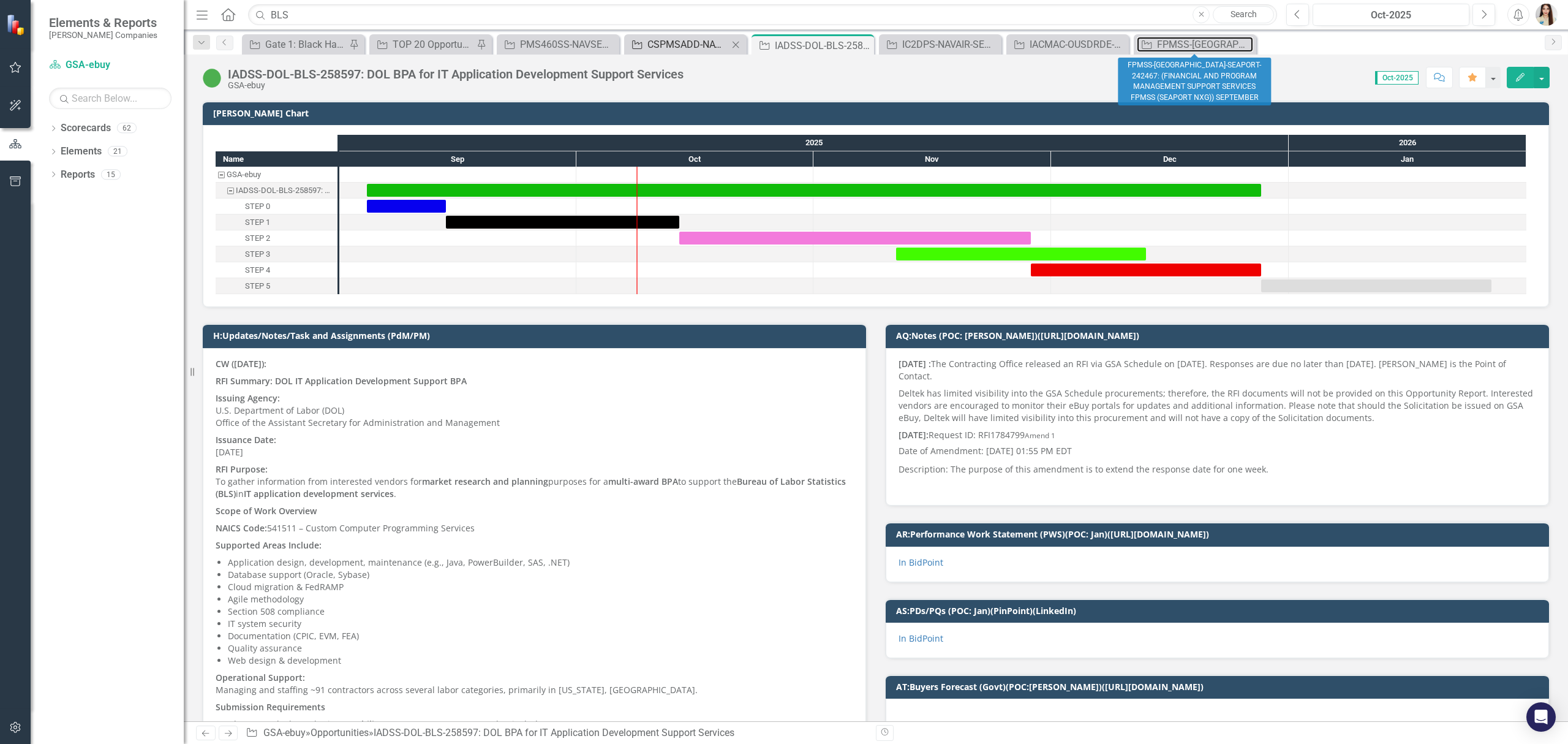
drag, startPoint x: 1214, startPoint y: 40, endPoint x: 636, endPoint y: 47, distance: 578.0
click at [1214, 40] on div "FPMSS-[GEOGRAPHIC_DATA]-SEAPORT-242467: (FINANCIAL AND PROGRAM MANAGEMENT SUPPO…" at bounding box center [1204, 44] width 96 height 15
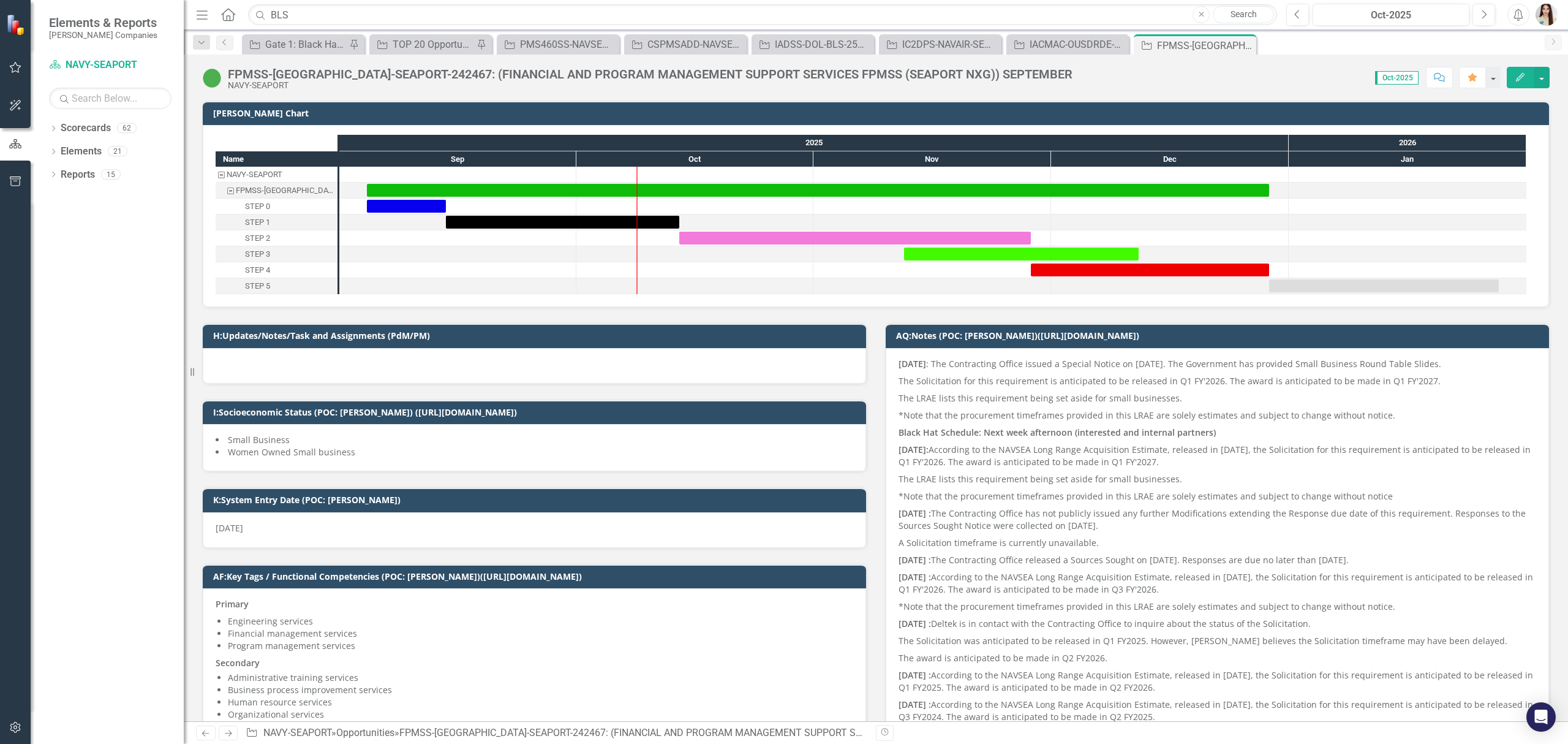
click at [599, 69] on div "FPMSS-[GEOGRAPHIC_DATA]-SEAPORT-242467: (FINANCIAL AND PROGRAM MANAGEMENT SUPPO…" at bounding box center [650, 74] width 845 height 14
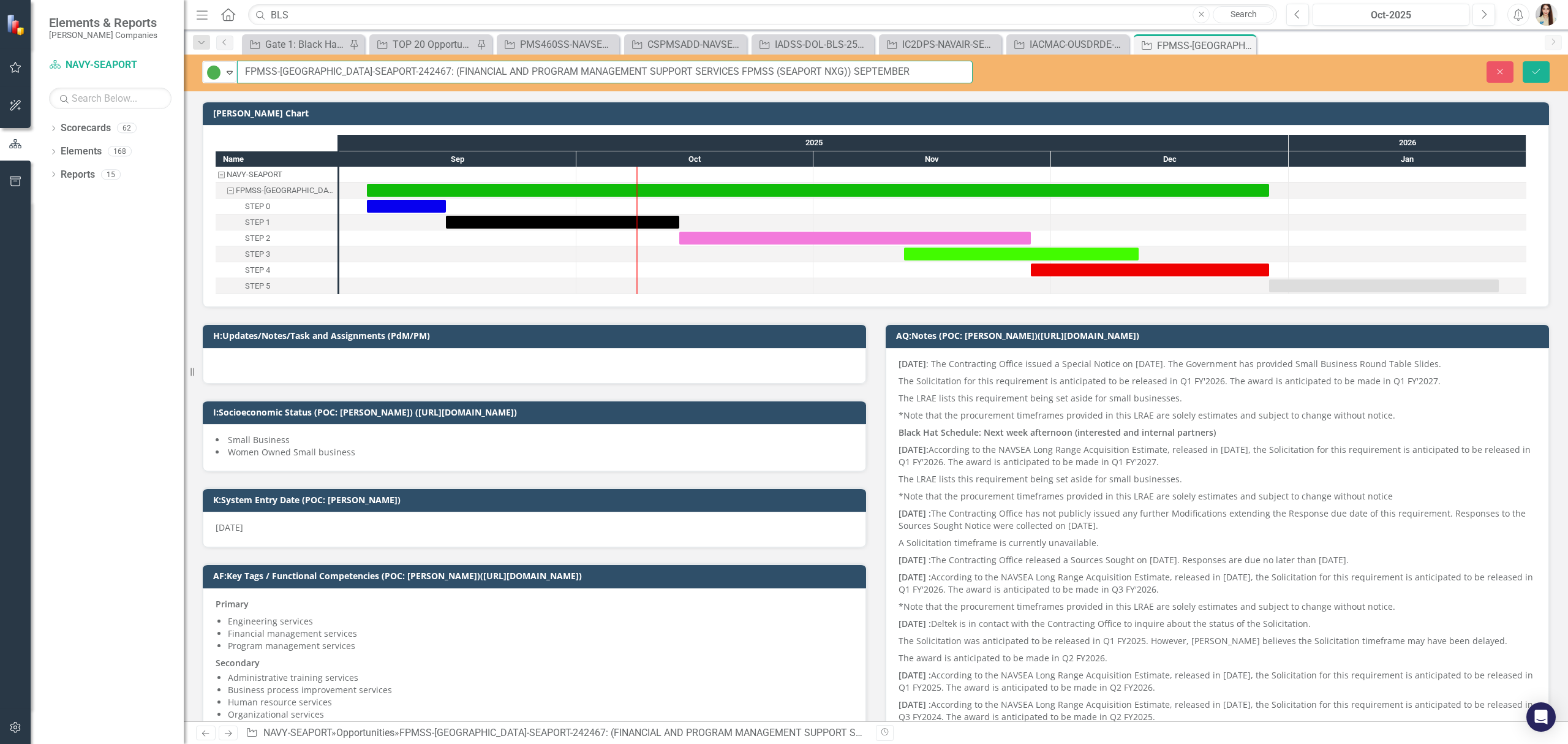
click at [601, 71] on input "FPMSS-[GEOGRAPHIC_DATA]-SEAPORT-242467: (FINANCIAL AND PROGRAM MANAGEMENT SUPPO…" at bounding box center [604, 72] width 736 height 23
